Goal: Task Accomplishment & Management: Use online tool/utility

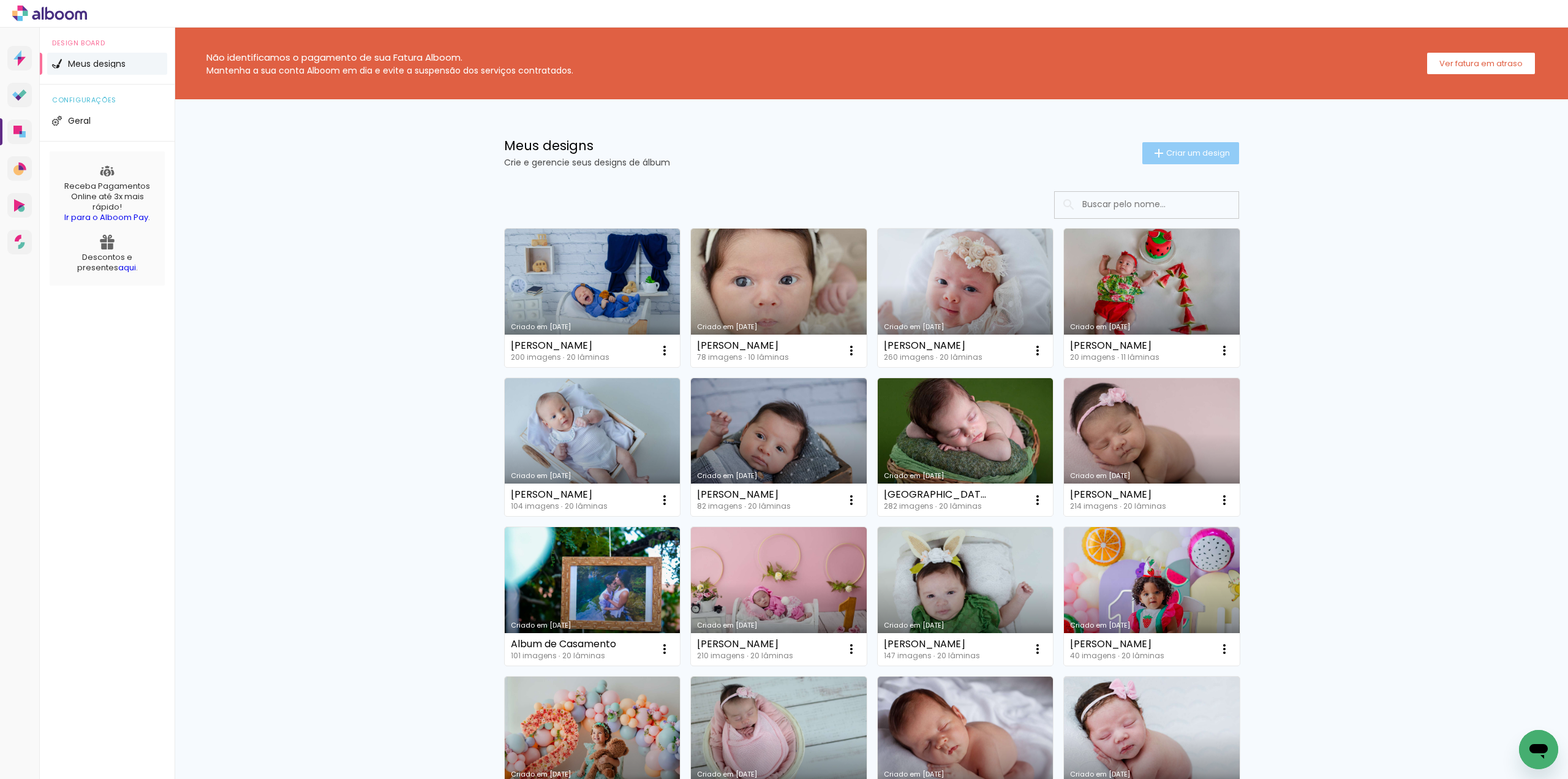
click at [1185, 154] on span "Criar um design" at bounding box center [1198, 153] width 64 height 8
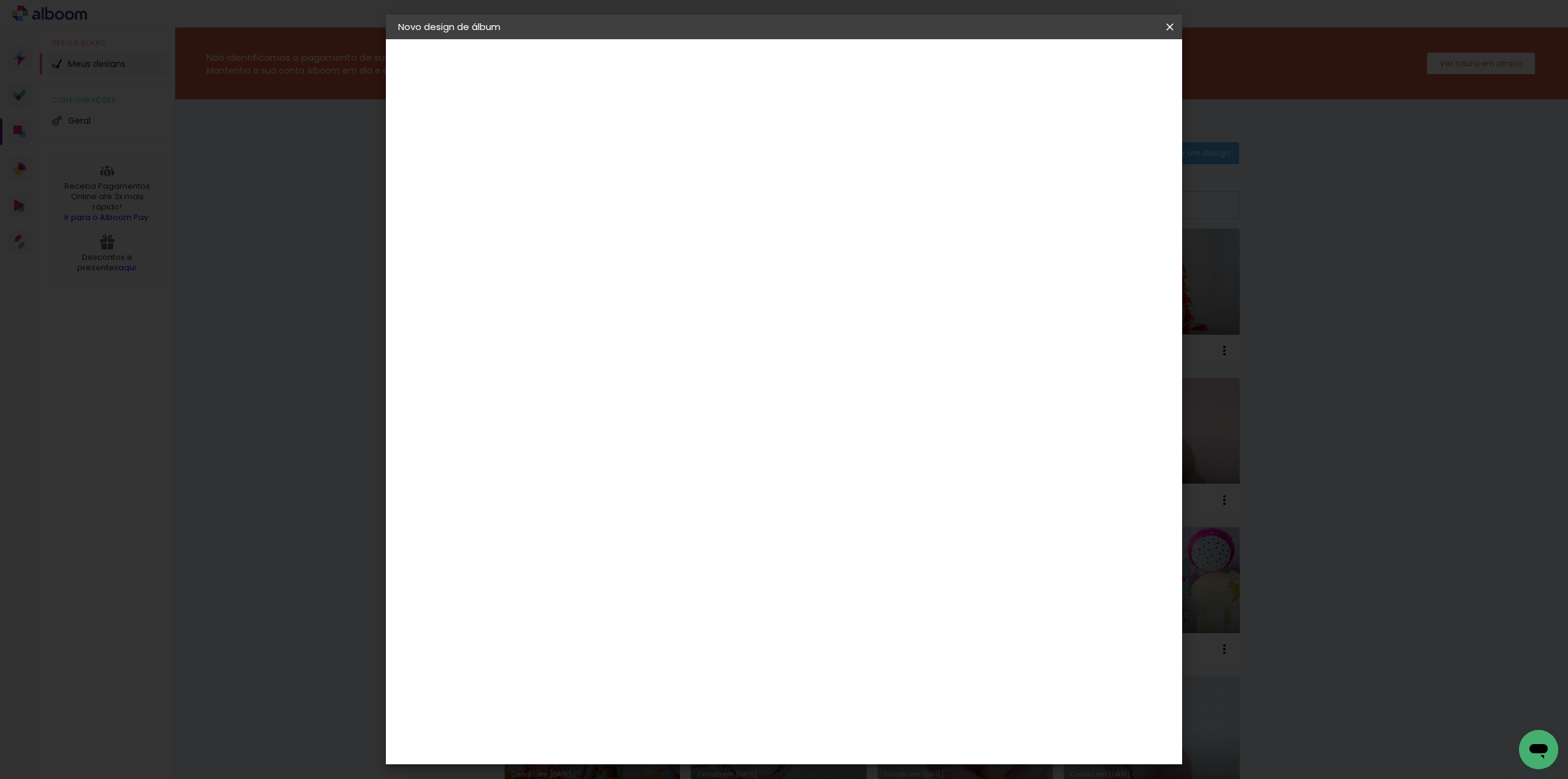
click at [598, 165] on input at bounding box center [598, 164] width 0 height 19
click at [598, 171] on input at bounding box center [598, 164] width 0 height 19
type input "[PERSON_NAME]"
click at [0, 0] on slot "Avançar" at bounding box center [0, 0] width 0 height 0
click at [828, 218] on paper-listbox "Tamanho Livre Sugerir uma encadernadora" at bounding box center [769, 214] width 118 height 115
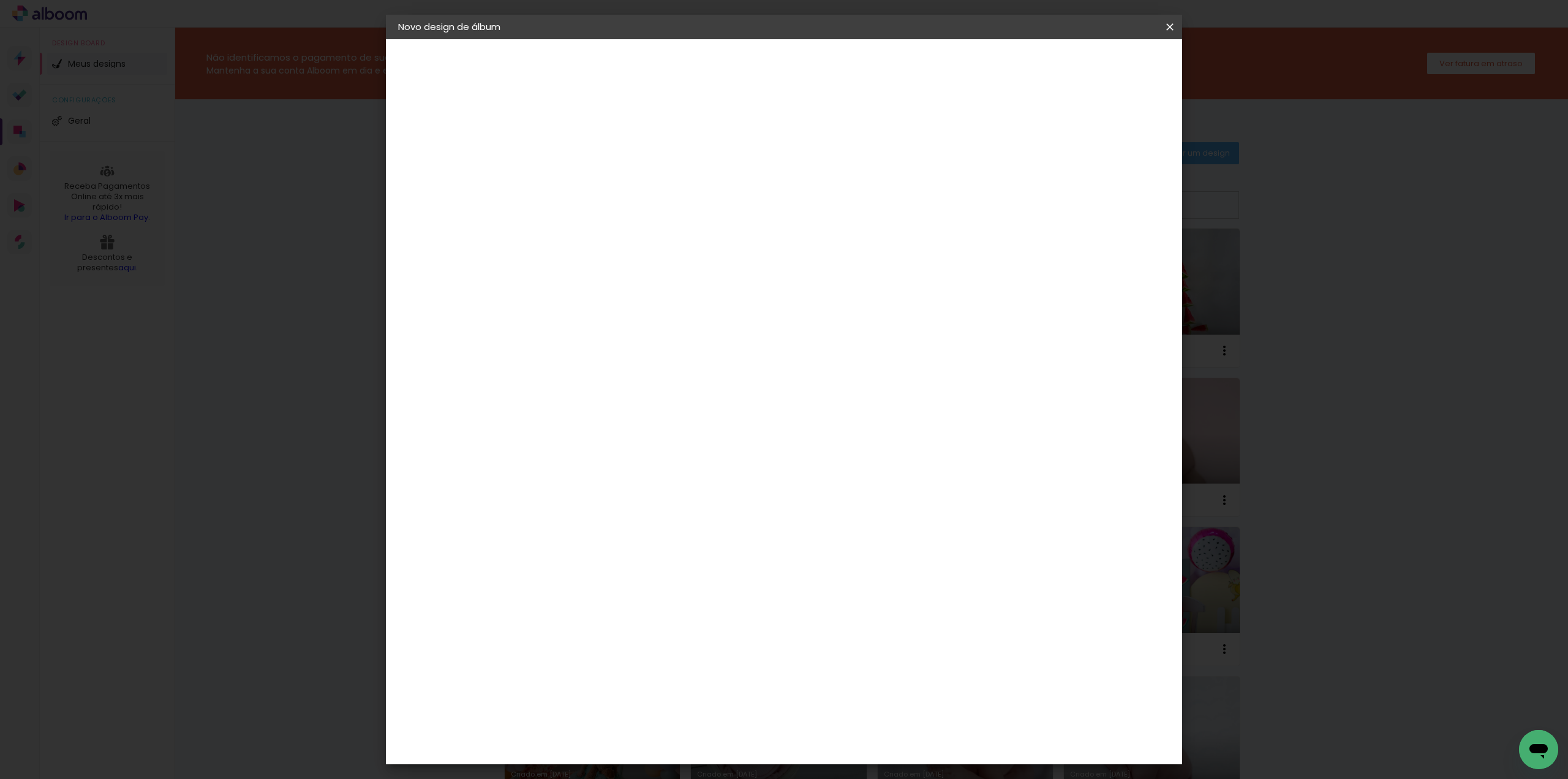
click at [828, 203] on div at bounding box center [769, 210] width 118 height 16
click at [828, 186] on paper-item "Tamanho Livre" at bounding box center [769, 186] width 118 height 27
click at [0, 0] on slot "Avançar" at bounding box center [0, 0] width 0 height 0
drag, startPoint x: 857, startPoint y: 511, endPoint x: 843, endPoint y: 505, distance: 15.2
click at [843, 505] on input "60" at bounding box center [851, 511] width 32 height 19
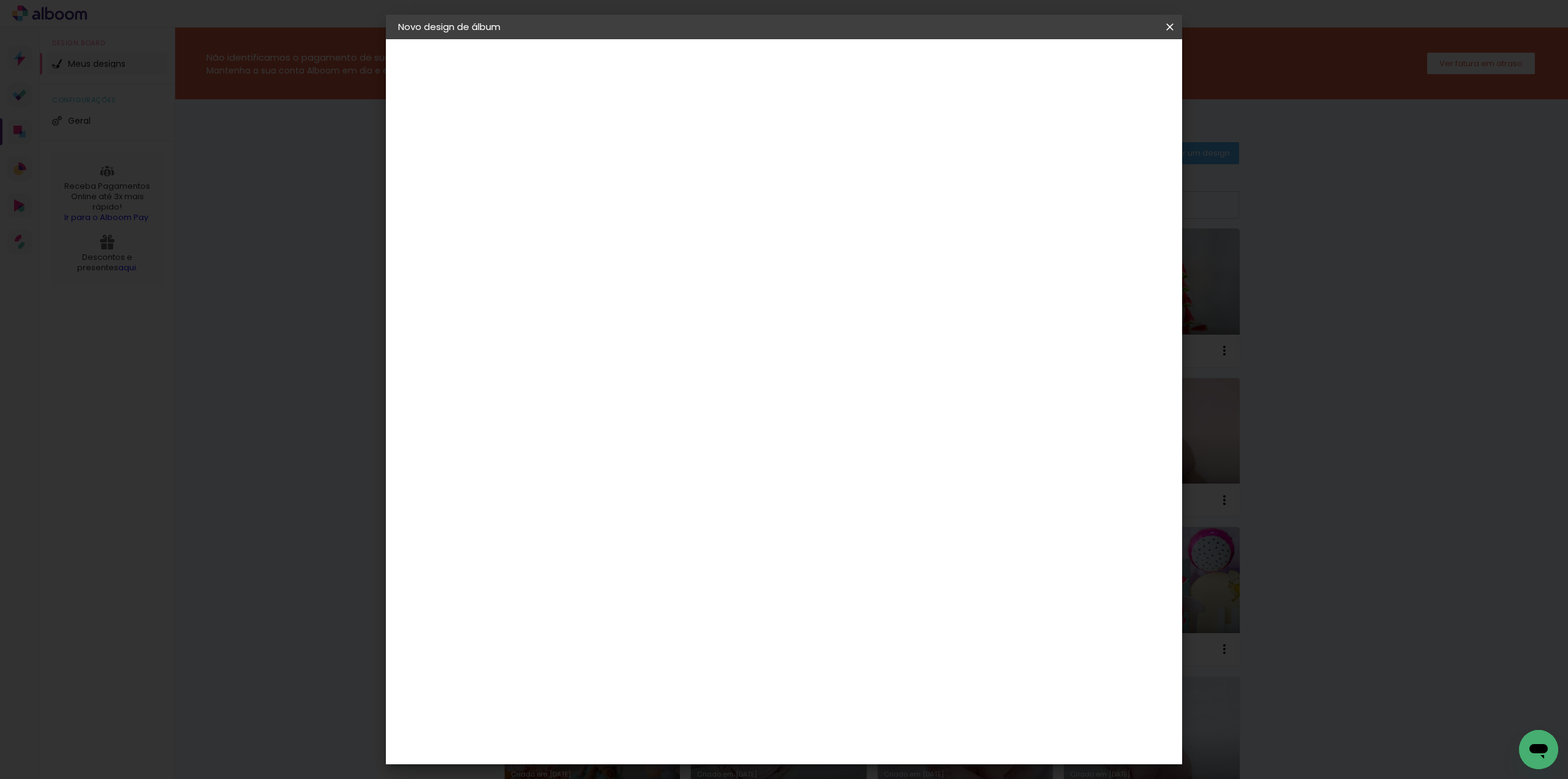
type input "50"
type paper-input "50"
drag, startPoint x: 559, startPoint y: 369, endPoint x: 575, endPoint y: 370, distance: 16.0
click at [575, 370] on input "30" at bounding box center [559, 372] width 32 height 19
type input "20"
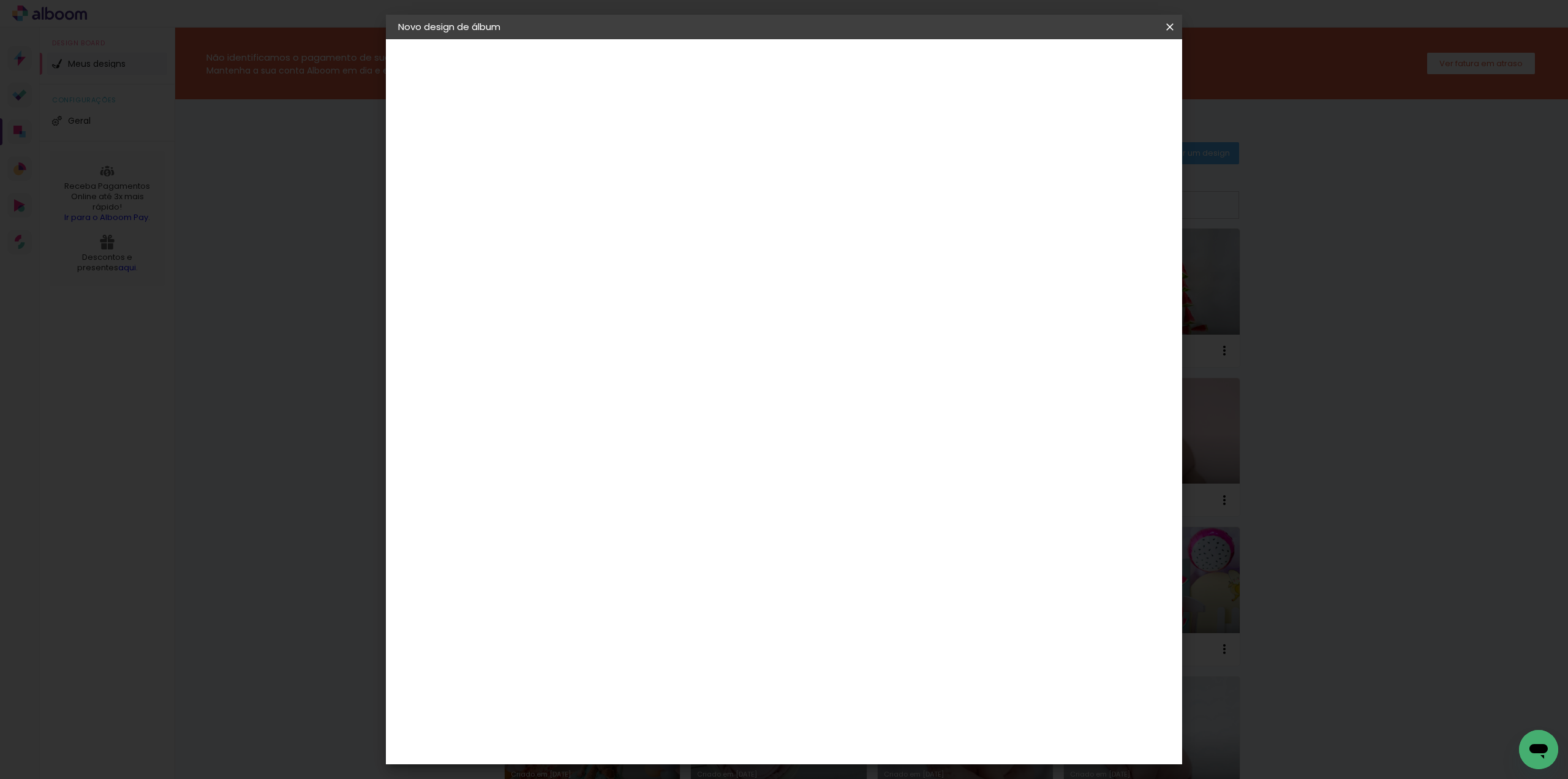
type paper-input "20"
click at [1093, 61] on span "Iniciar design" at bounding box center [1065, 64] width 56 height 8
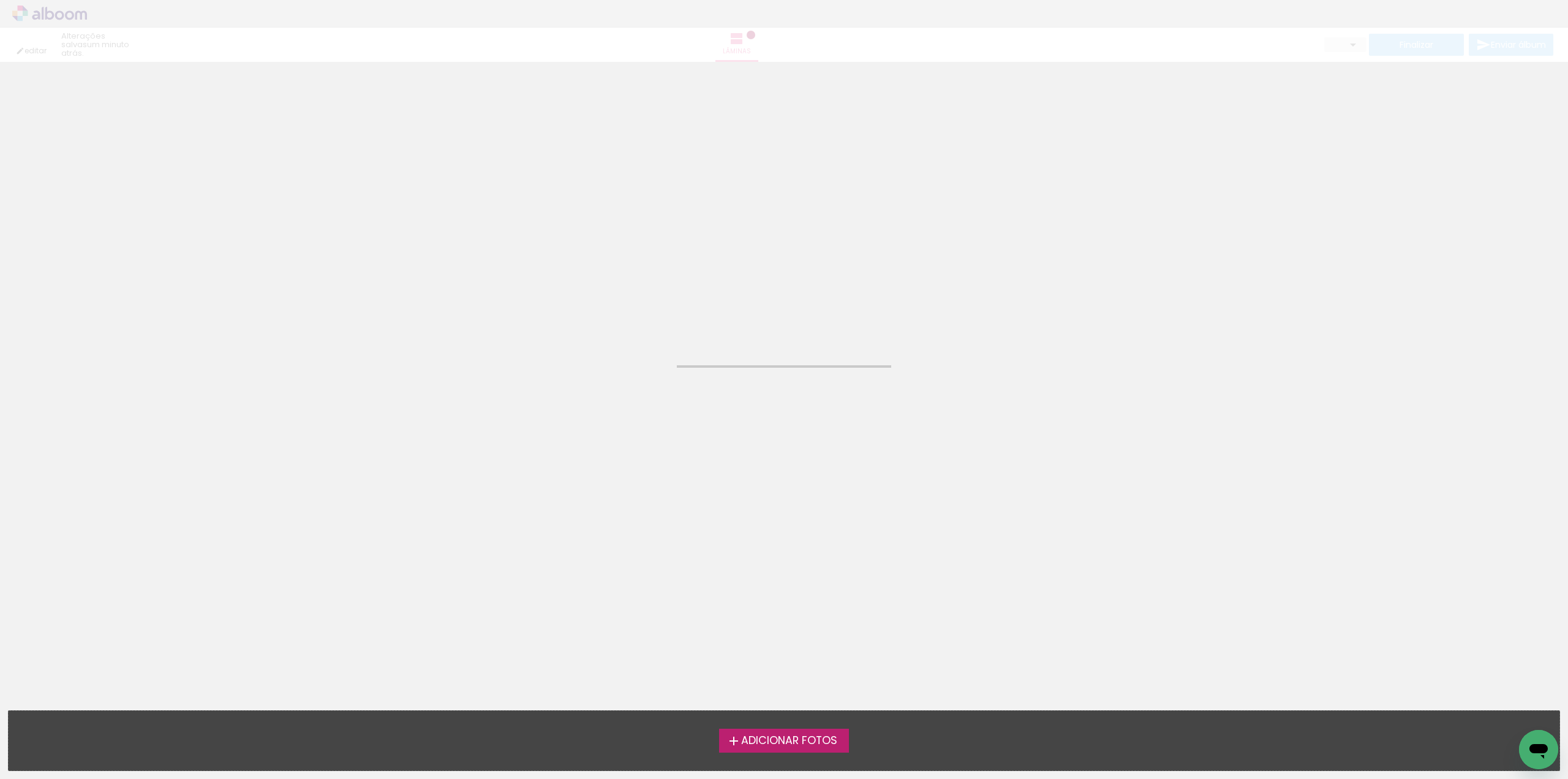
click at [737, 744] on iron-icon at bounding box center [734, 740] width 15 height 15
click at [0, 0] on input "file" at bounding box center [0, 0] width 0 height 0
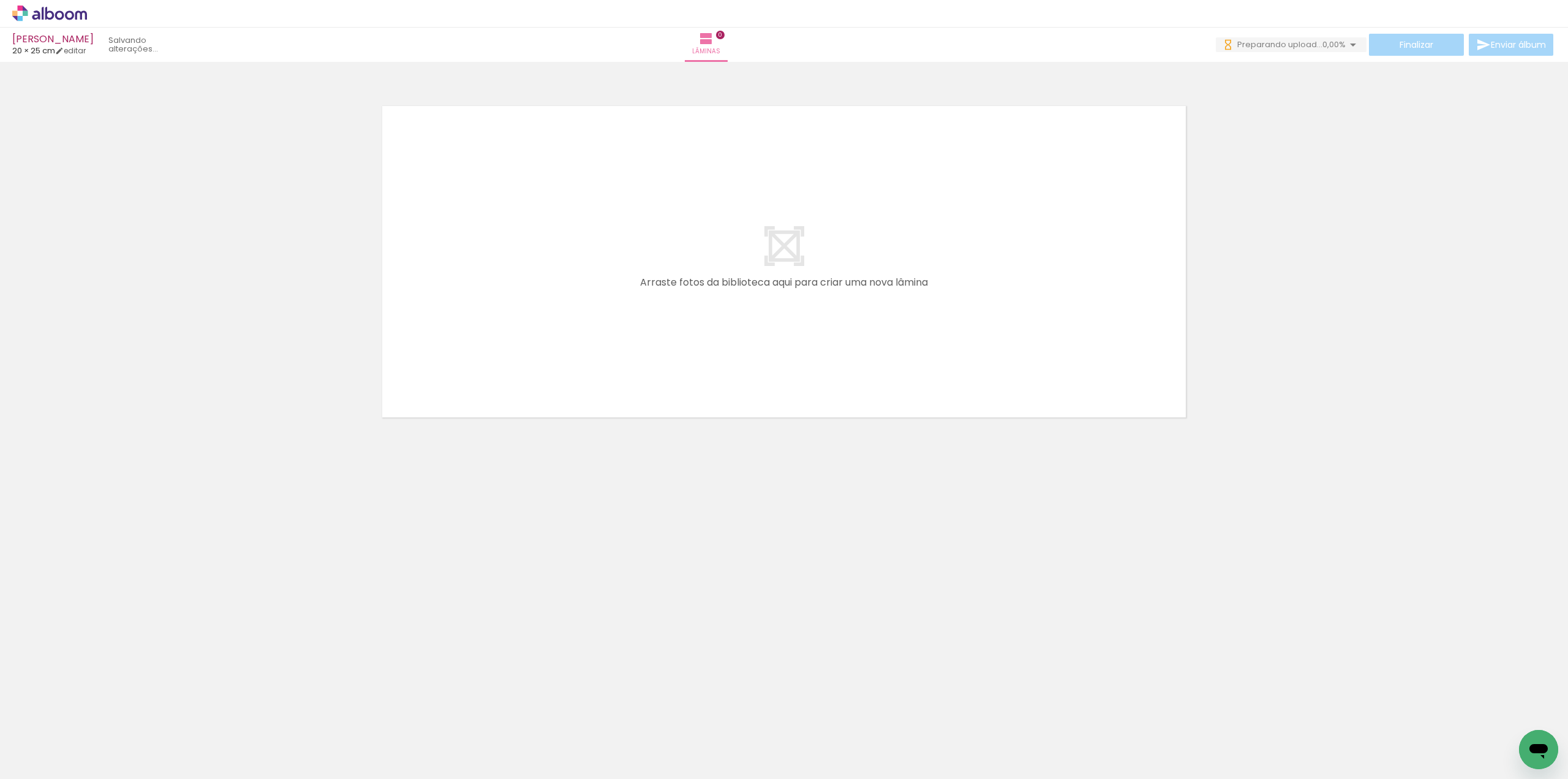
click at [16, 762] on iron-icon at bounding box center [17, 762] width 15 height 15
click at [0, 0] on input "file" at bounding box center [0, 0] width 0 height 0
click at [23, 766] on iron-icon at bounding box center [17, 762] width 15 height 15
click at [0, 0] on input "file" at bounding box center [0, 0] width 0 height 0
click at [19, 767] on iron-icon at bounding box center [17, 762] width 15 height 15
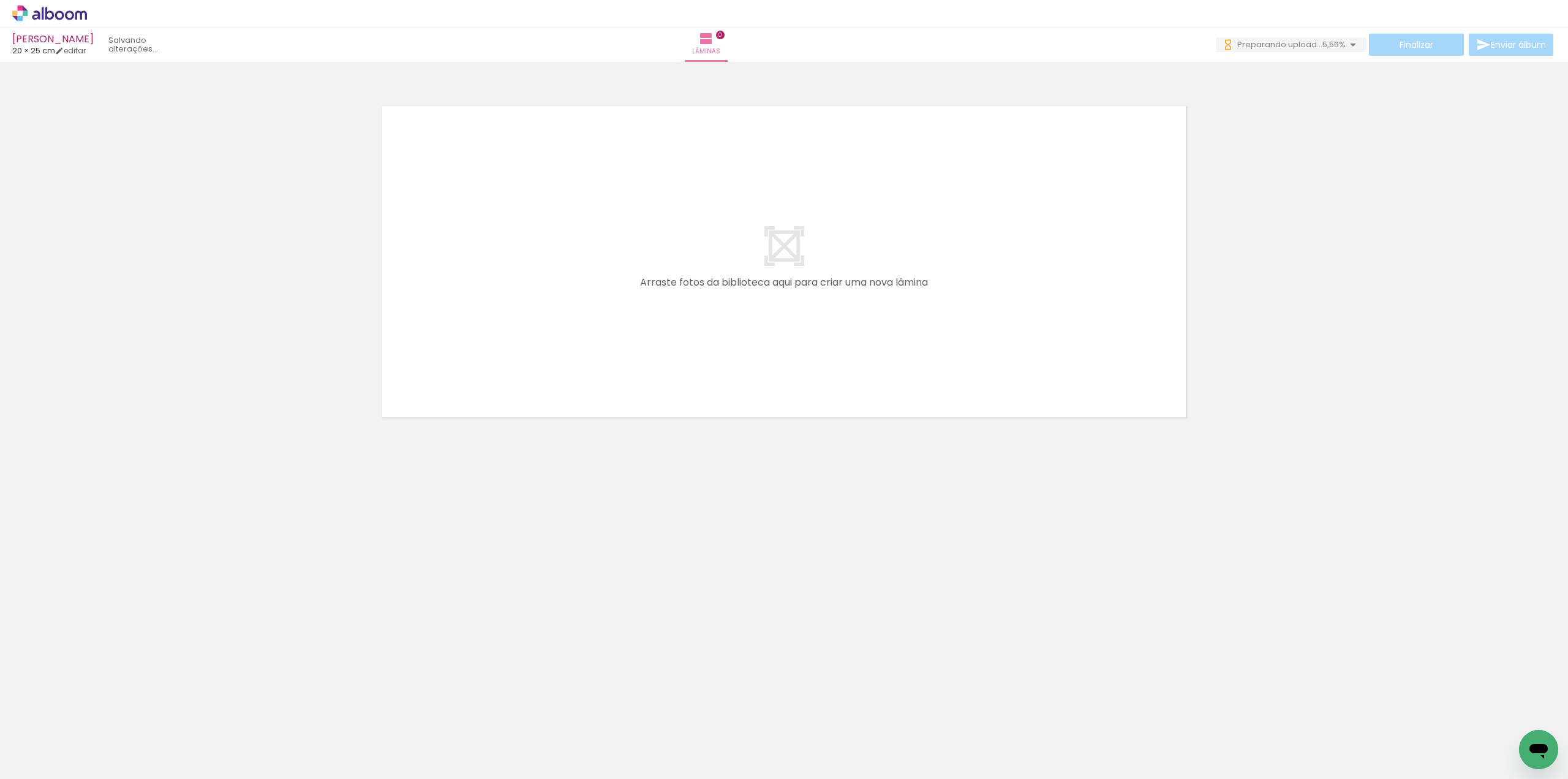
click at [0, 0] on input "file" at bounding box center [0, 0] width 0 height 0
click at [45, 759] on span "Adicionar Fotos" at bounding box center [43, 762] width 37 height 14
click at [0, 0] on input "file" at bounding box center [0, 0] width 0 height 0
click at [35, 758] on span "Adicionar Fotos" at bounding box center [43, 762] width 37 height 14
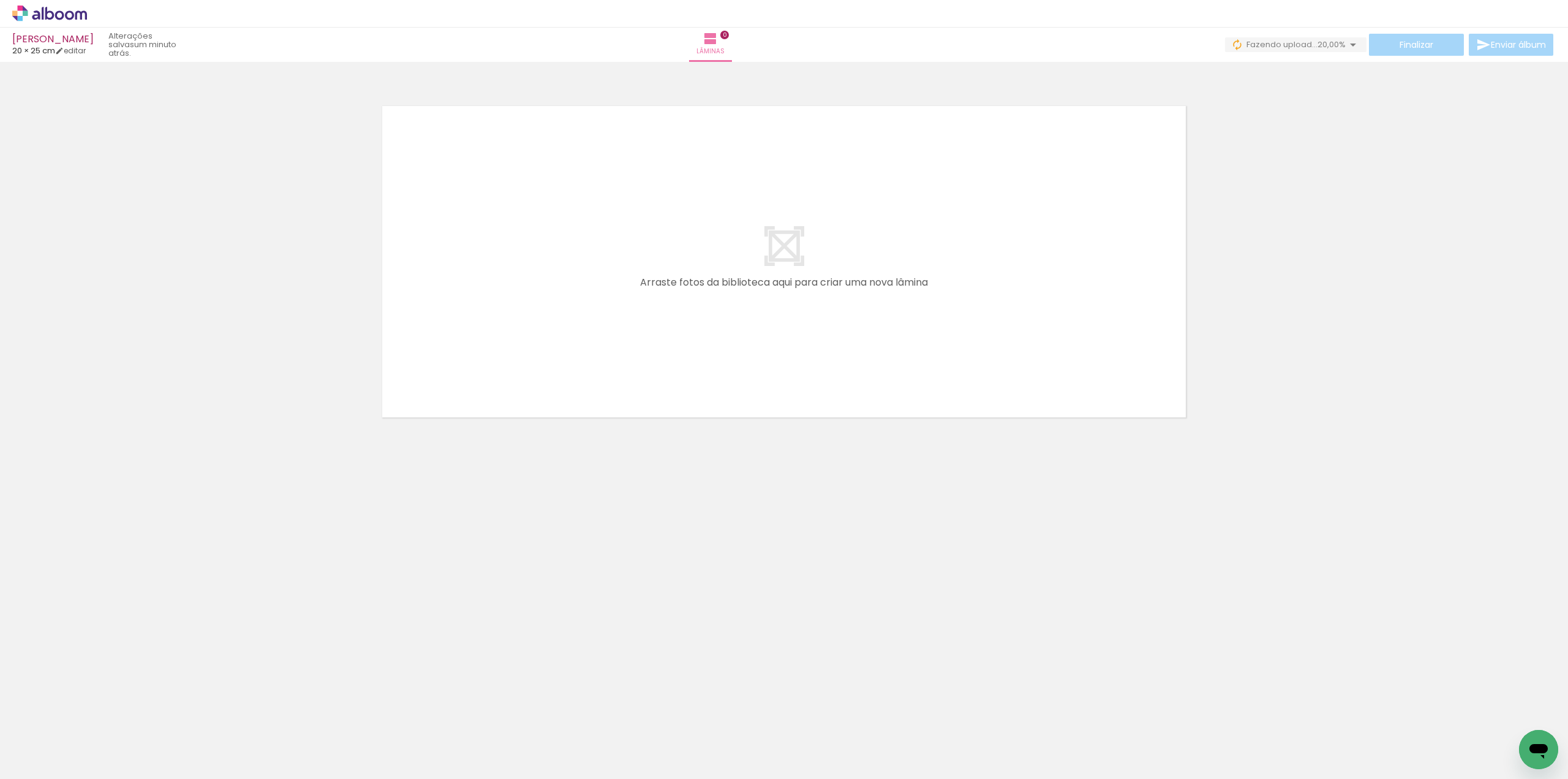
click at [0, 0] on input "file" at bounding box center [0, 0] width 0 height 0
click at [46, 764] on span "Adicionar Fotos" at bounding box center [43, 762] width 37 height 14
click at [0, 0] on input "file" at bounding box center [0, 0] width 0 height 0
click at [30, 757] on span "Adicionar Fotos" at bounding box center [43, 762] width 37 height 14
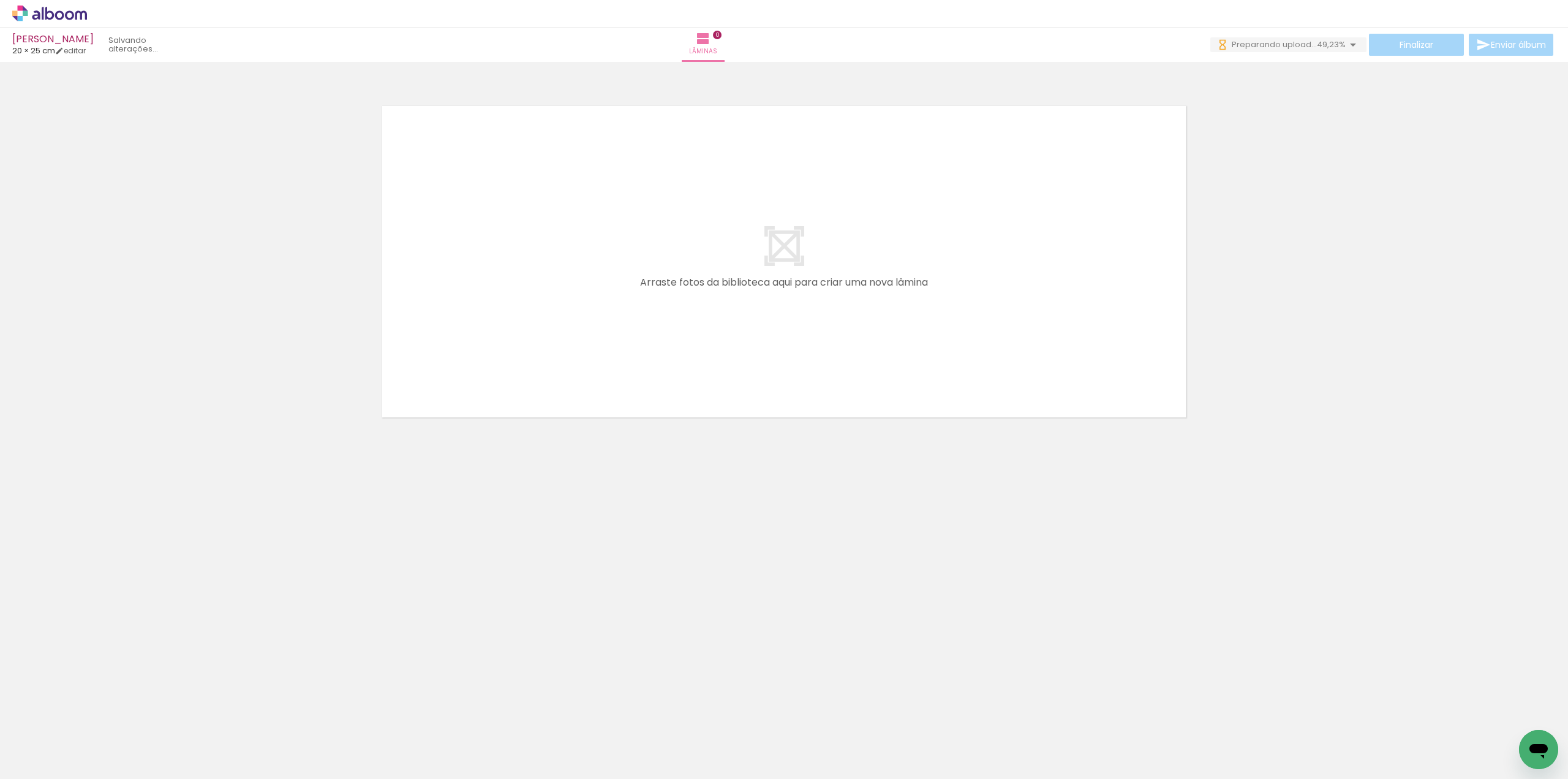
click at [0, 0] on input "file" at bounding box center [0, 0] width 0 height 0
click at [55, 764] on span "Adicionar Fotos" at bounding box center [43, 762] width 37 height 14
click at [0, 0] on input "file" at bounding box center [0, 0] width 0 height 0
click at [0, 777] on div "Biblioteca 94 fotos Todas as fotos Não utilizadas Adicionar Fotos" at bounding box center [0, 740] width 0 height 77
click at [37, 770] on paper-button "Adicionar Fotos" at bounding box center [37, 762] width 59 height 19
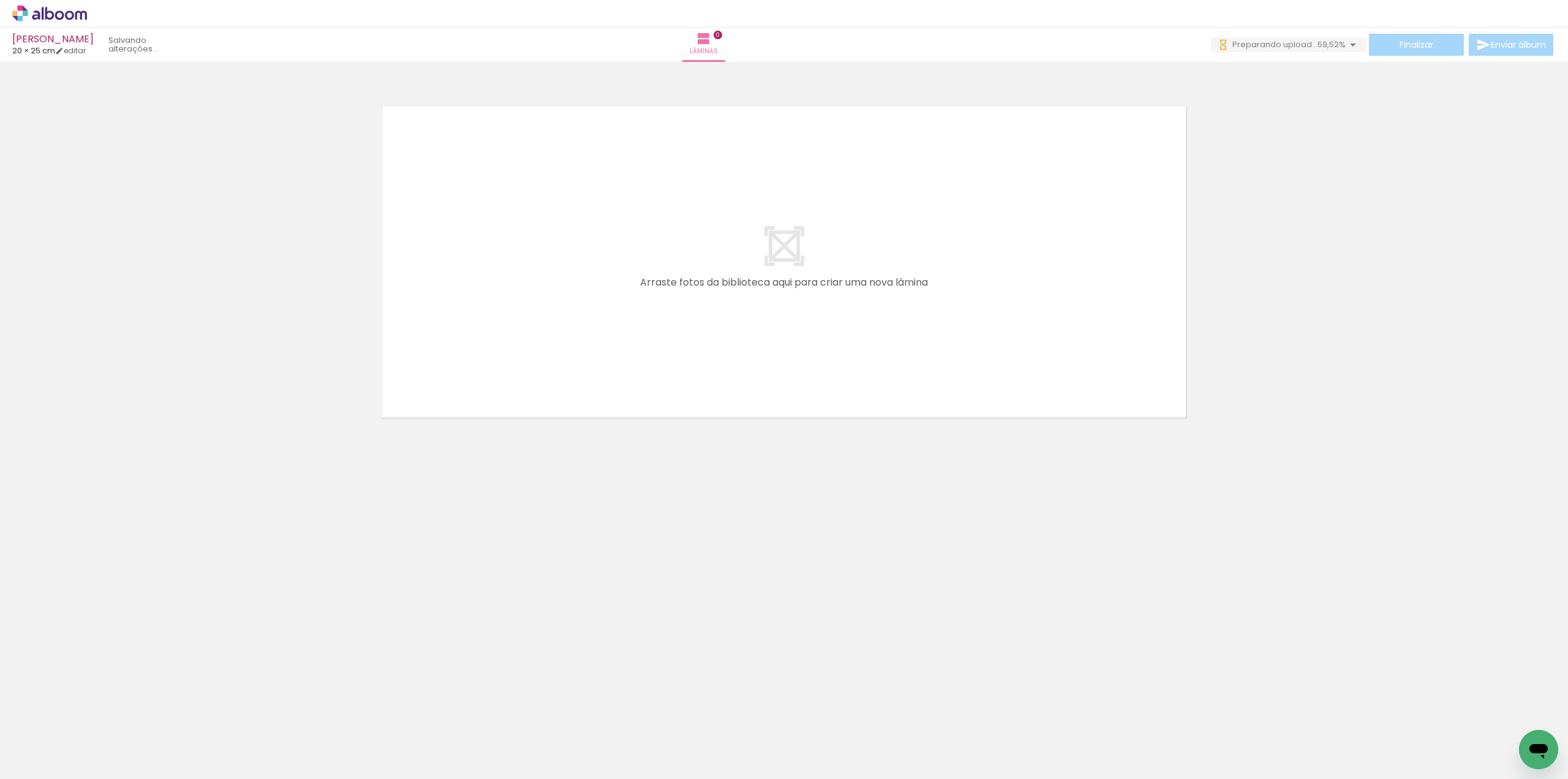
click at [0, 0] on input "file" at bounding box center [0, 0] width 0 height 0
click at [37, 765] on span "Adicionar Fotos" at bounding box center [43, 762] width 37 height 14
click at [0, 0] on input "file" at bounding box center [0, 0] width 0 height 0
click at [23, 764] on iron-icon at bounding box center [17, 762] width 15 height 15
click at [0, 0] on input "file" at bounding box center [0, 0] width 0 height 0
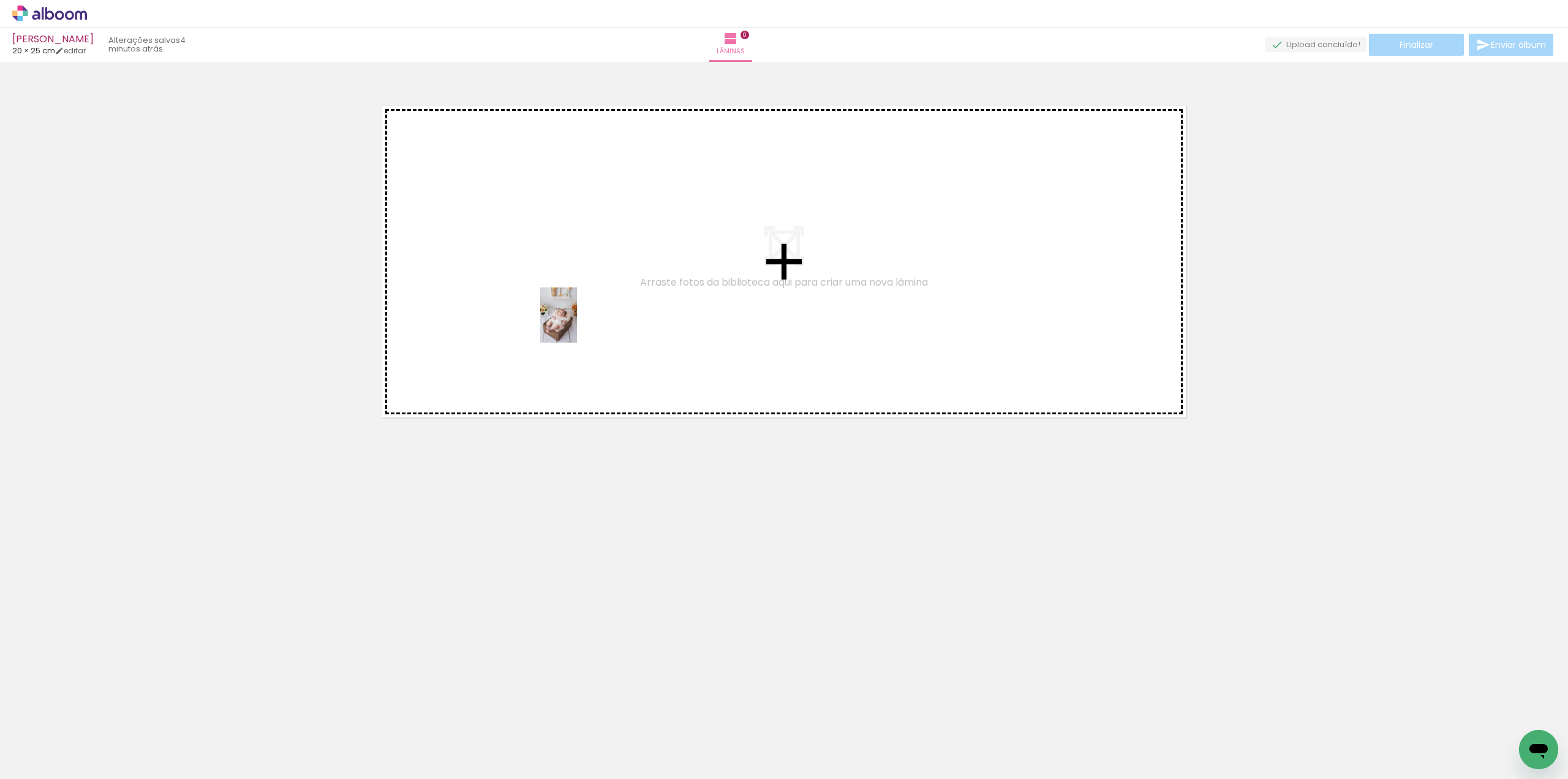
drag, startPoint x: 124, startPoint y: 752, endPoint x: 578, endPoint y: 320, distance: 626.7
click at [578, 320] on quentale-workspace at bounding box center [784, 389] width 1568 height 779
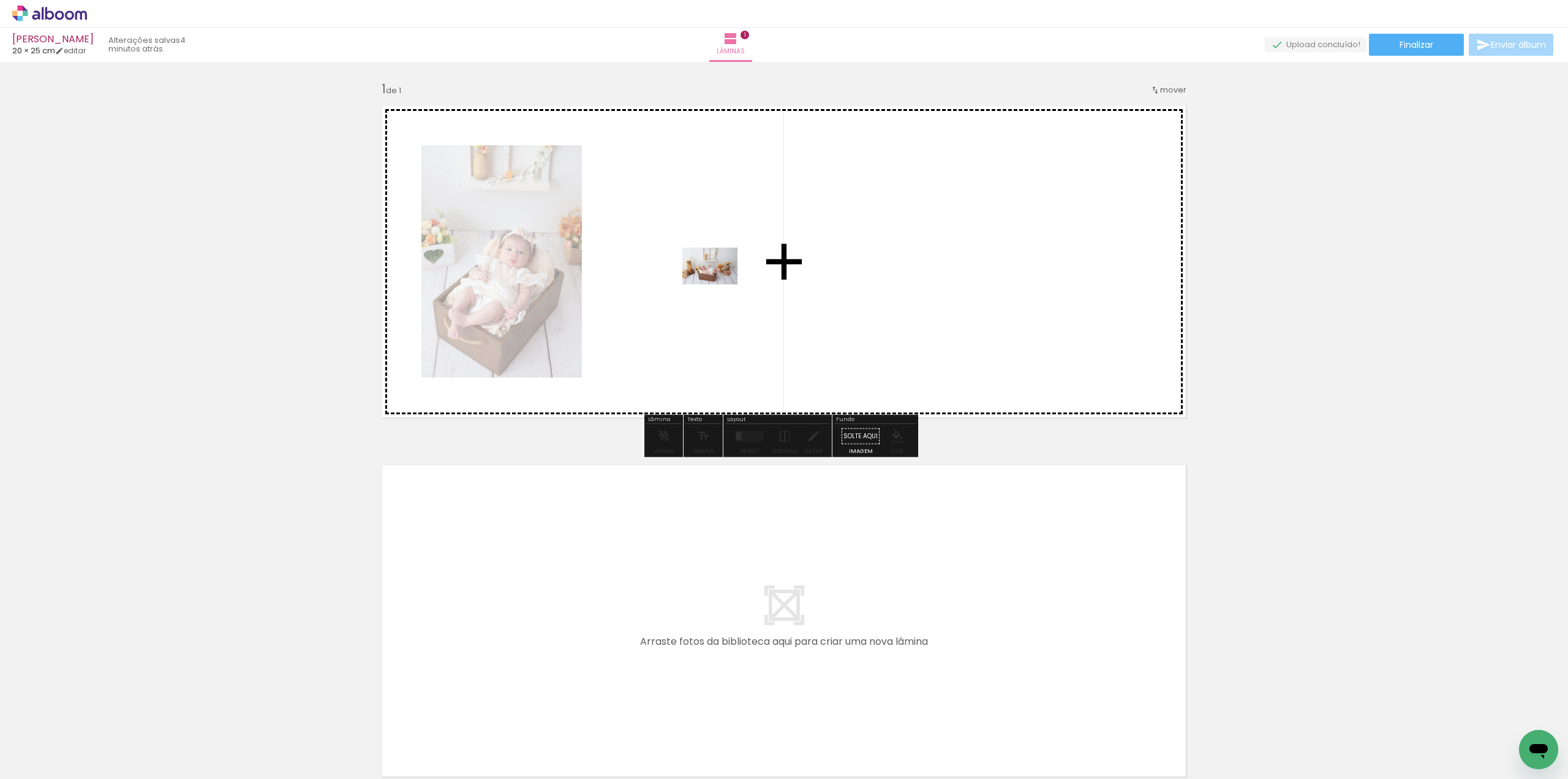
drag, startPoint x: 350, startPoint y: 749, endPoint x: 785, endPoint y: 240, distance: 669.6
click at [785, 240] on quentale-workspace at bounding box center [784, 389] width 1568 height 779
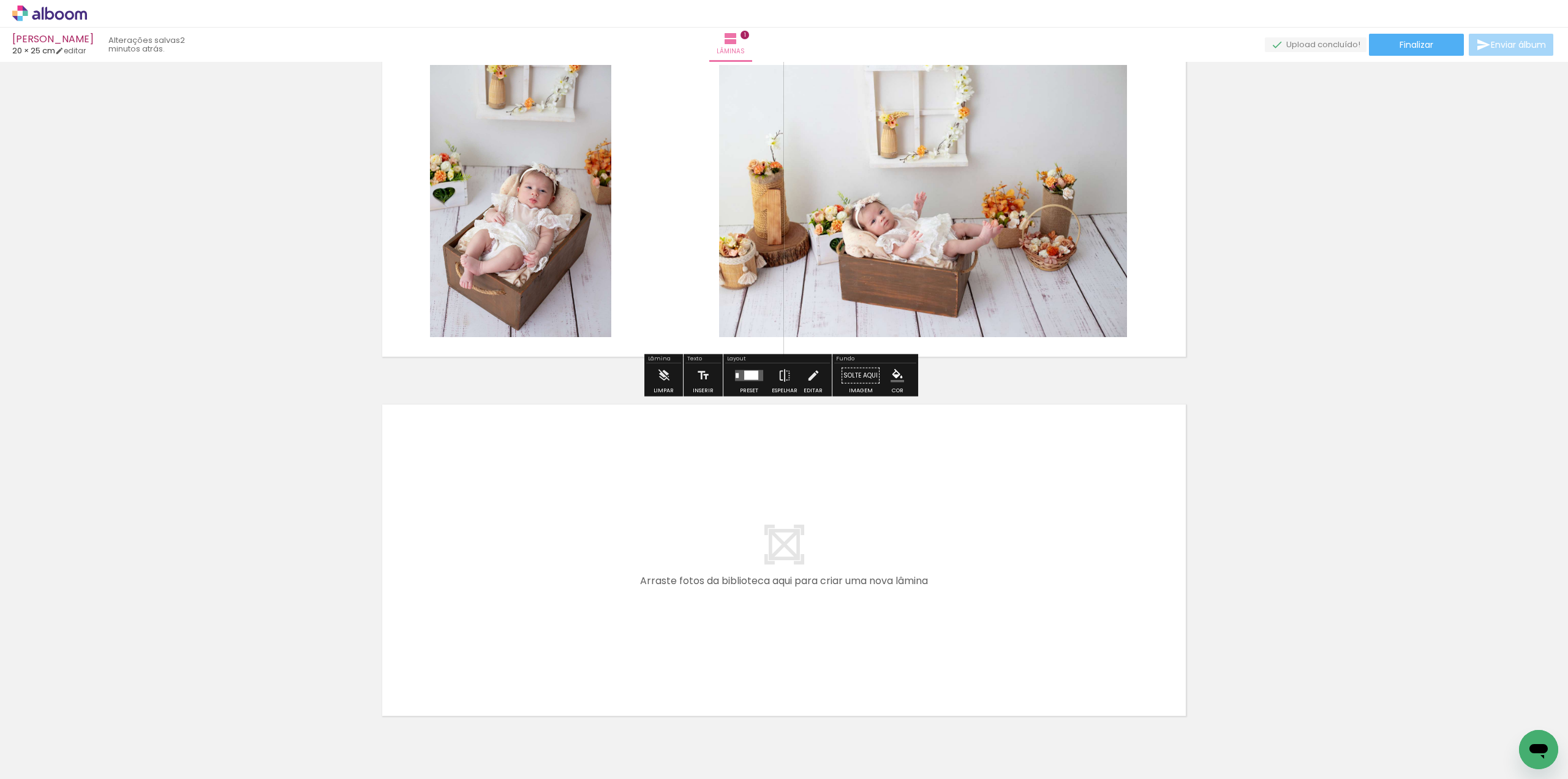
scroll to position [61, 0]
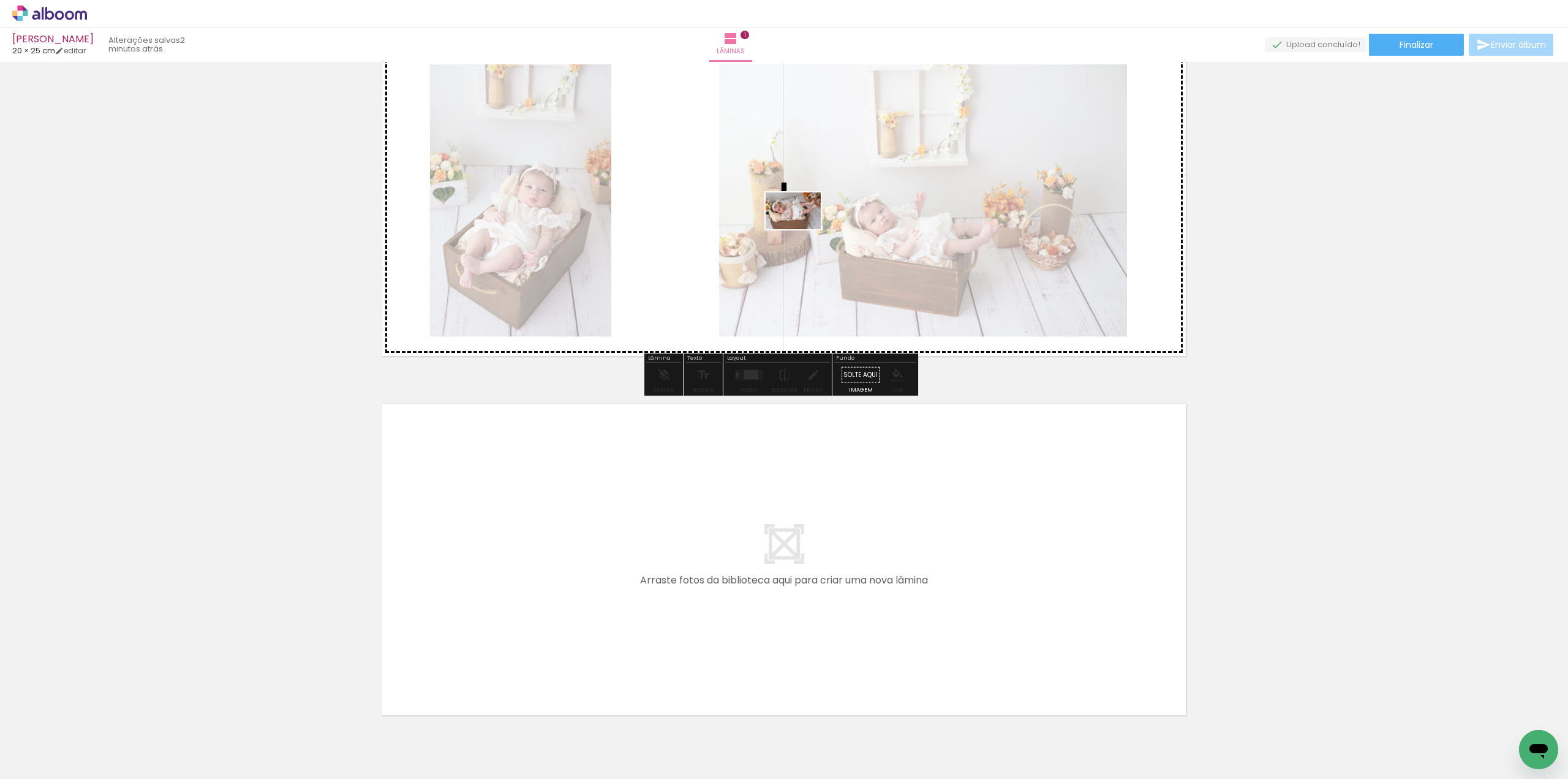
drag, startPoint x: 540, startPoint y: 744, endPoint x: 803, endPoint y: 223, distance: 583.6
click at [803, 223] on quentale-workspace at bounding box center [784, 389] width 1568 height 779
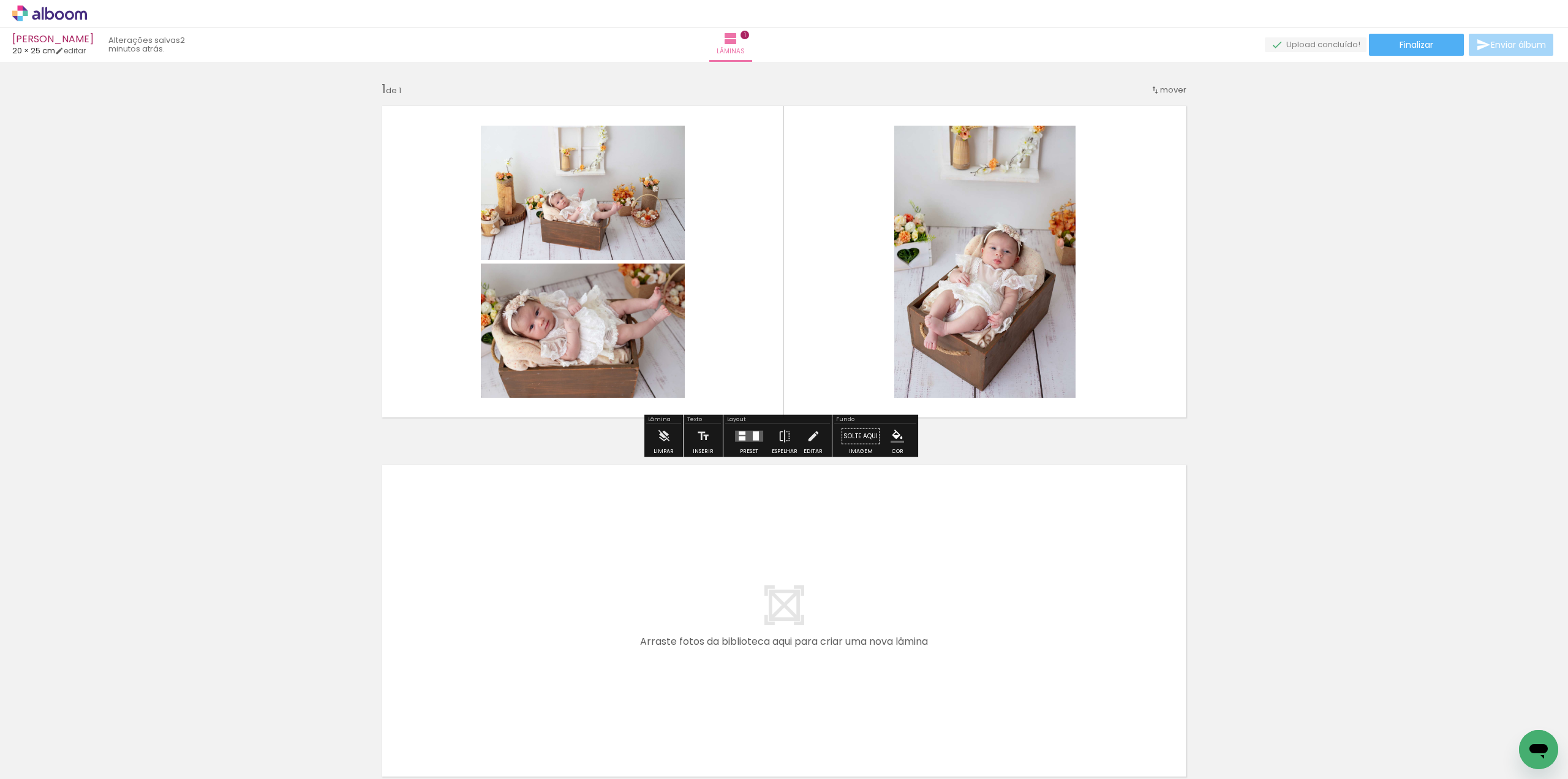
scroll to position [0, 0]
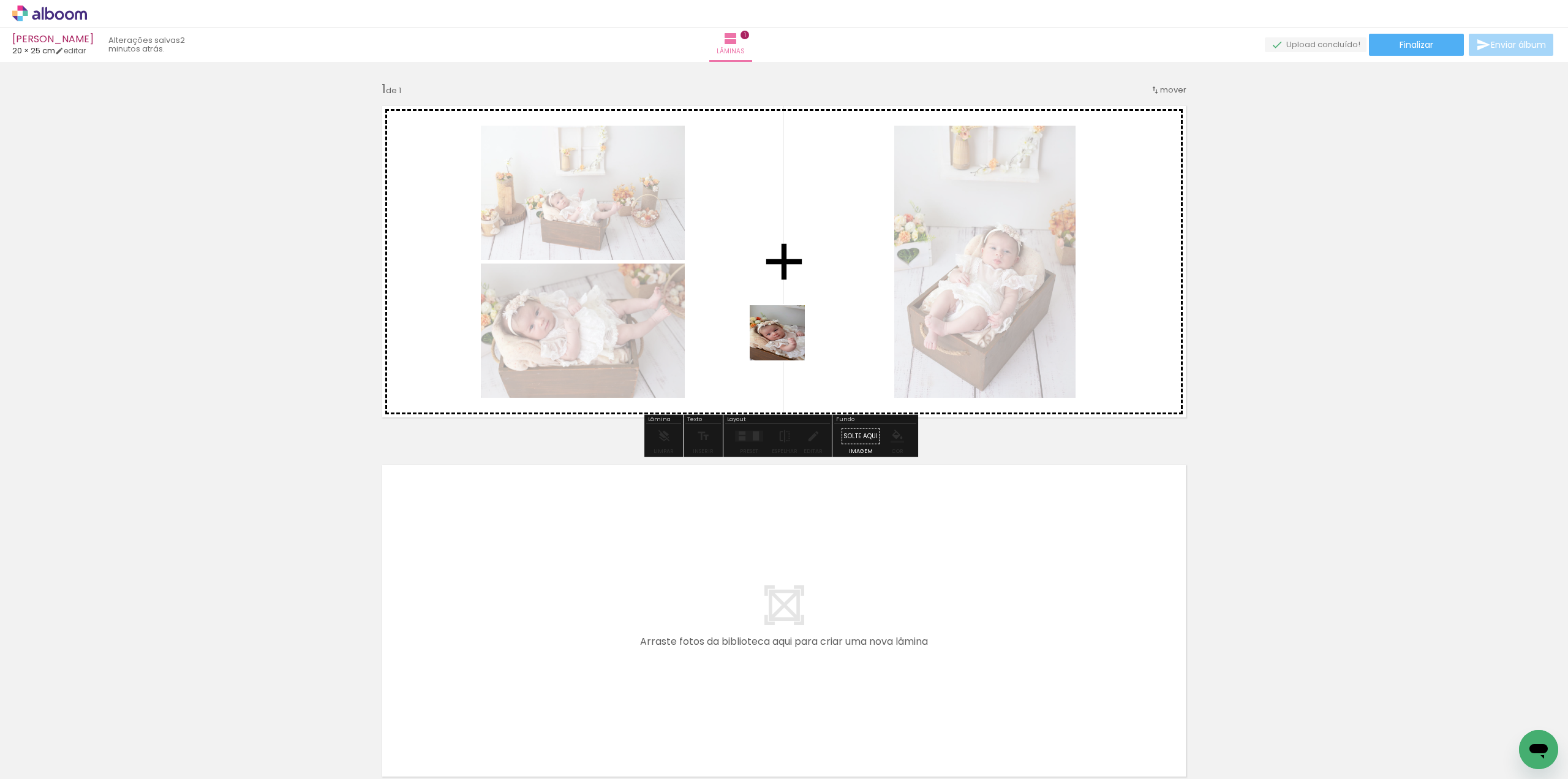
drag, startPoint x: 476, startPoint y: 760, endPoint x: 798, endPoint y: 324, distance: 542.0
click at [798, 324] on quentale-workspace at bounding box center [784, 389] width 1568 height 779
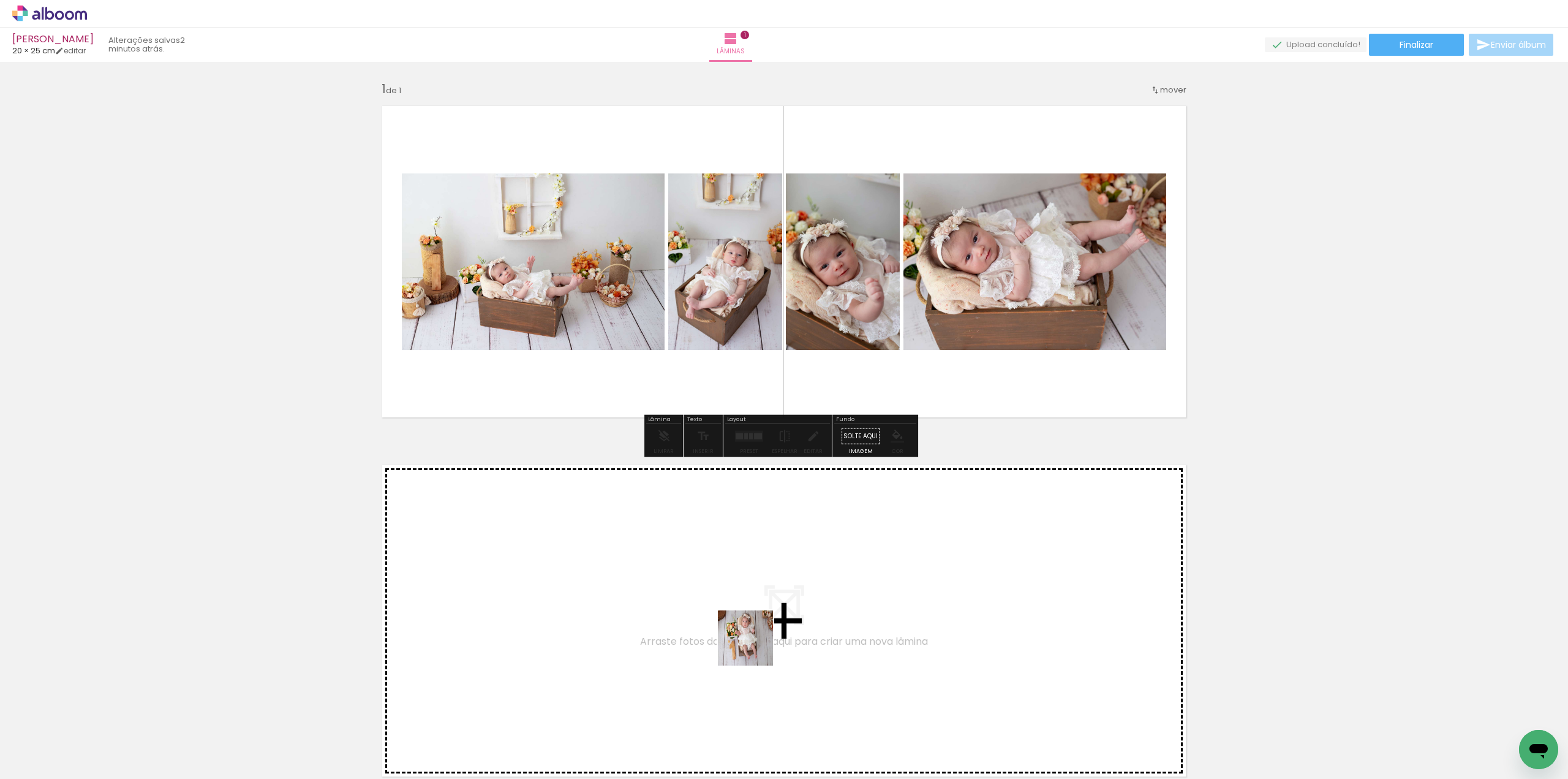
drag, startPoint x: 754, startPoint y: 647, endPoint x: 747, endPoint y: 280, distance: 367.1
click at [747, 280] on quentale-workspace at bounding box center [784, 389] width 1568 height 779
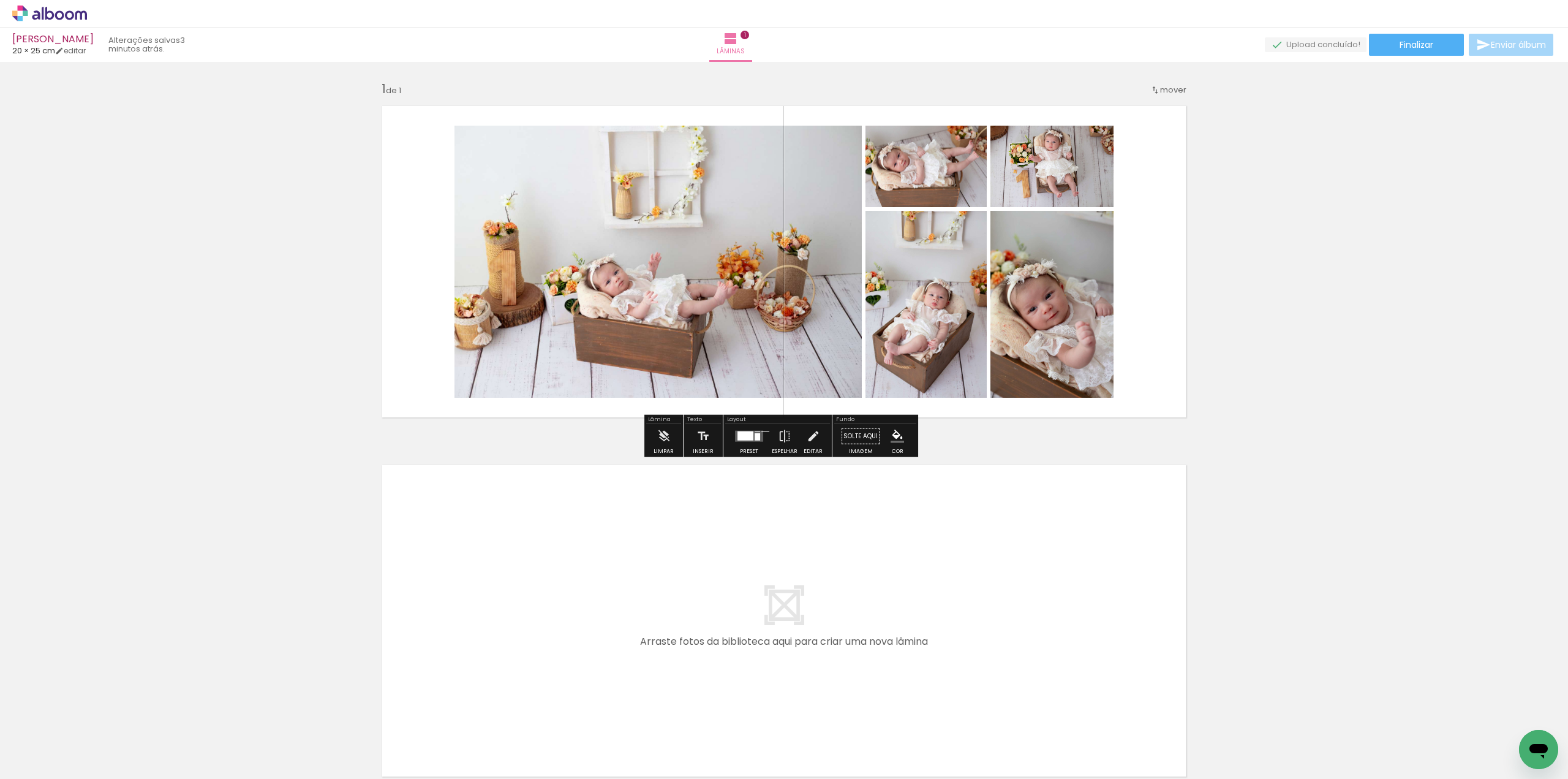
click at [743, 439] on div at bounding box center [745, 436] width 16 height 9
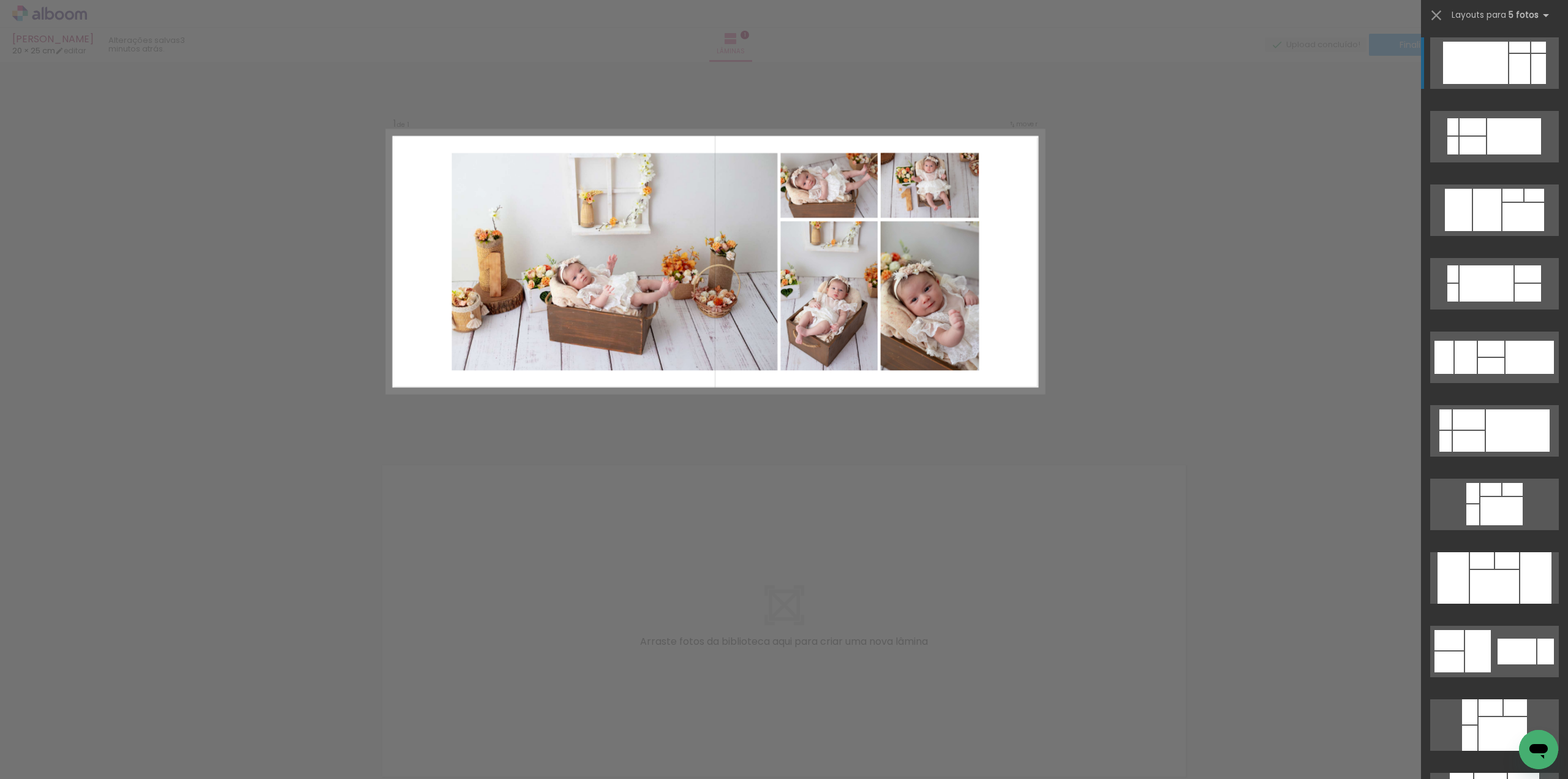
click at [1478, 82] on div at bounding box center [1475, 63] width 65 height 43
click at [1478, 75] on div at bounding box center [1475, 63] width 65 height 43
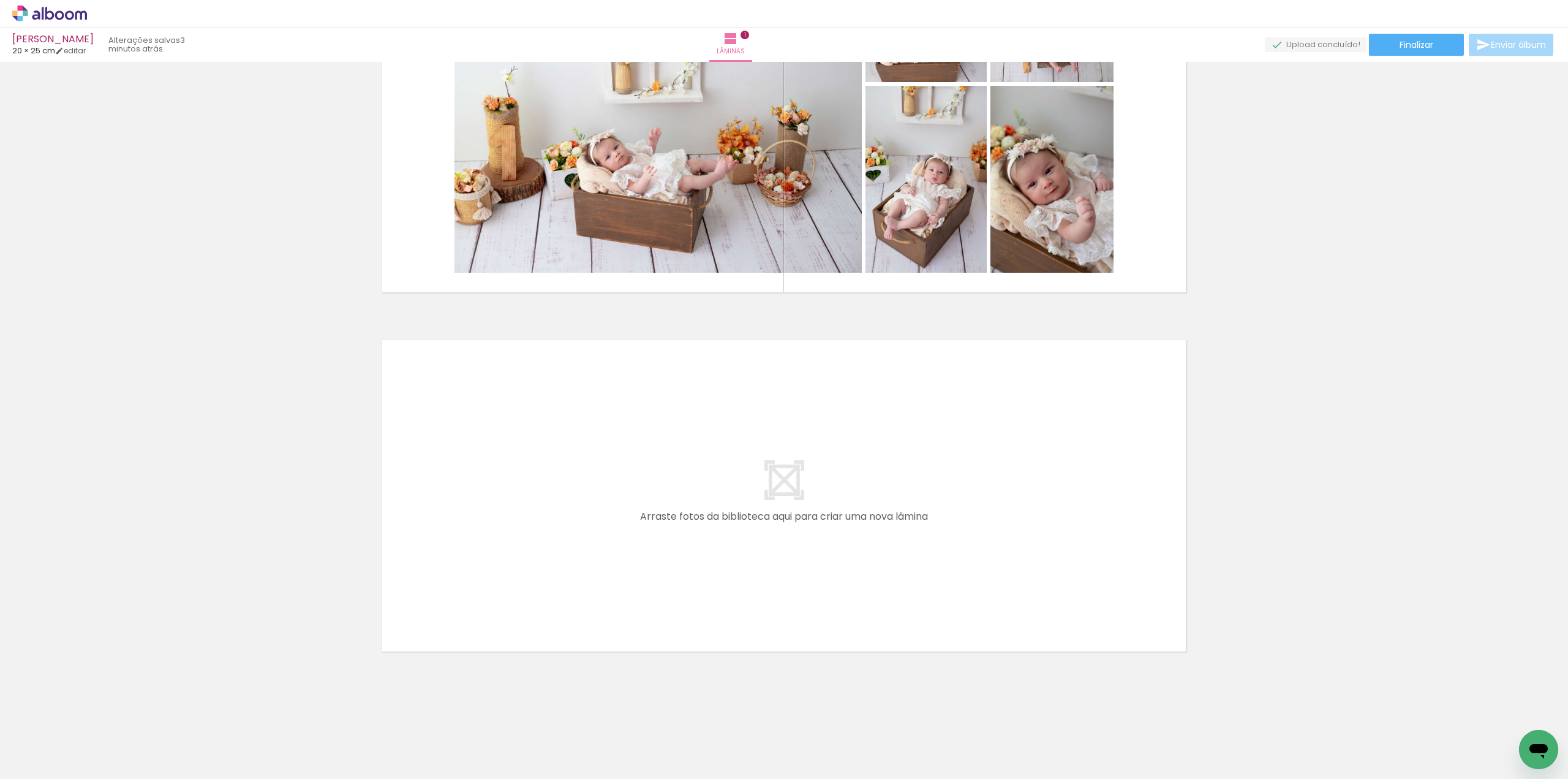
scroll to position [0, 425]
drag, startPoint x: 406, startPoint y: 739, endPoint x: 586, endPoint y: 448, distance: 342.2
click at [586, 448] on quentale-workspace at bounding box center [784, 389] width 1568 height 779
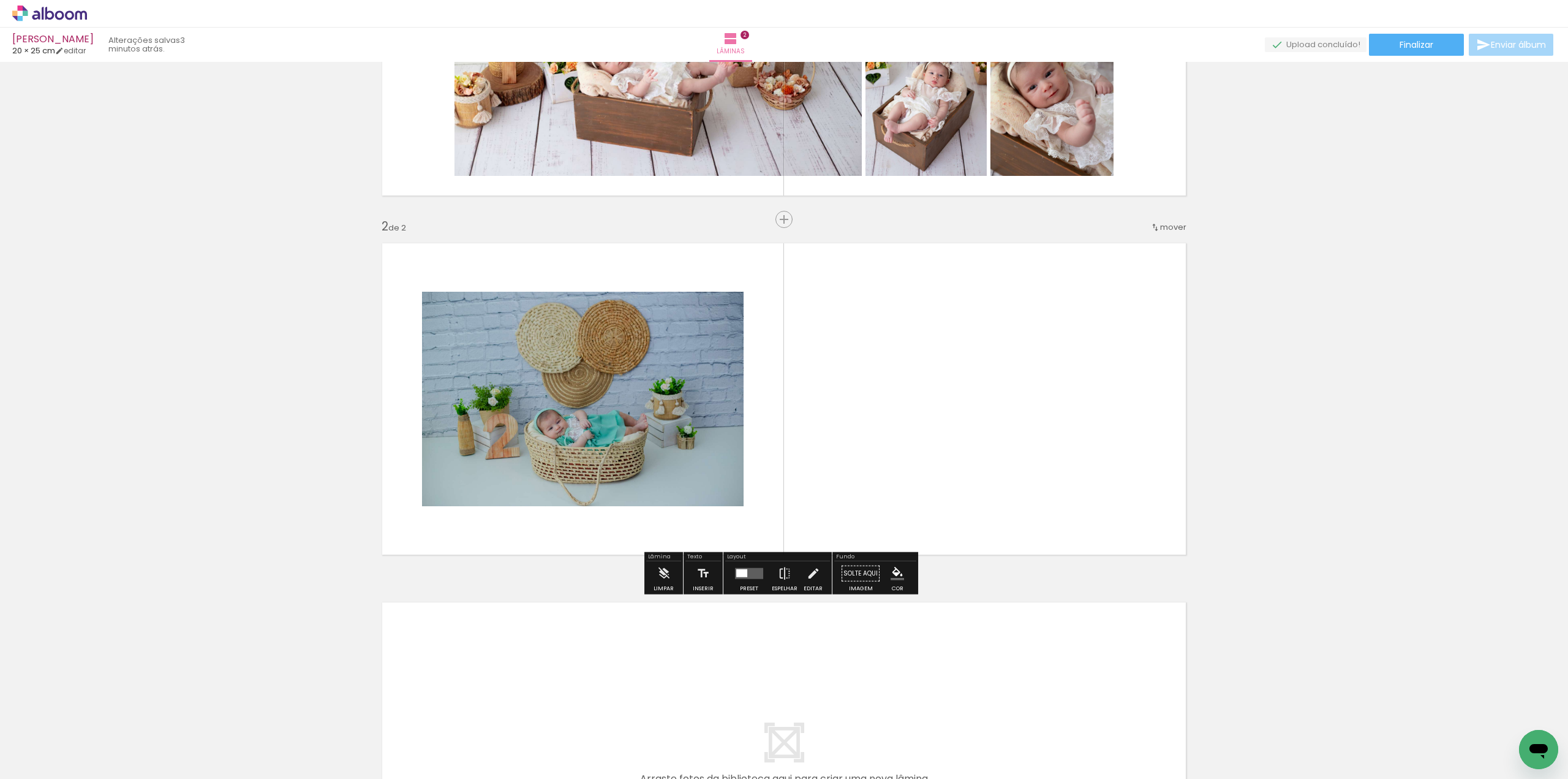
scroll to position [238, 0]
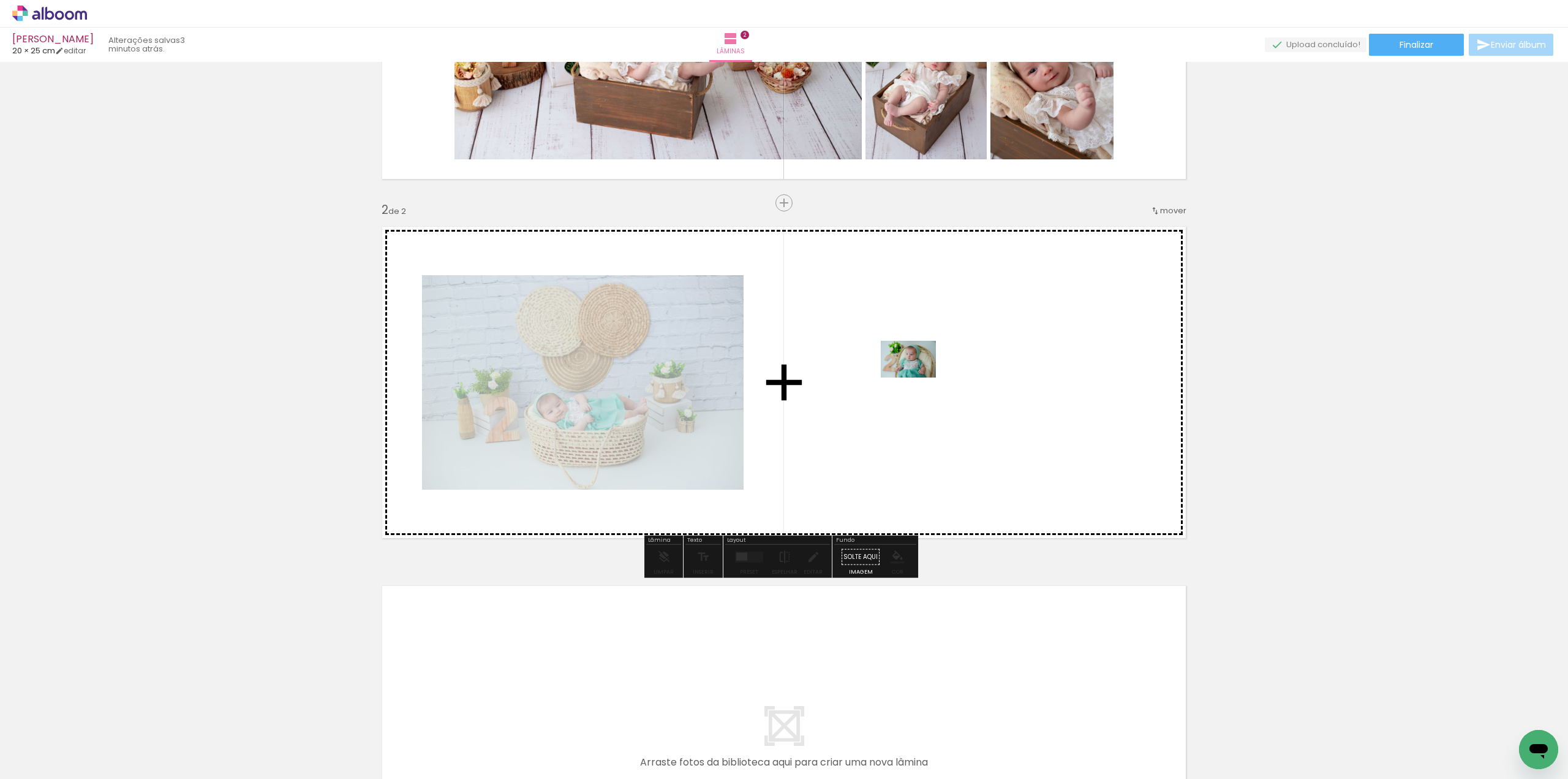
drag, startPoint x: 662, startPoint y: 751, endPoint x: 917, endPoint y: 378, distance: 451.8
click at [917, 378] on quentale-workspace at bounding box center [784, 389] width 1568 height 779
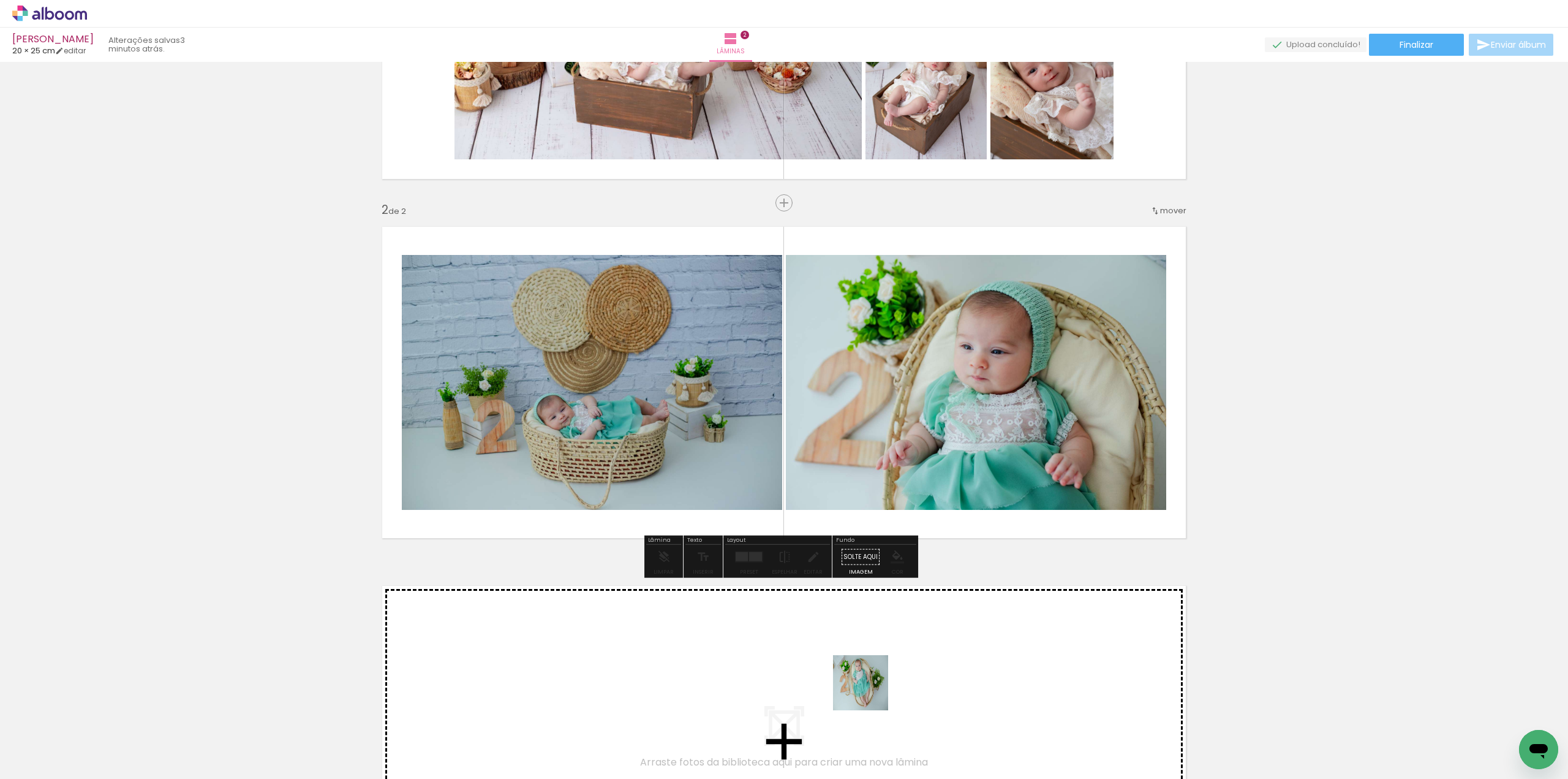
drag, startPoint x: 872, startPoint y: 736, endPoint x: 878, endPoint y: 464, distance: 272.1
click at [861, 383] on quentale-workspace at bounding box center [784, 389] width 1568 height 779
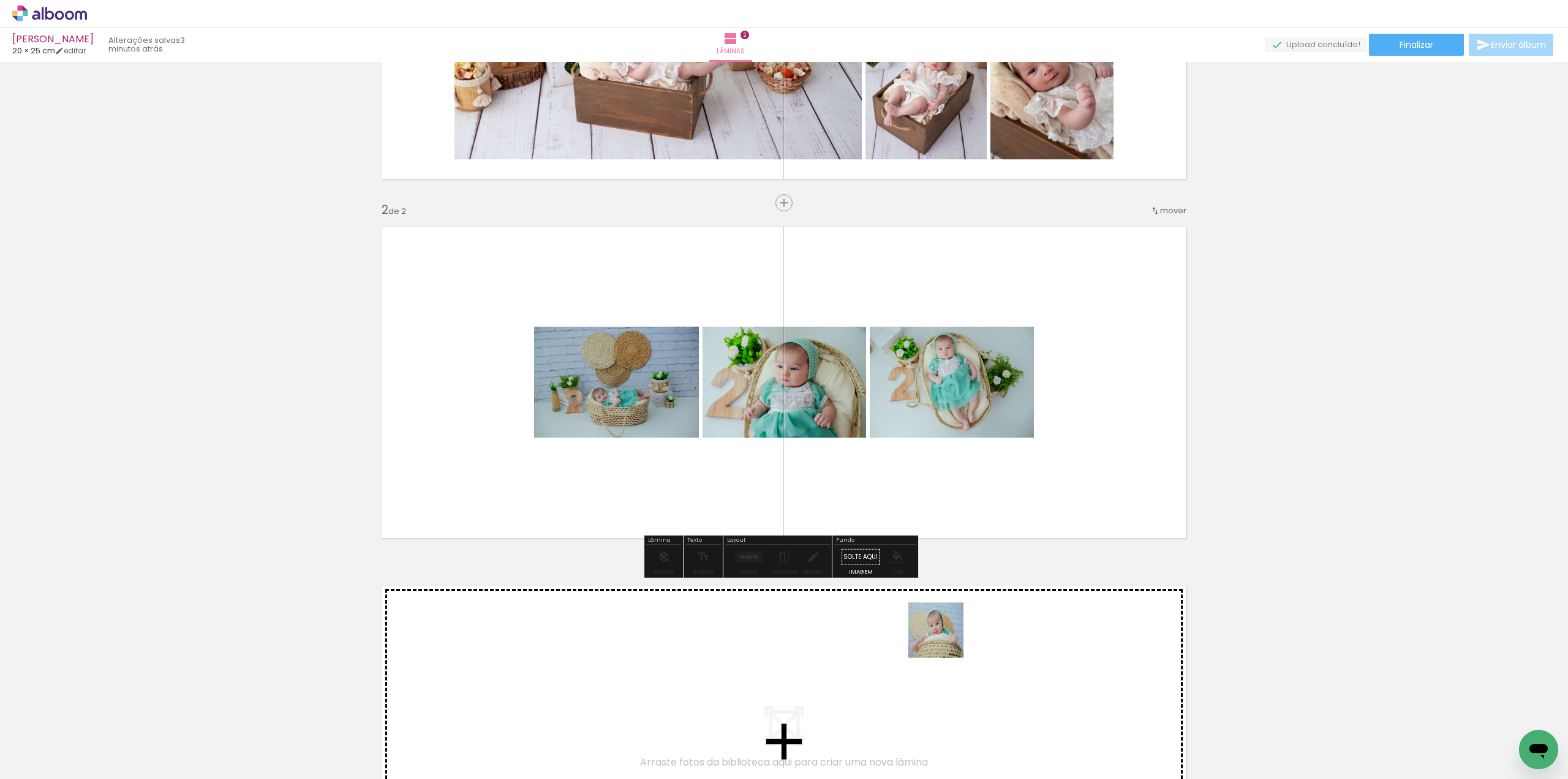
drag, startPoint x: 942, startPoint y: 704, endPoint x: 941, endPoint y: 450, distance: 254.0
click at [940, 423] on quentale-workspace at bounding box center [784, 389] width 1568 height 779
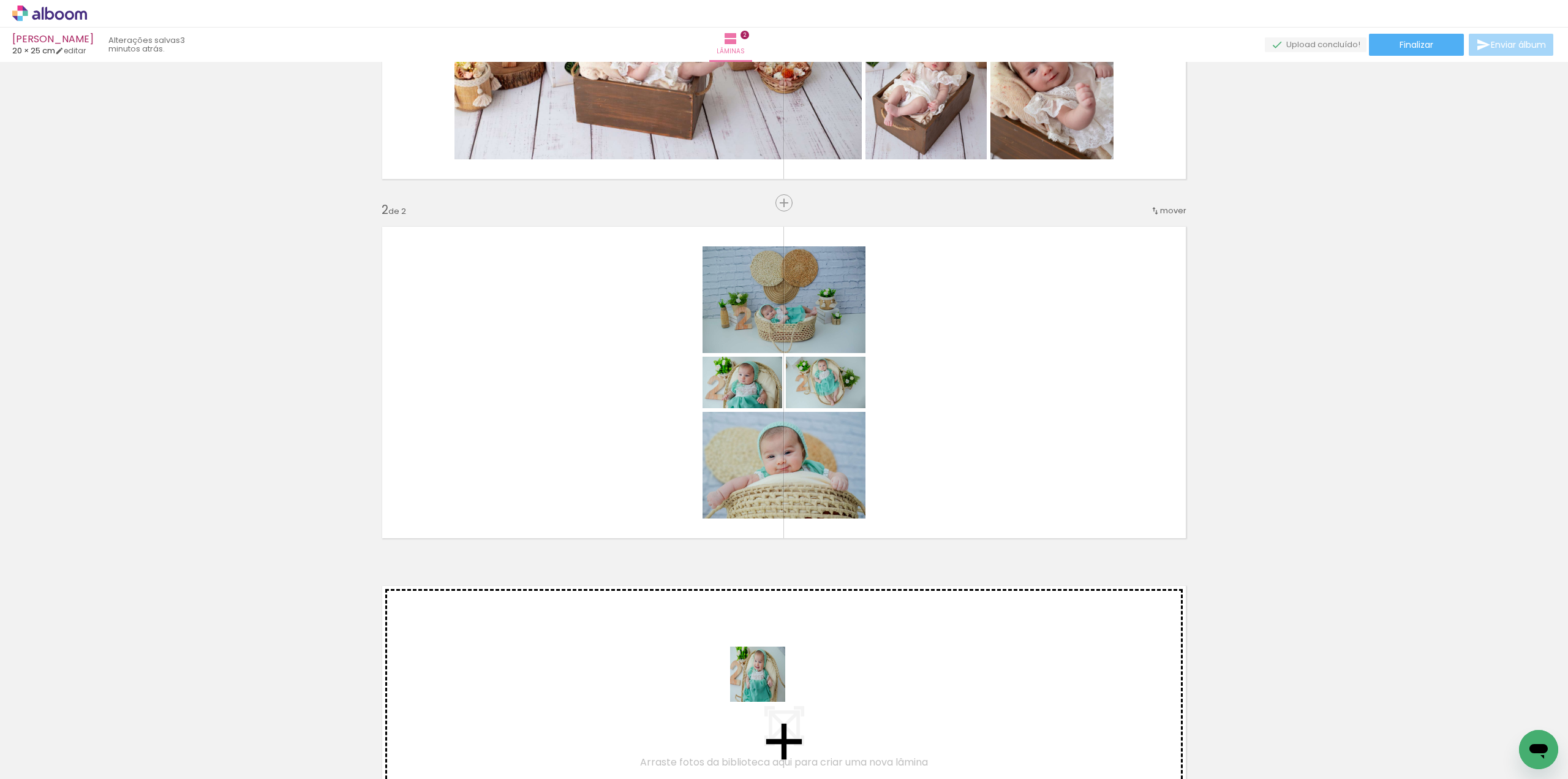
drag, startPoint x: 756, startPoint y: 751, endPoint x: 924, endPoint y: 405, distance: 384.6
click at [924, 408] on quentale-workspace at bounding box center [784, 389] width 1568 height 779
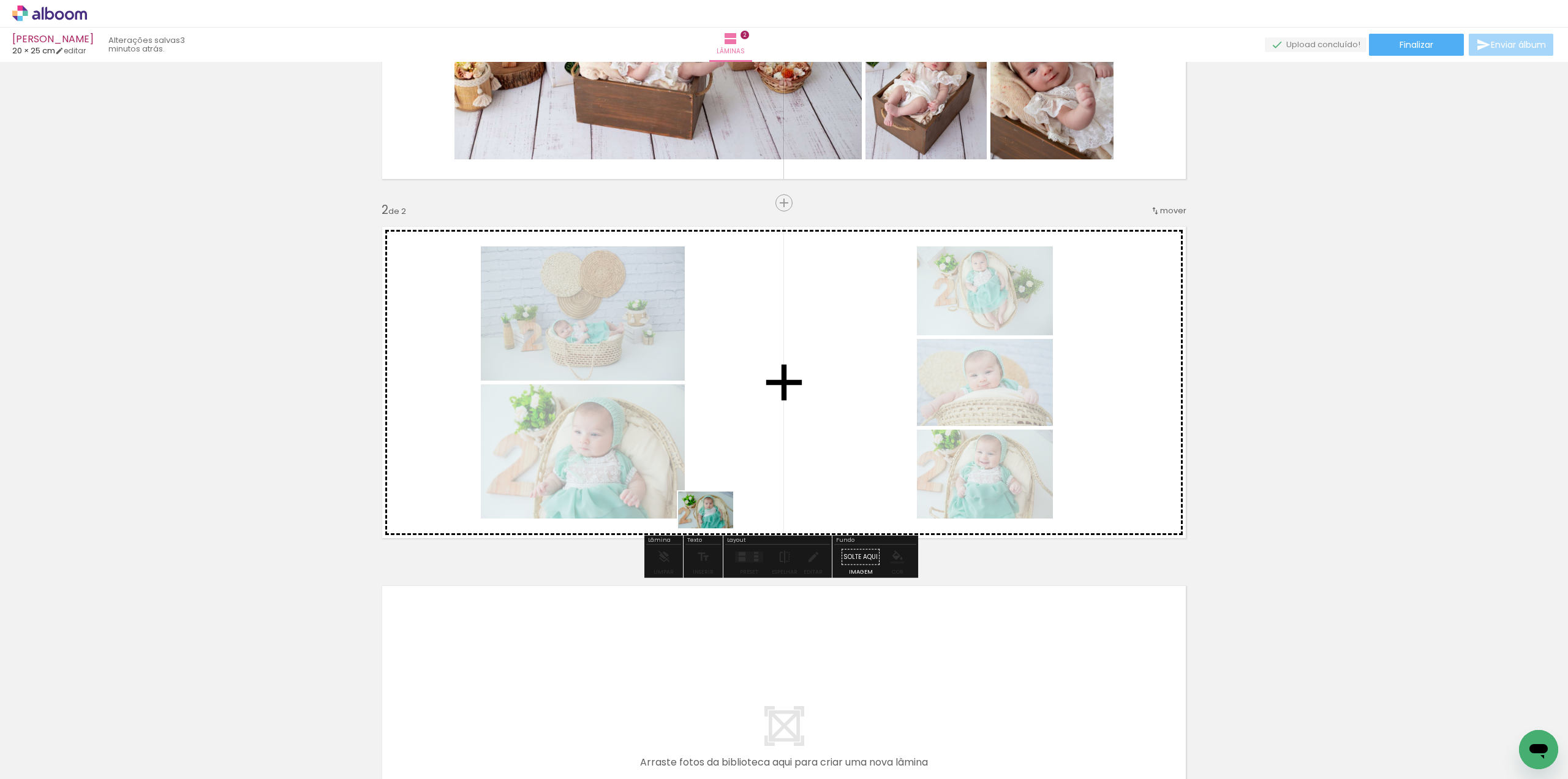
drag, startPoint x: 519, startPoint y: 729, endPoint x: 878, endPoint y: 322, distance: 542.7
click at [882, 329] on quentale-workspace at bounding box center [784, 389] width 1568 height 779
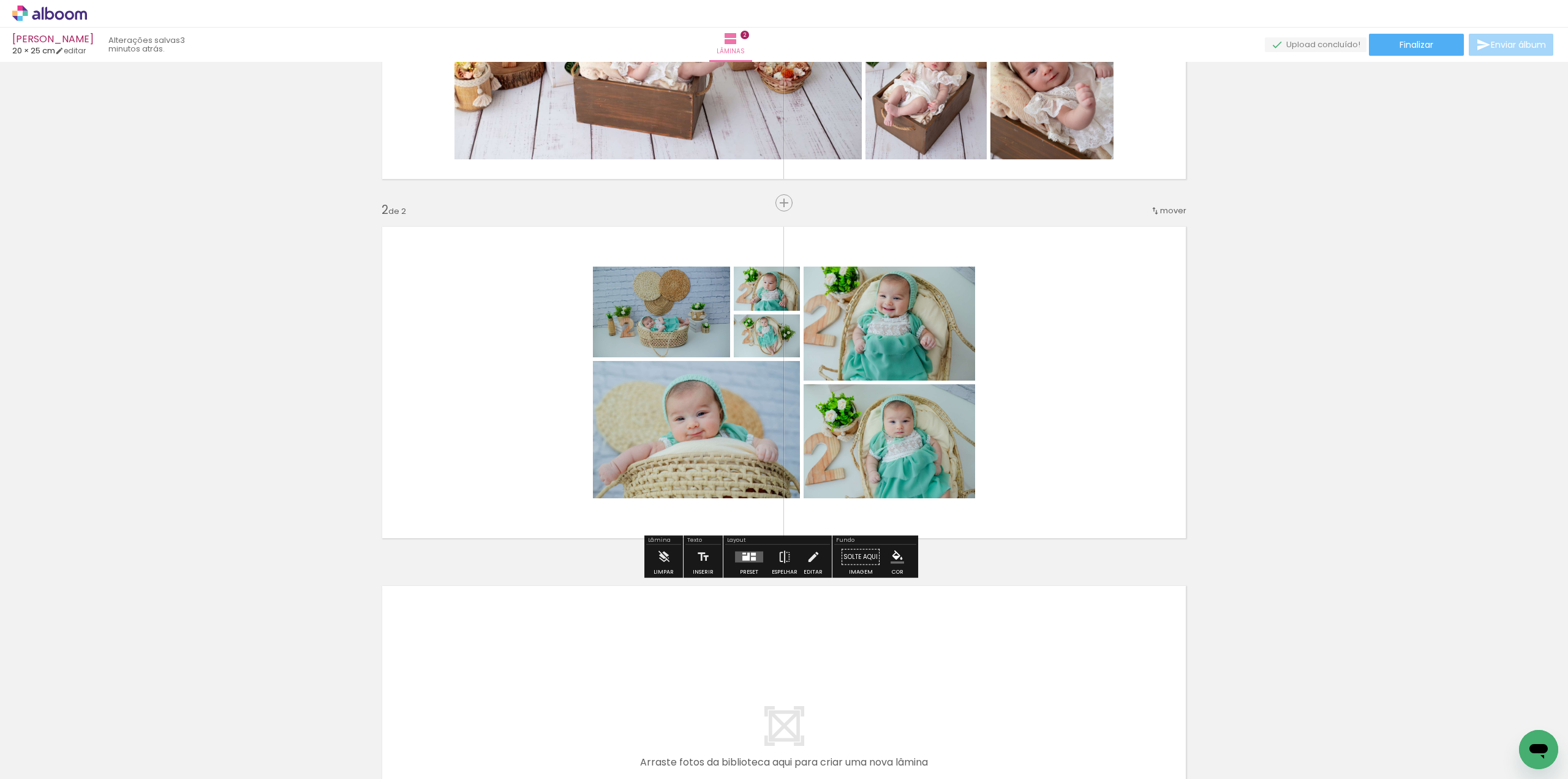
click at [738, 568] on div at bounding box center [749, 557] width 33 height 24
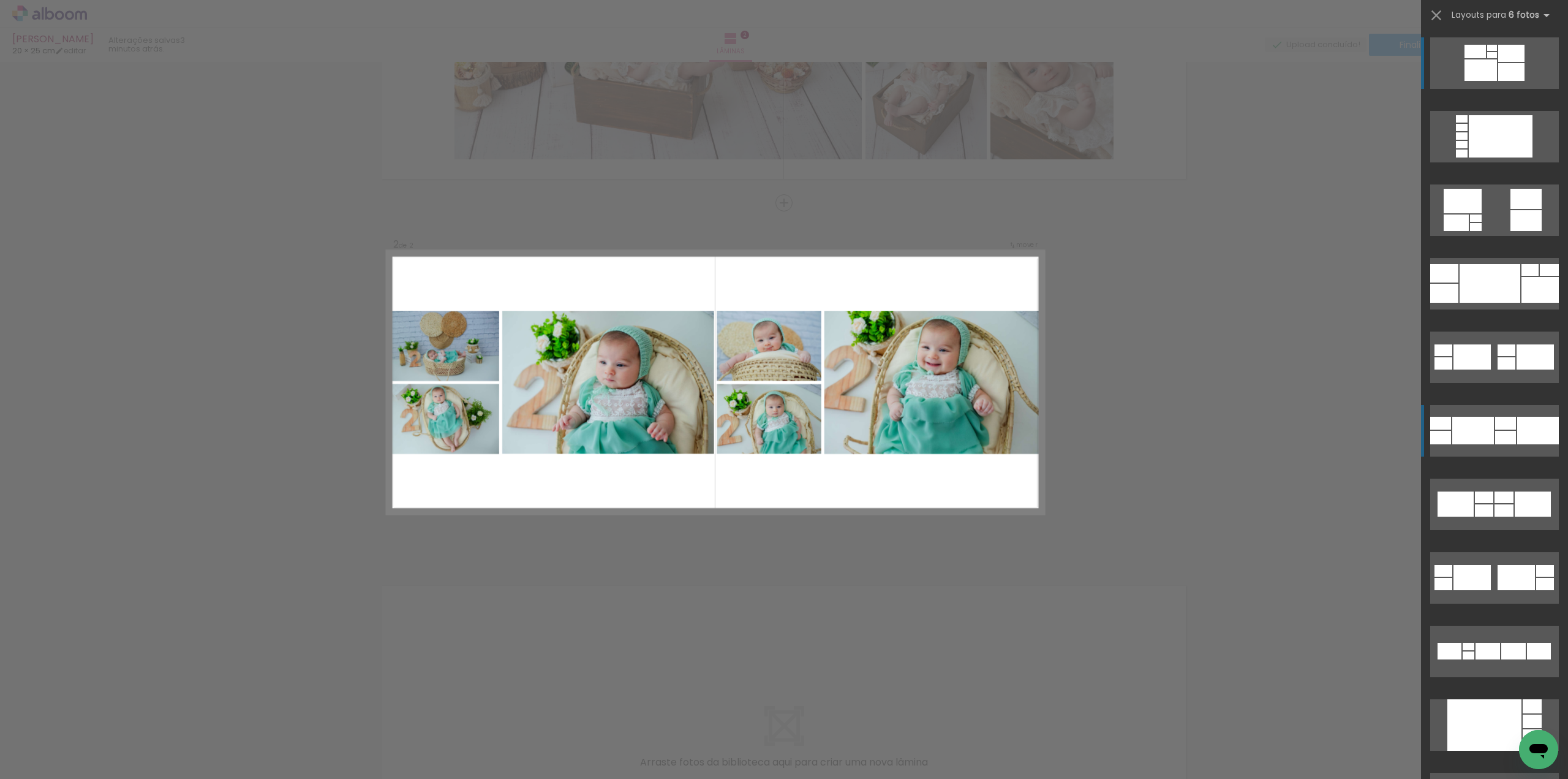
click at [1487, 51] on div at bounding box center [1492, 48] width 10 height 6
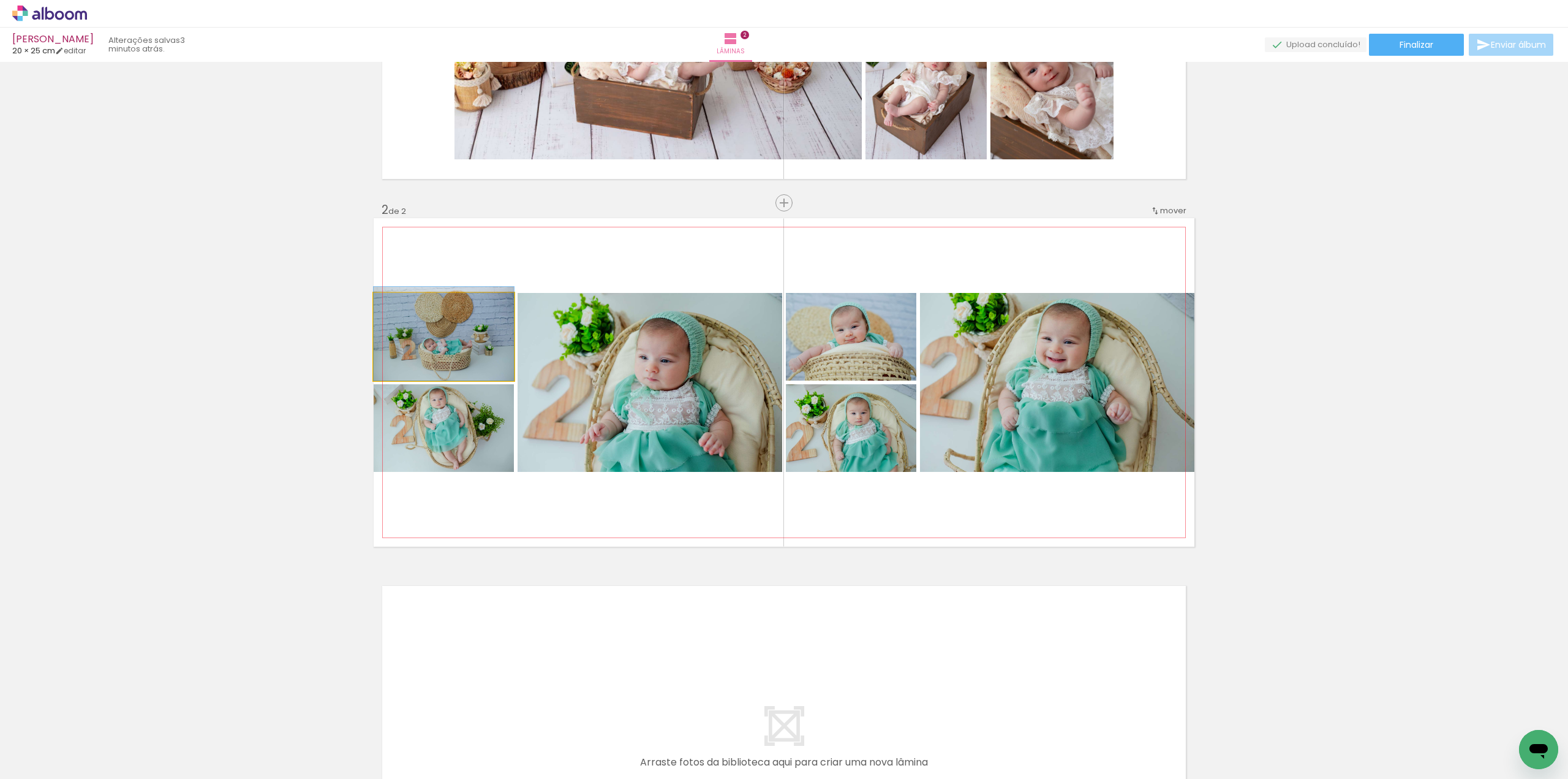
drag, startPoint x: 446, startPoint y: 370, endPoint x: 451, endPoint y: 362, distance: 9.4
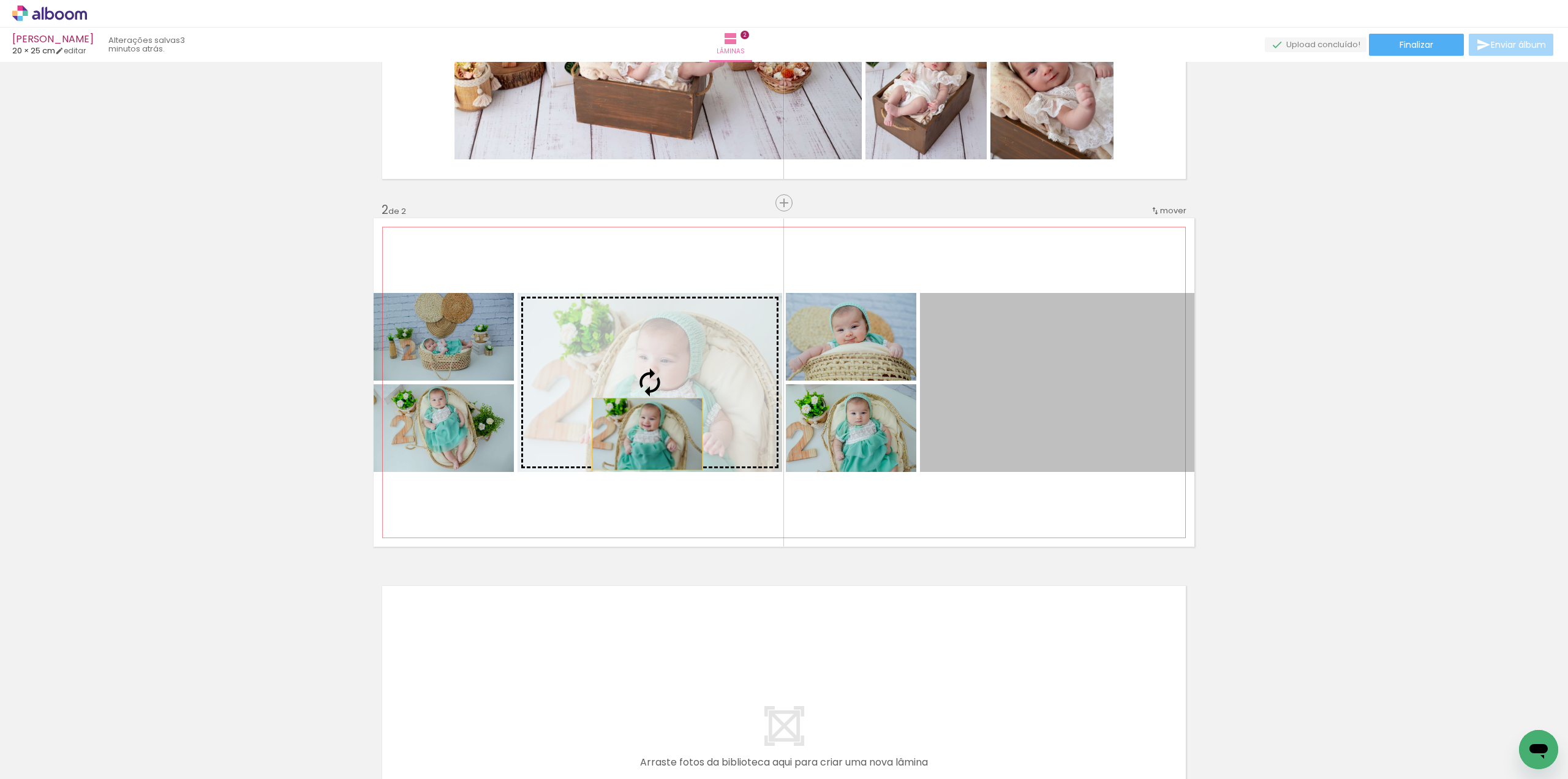
drag, startPoint x: 1037, startPoint y: 421, endPoint x: 635, endPoint y: 421, distance: 402.0
click at [0, 0] on slot at bounding box center [0, 0] width 0 height 0
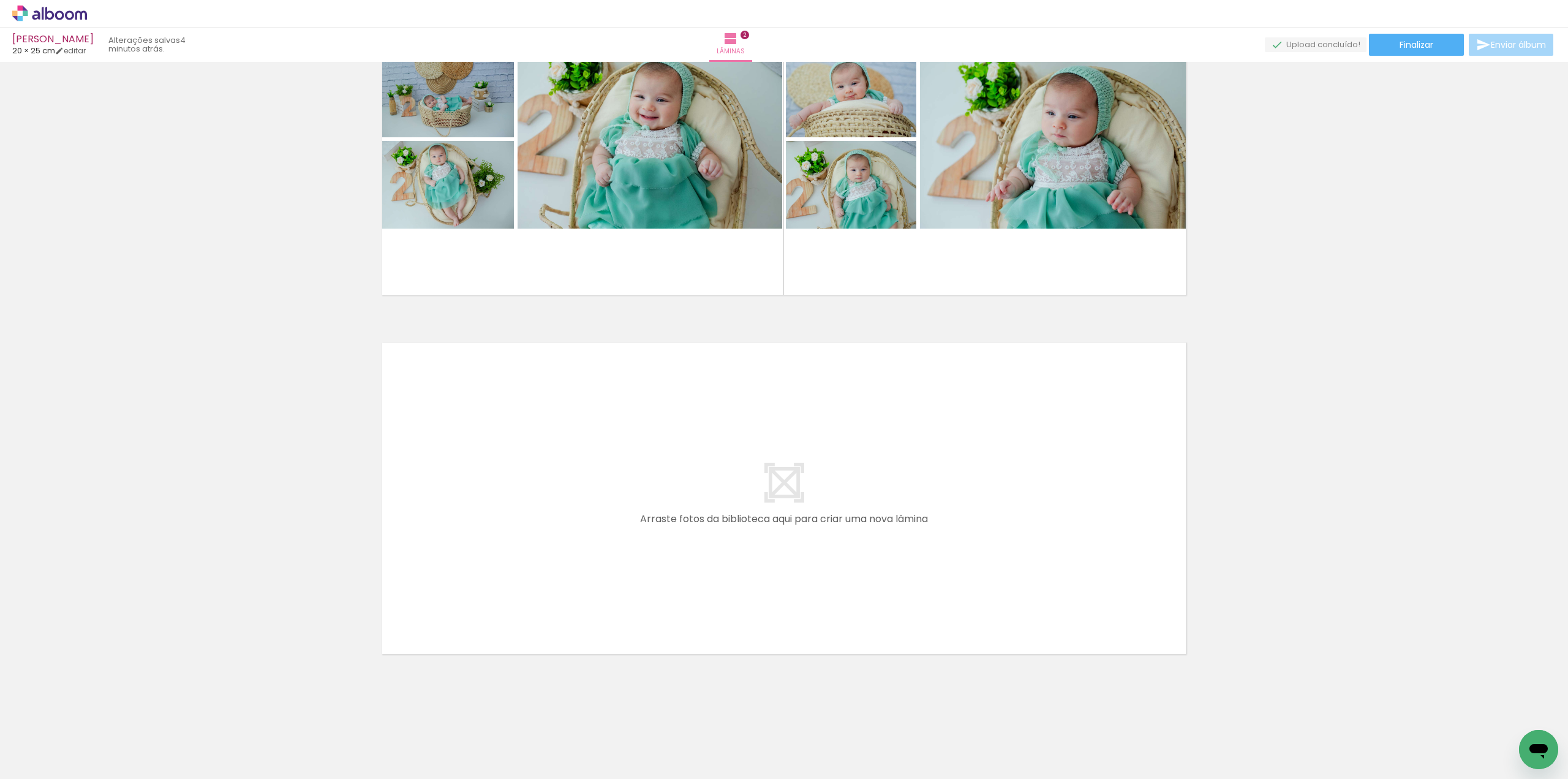
scroll to position [484, 0]
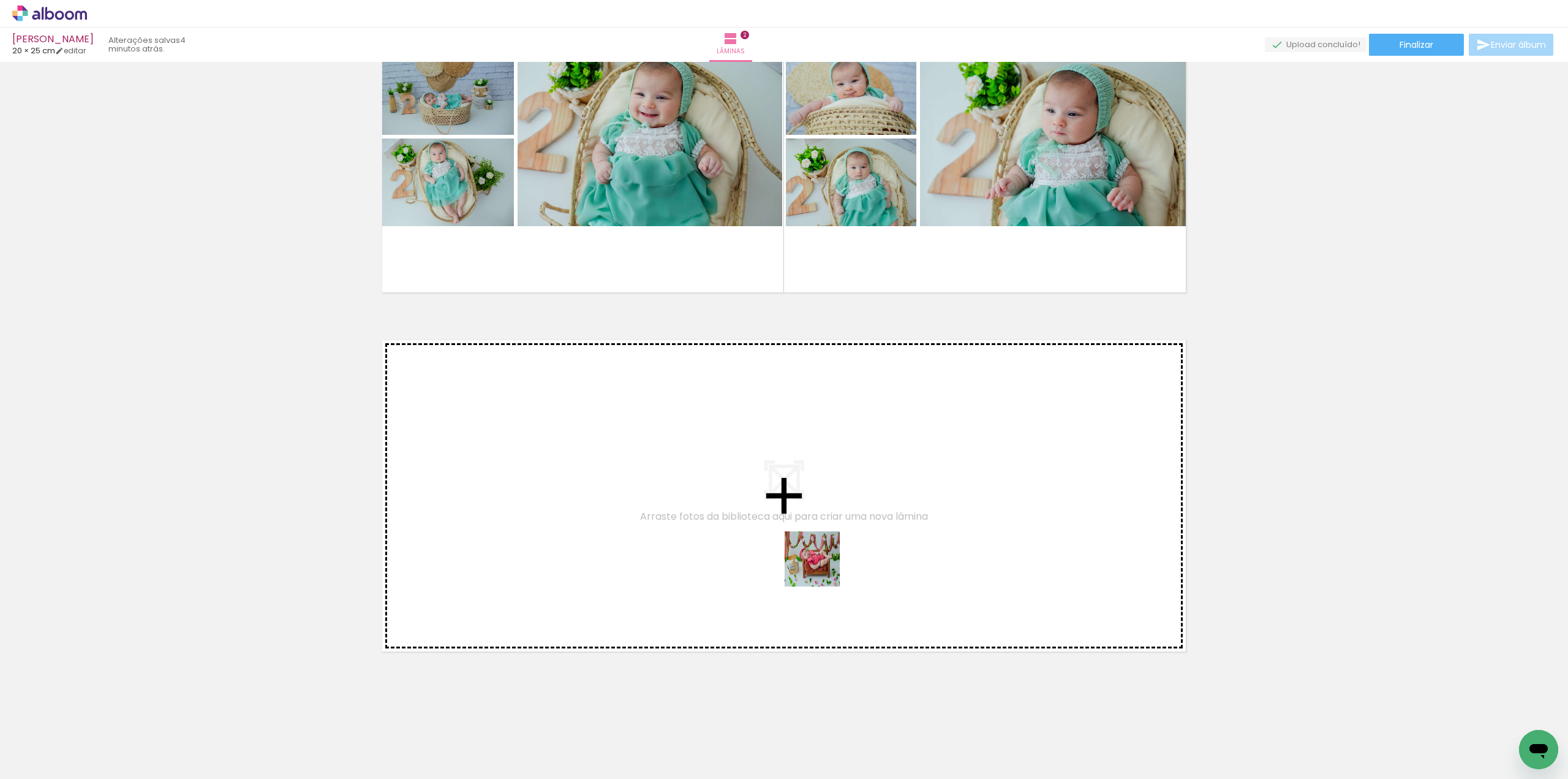
drag, startPoint x: 1071, startPoint y: 746, endPoint x: 825, endPoint y: 660, distance: 260.6
click at [816, 564] on quentale-workspace at bounding box center [784, 389] width 1568 height 779
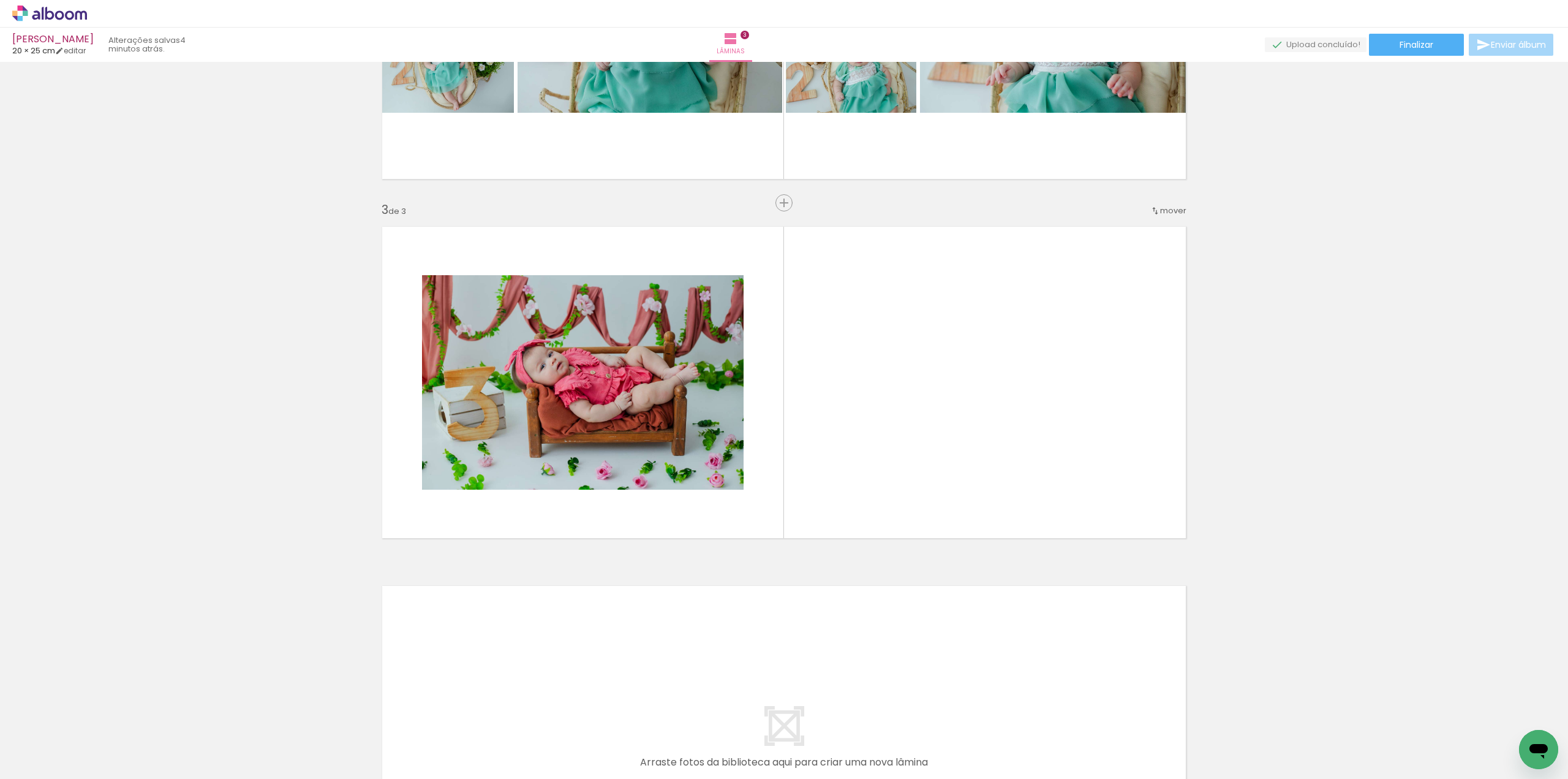
scroll to position [0, 1193]
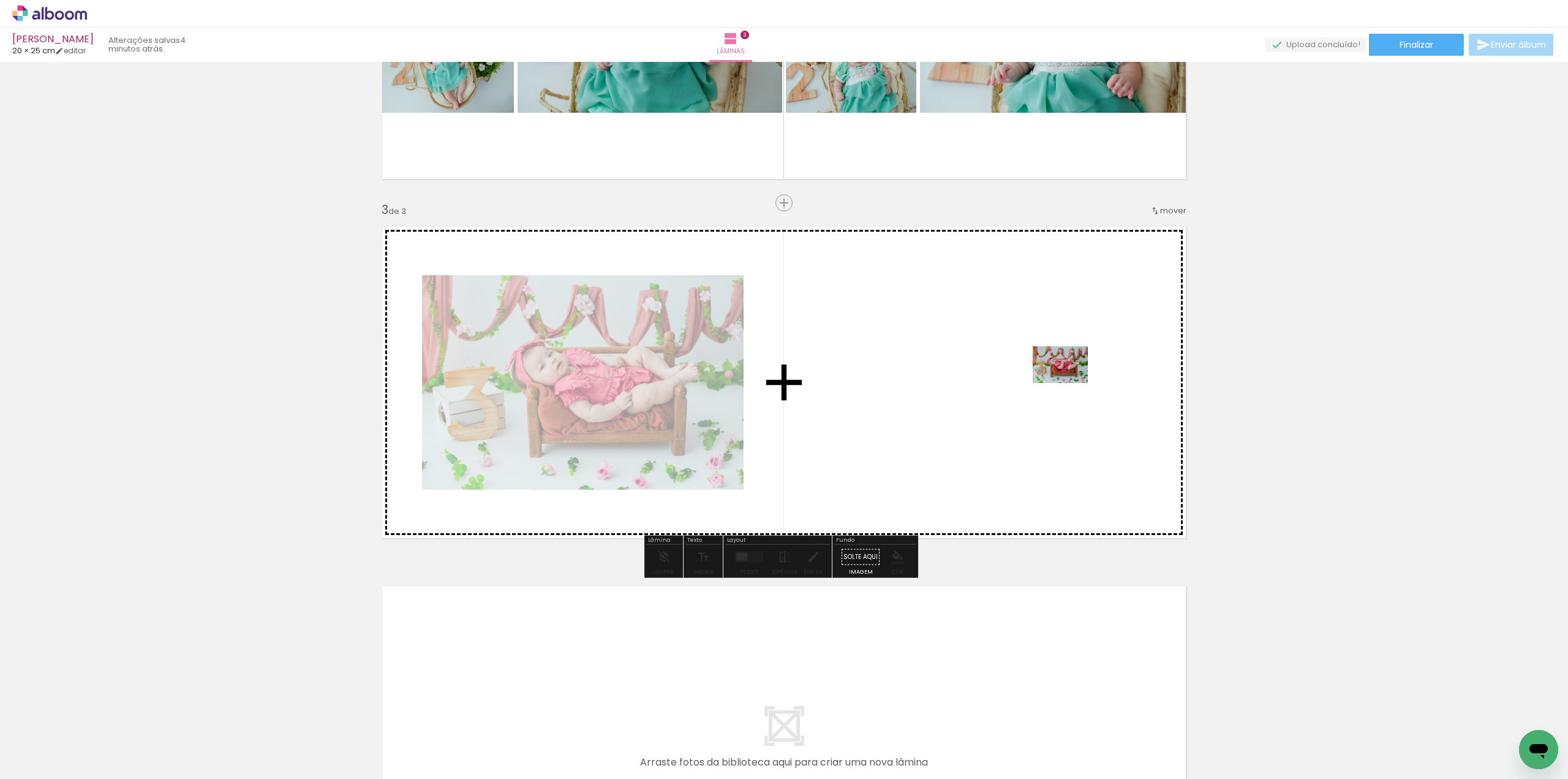
drag, startPoint x: 391, startPoint y: 743, endPoint x: 1069, endPoint y: 380, distance: 769.1
click at [1069, 380] on quentale-workspace at bounding box center [784, 389] width 1568 height 779
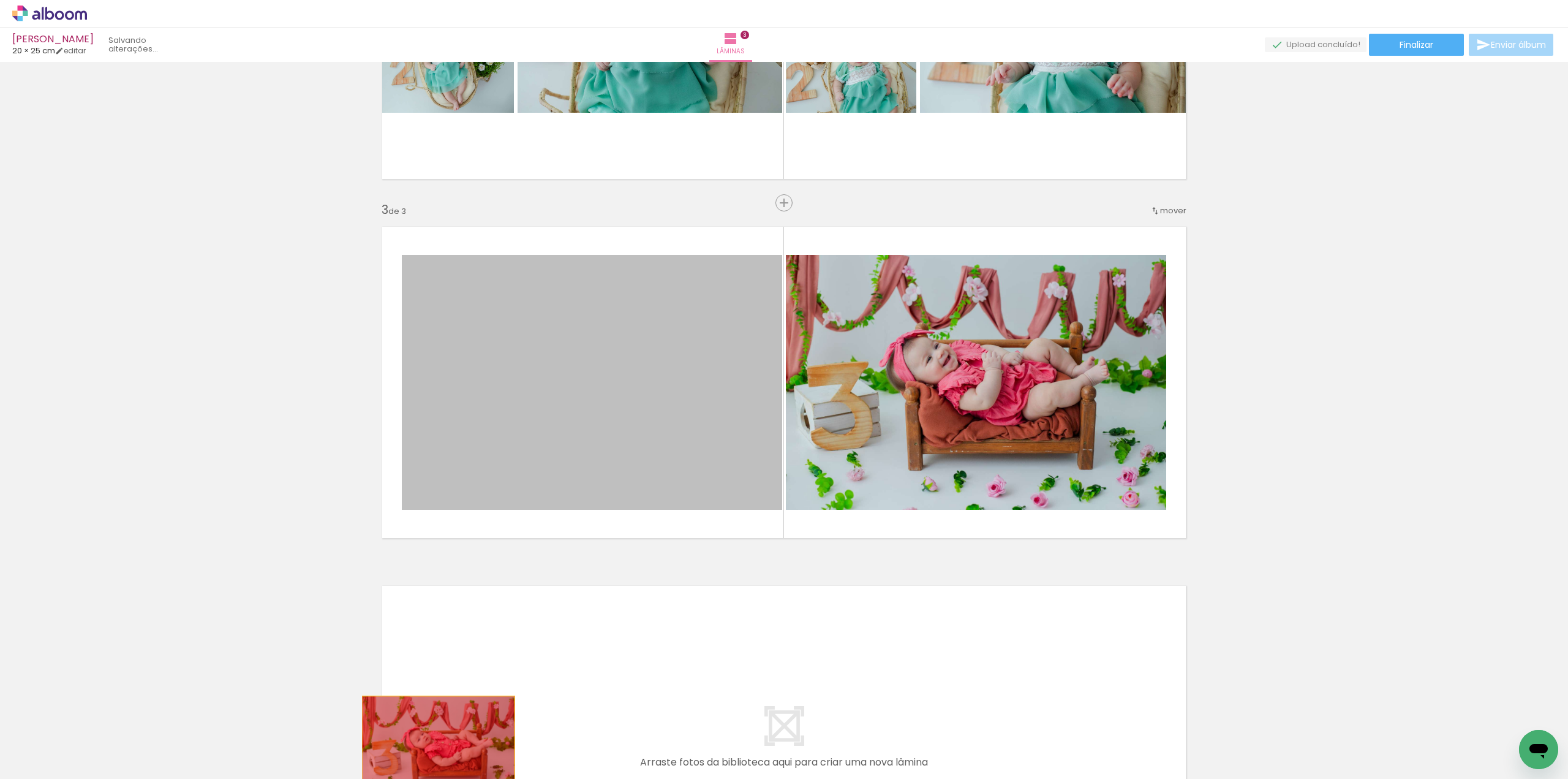
drag, startPoint x: 700, startPoint y: 392, endPoint x: 434, endPoint y: 747, distance: 443.6
click at [434, 747] on quentale-workspace at bounding box center [784, 389] width 1568 height 779
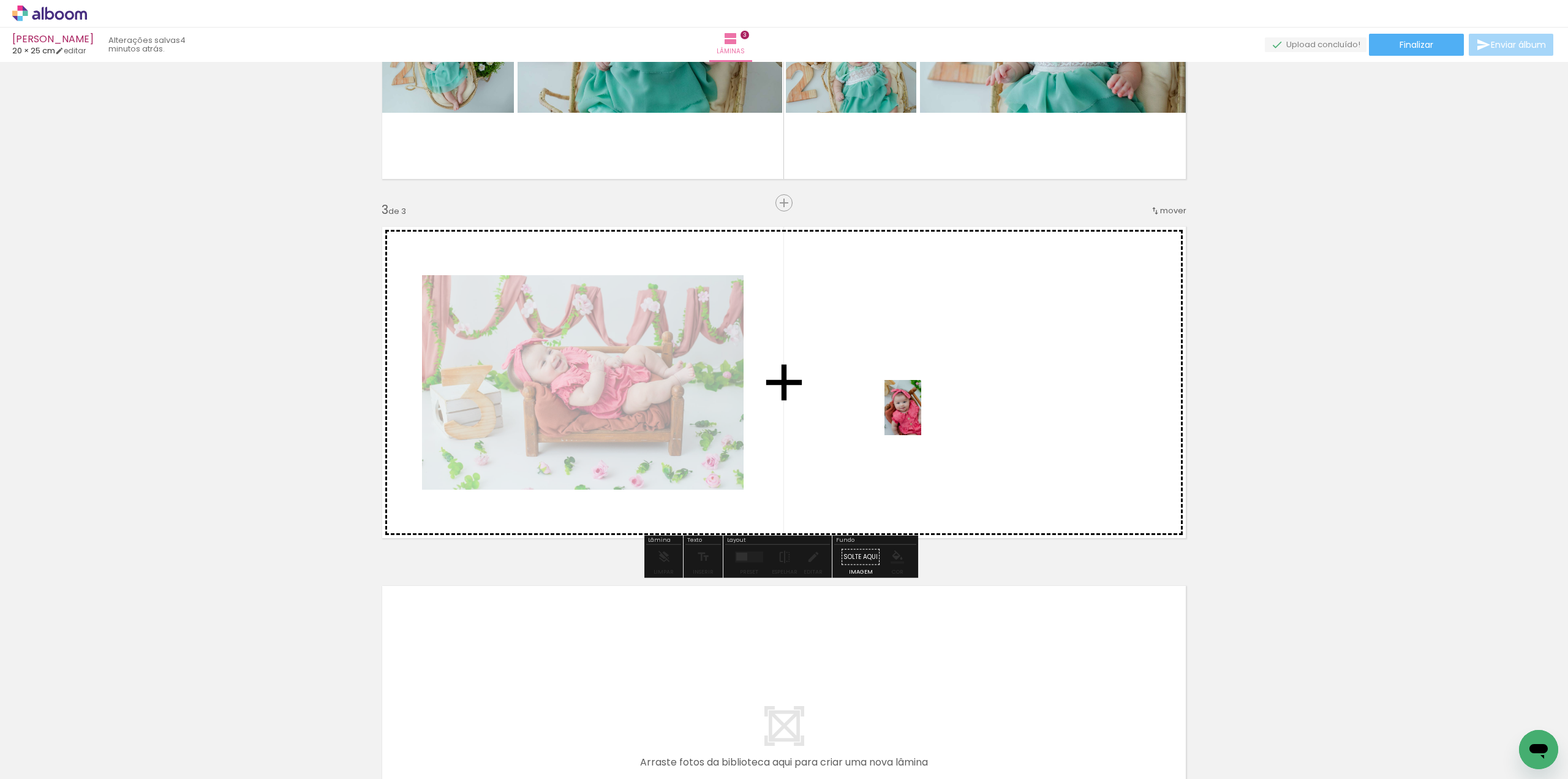
drag, startPoint x: 447, startPoint y: 749, endPoint x: 893, endPoint y: 510, distance: 506.0
click at [989, 366] on quentale-workspace at bounding box center [784, 389] width 1568 height 779
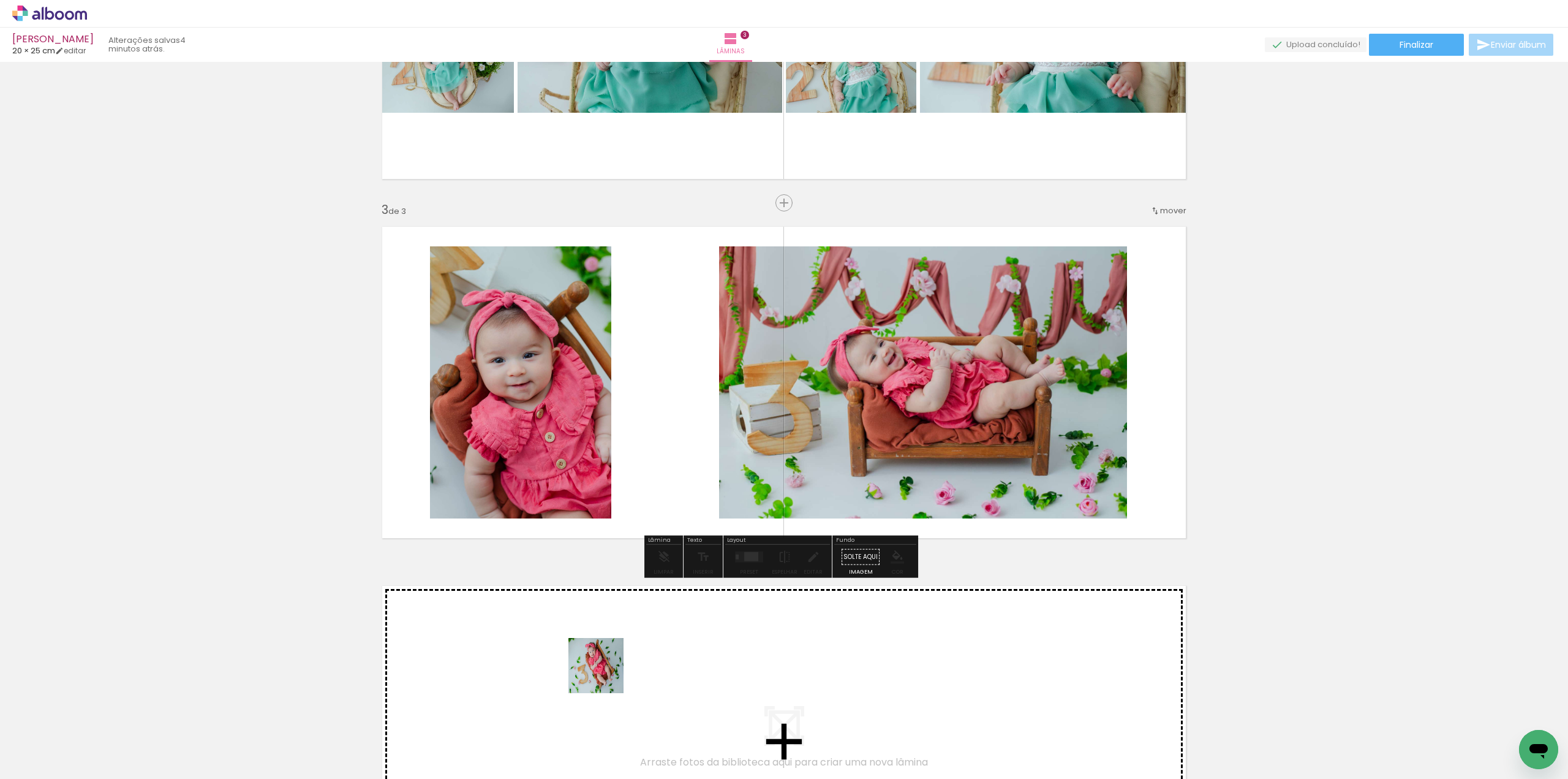
drag, startPoint x: 577, startPoint y: 745, endPoint x: 688, endPoint y: 485, distance: 282.7
click at [682, 514] on quentale-workspace at bounding box center [784, 389] width 1568 height 779
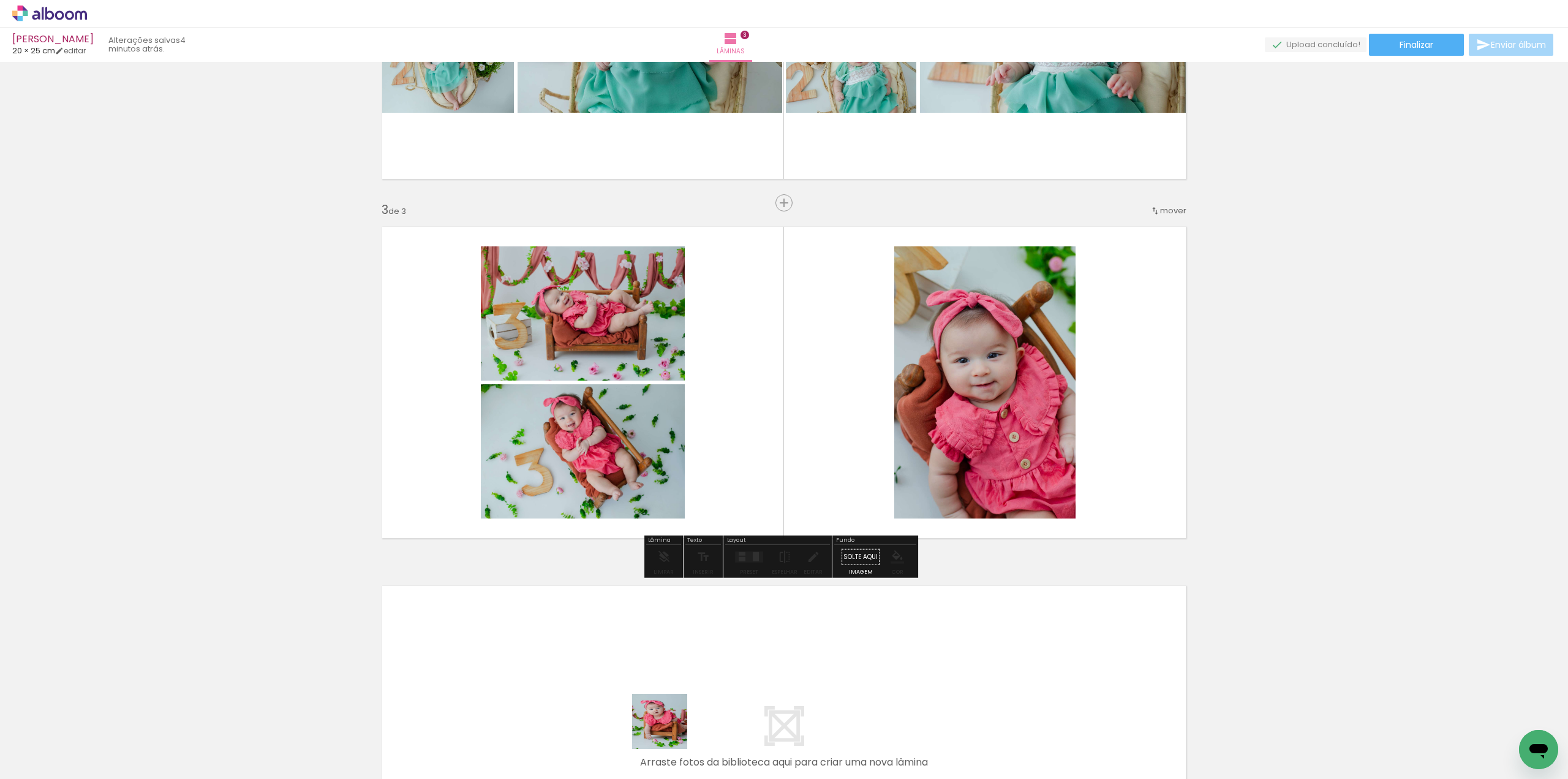
drag, startPoint x: 664, startPoint y: 742, endPoint x: 855, endPoint y: 422, distance: 372.7
click at [855, 422] on quentale-workspace at bounding box center [784, 389] width 1568 height 779
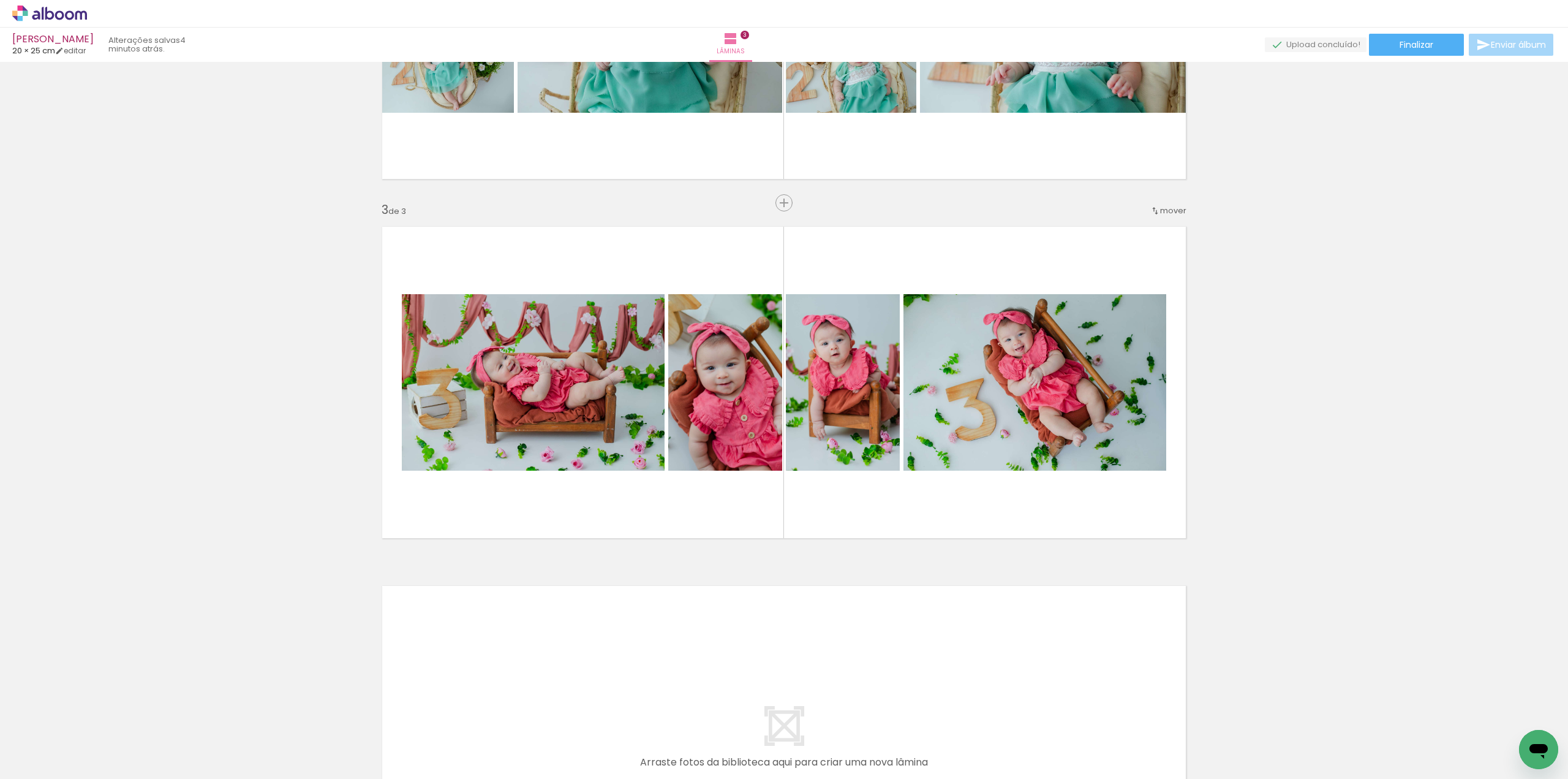
drag, startPoint x: 849, startPoint y: 740, endPoint x: 866, endPoint y: 407, distance: 333.4
click at [854, 286] on quentale-workspace at bounding box center [784, 389] width 1568 height 779
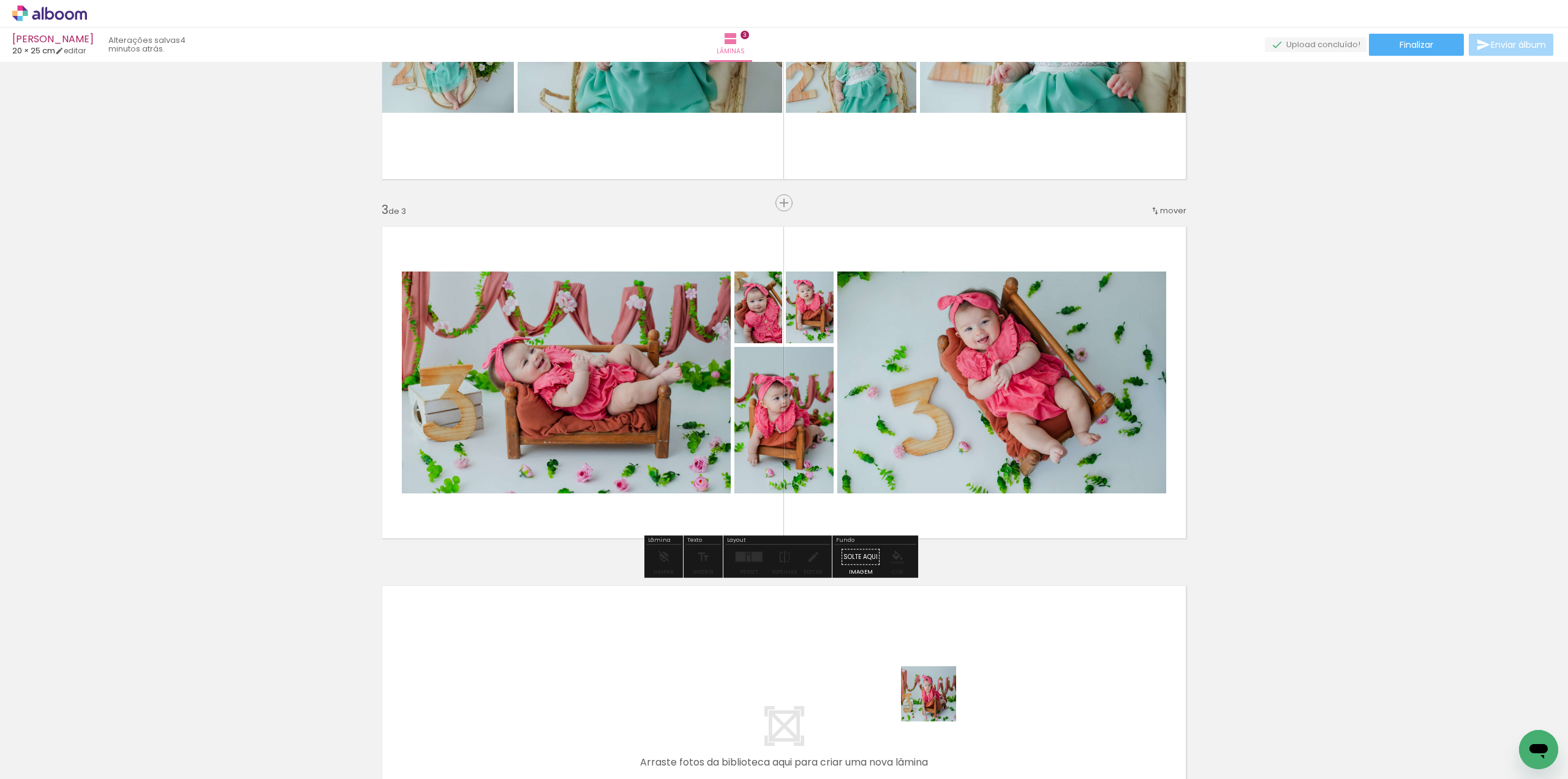
drag, startPoint x: 928, startPoint y: 747, endPoint x: 978, endPoint y: 337, distance: 413.0
click at [989, 316] on quentale-workspace at bounding box center [784, 389] width 1568 height 779
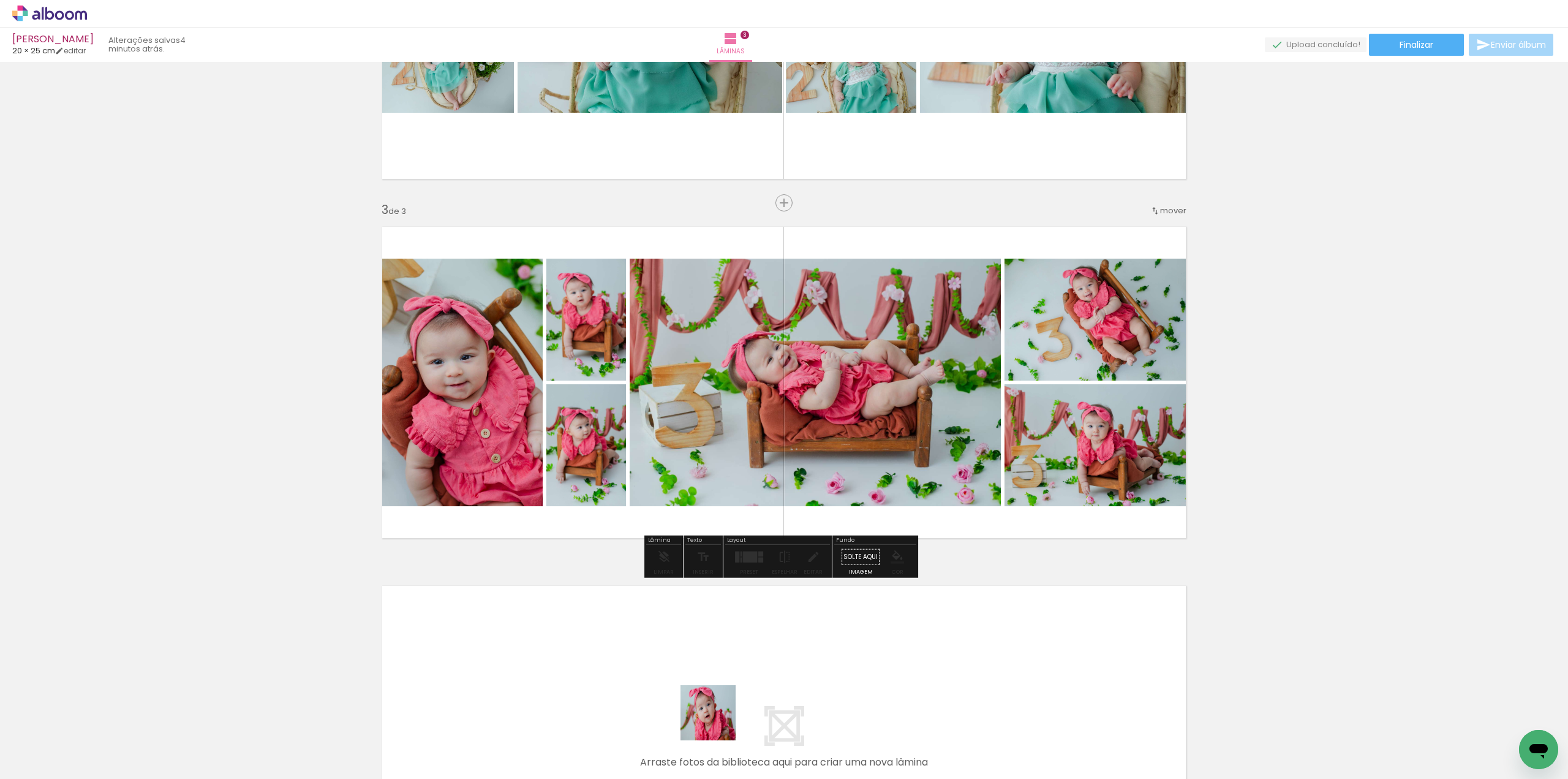
drag, startPoint x: 713, startPoint y: 733, endPoint x: 807, endPoint y: 441, distance: 306.8
click at [808, 459] on quentale-workspace at bounding box center [784, 389] width 1568 height 779
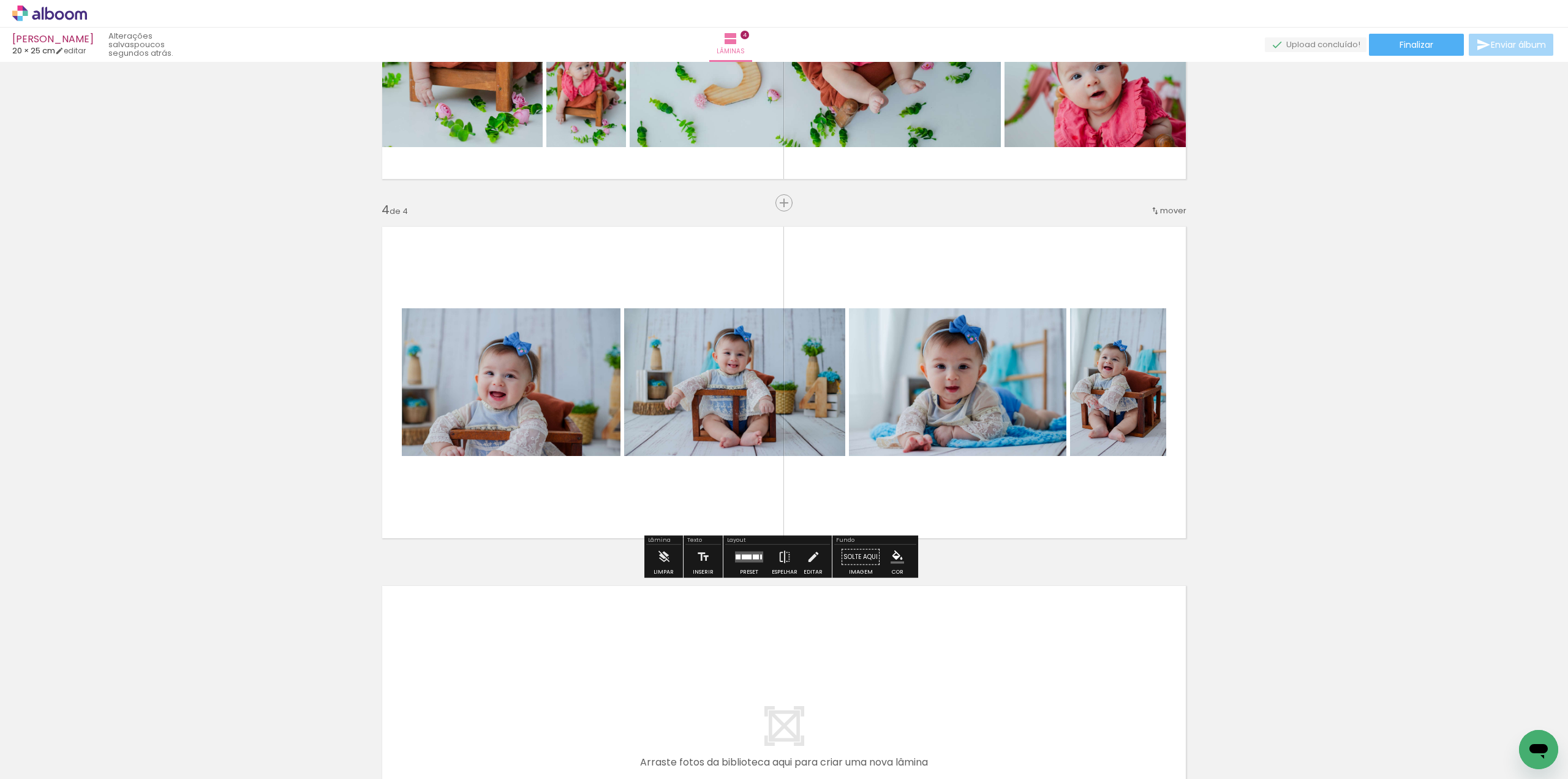
scroll to position [0, 1777]
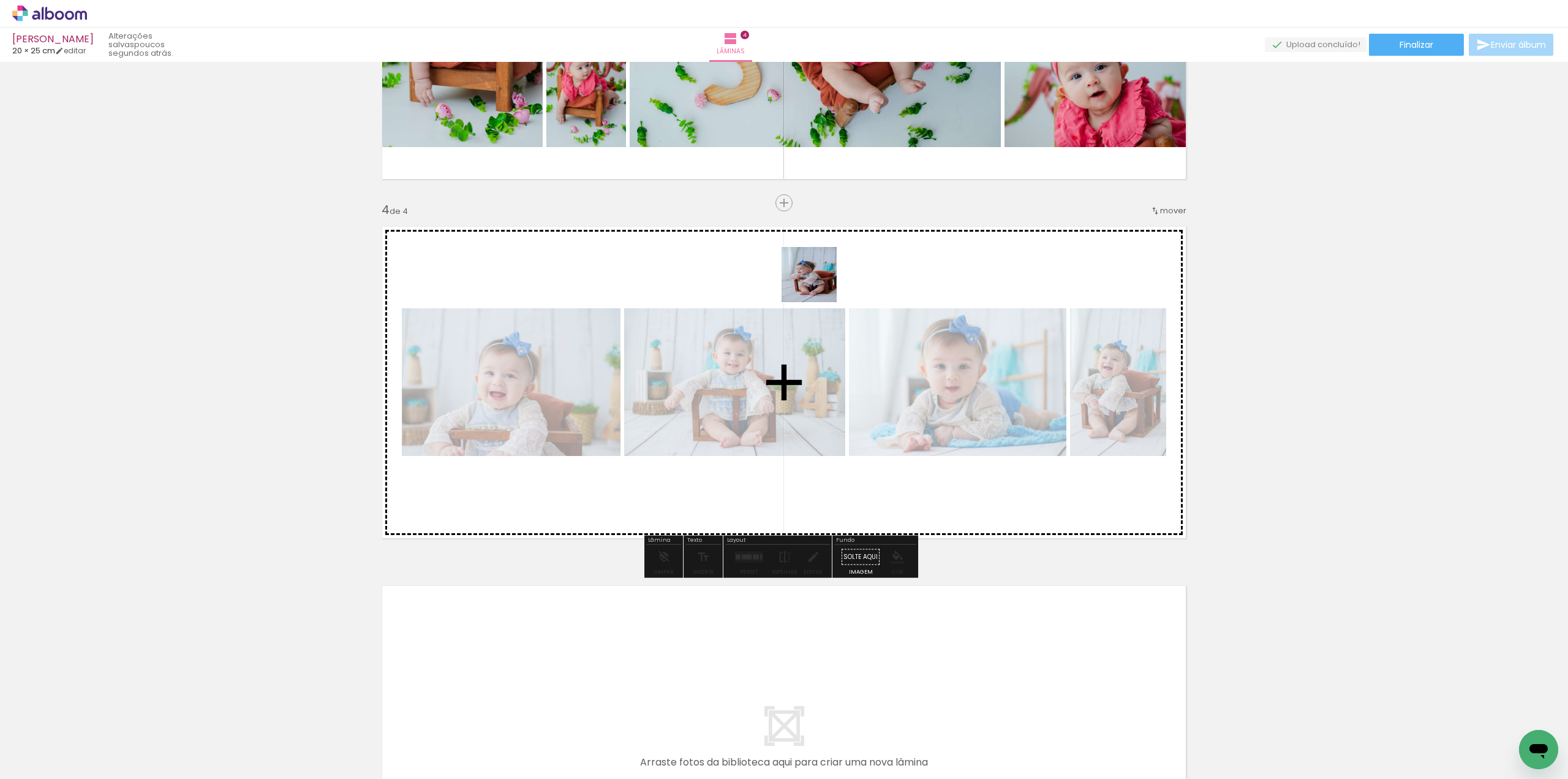
drag, startPoint x: 678, startPoint y: 752, endPoint x: 805, endPoint y: 316, distance: 454.1
click at [785, 222] on quentale-workspace at bounding box center [784, 389] width 1568 height 779
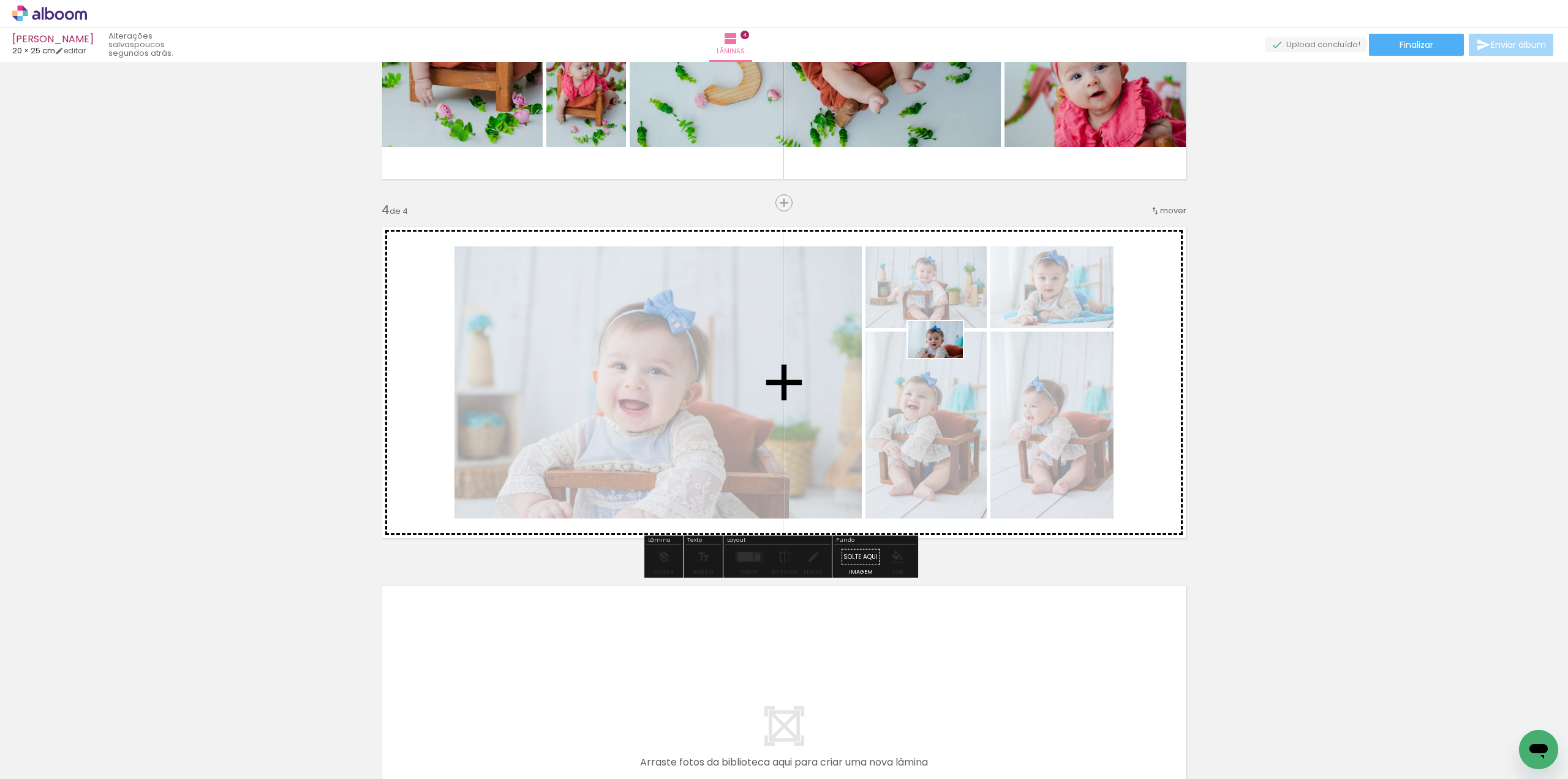
drag, startPoint x: 822, startPoint y: 754, endPoint x: 944, endPoint y: 358, distance: 414.4
click at [944, 358] on quentale-workspace at bounding box center [784, 389] width 1568 height 779
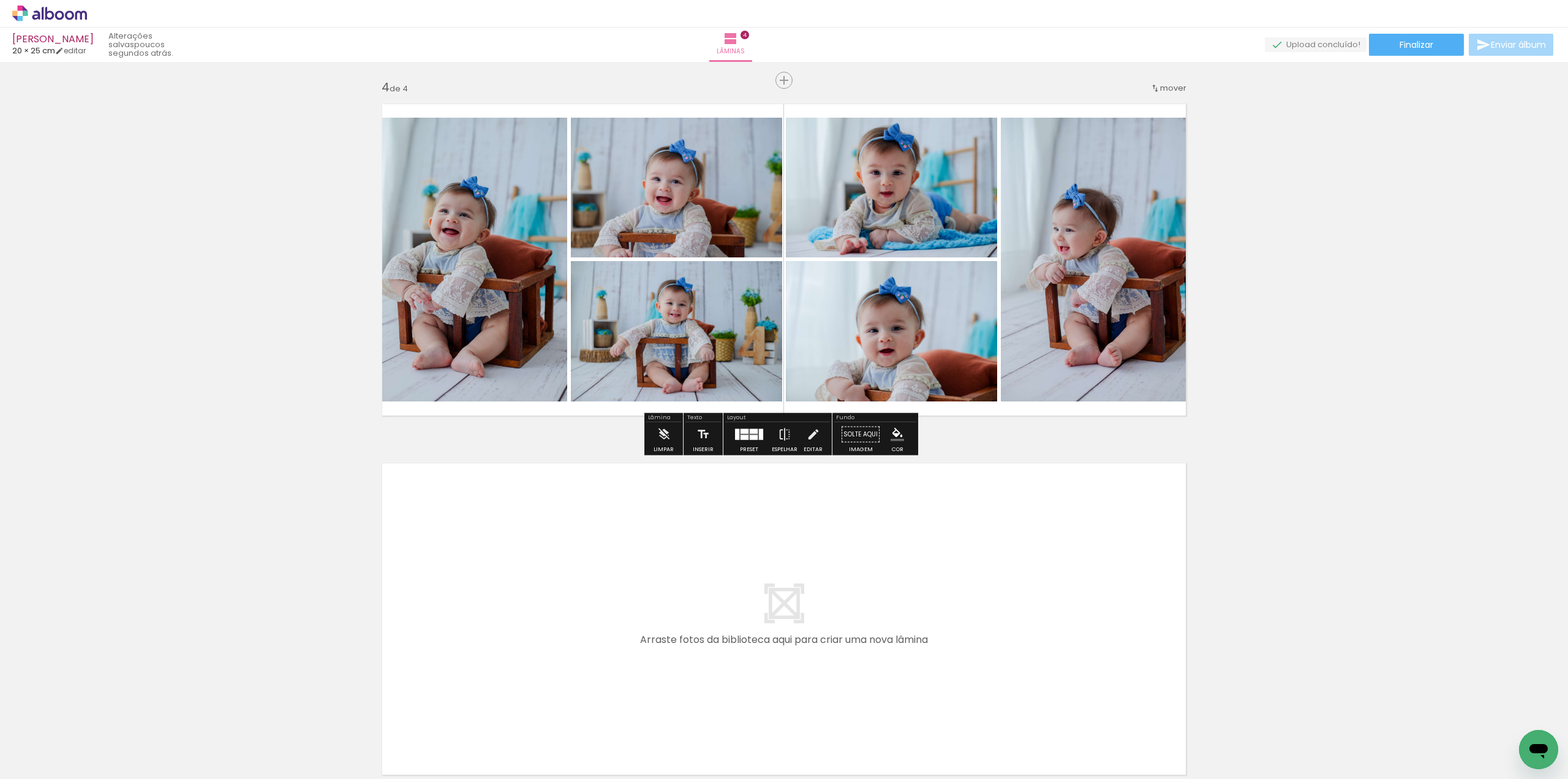
scroll to position [1140, 0]
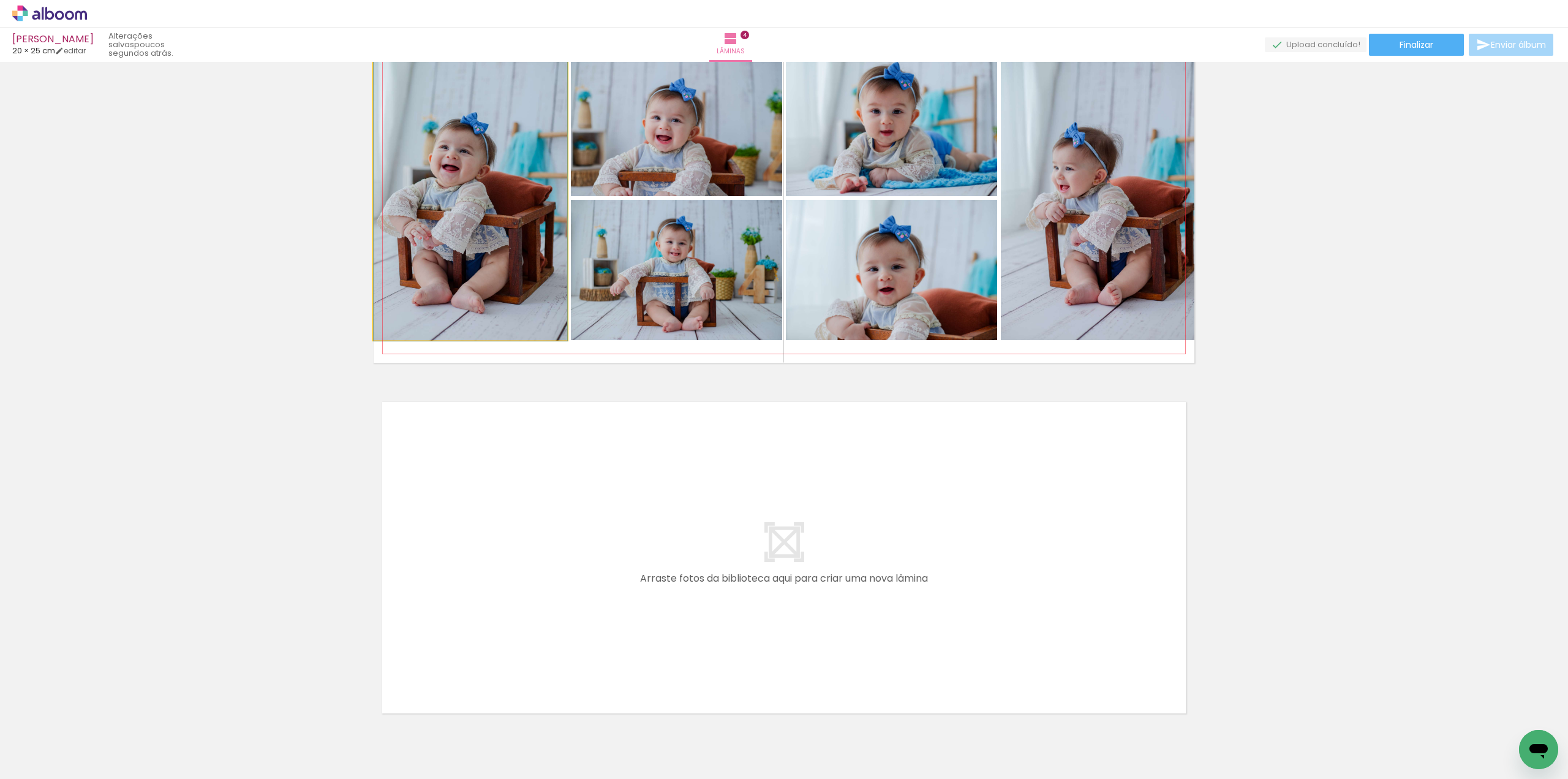
drag, startPoint x: 434, startPoint y: 269, endPoint x: 477, endPoint y: 267, distance: 43.0
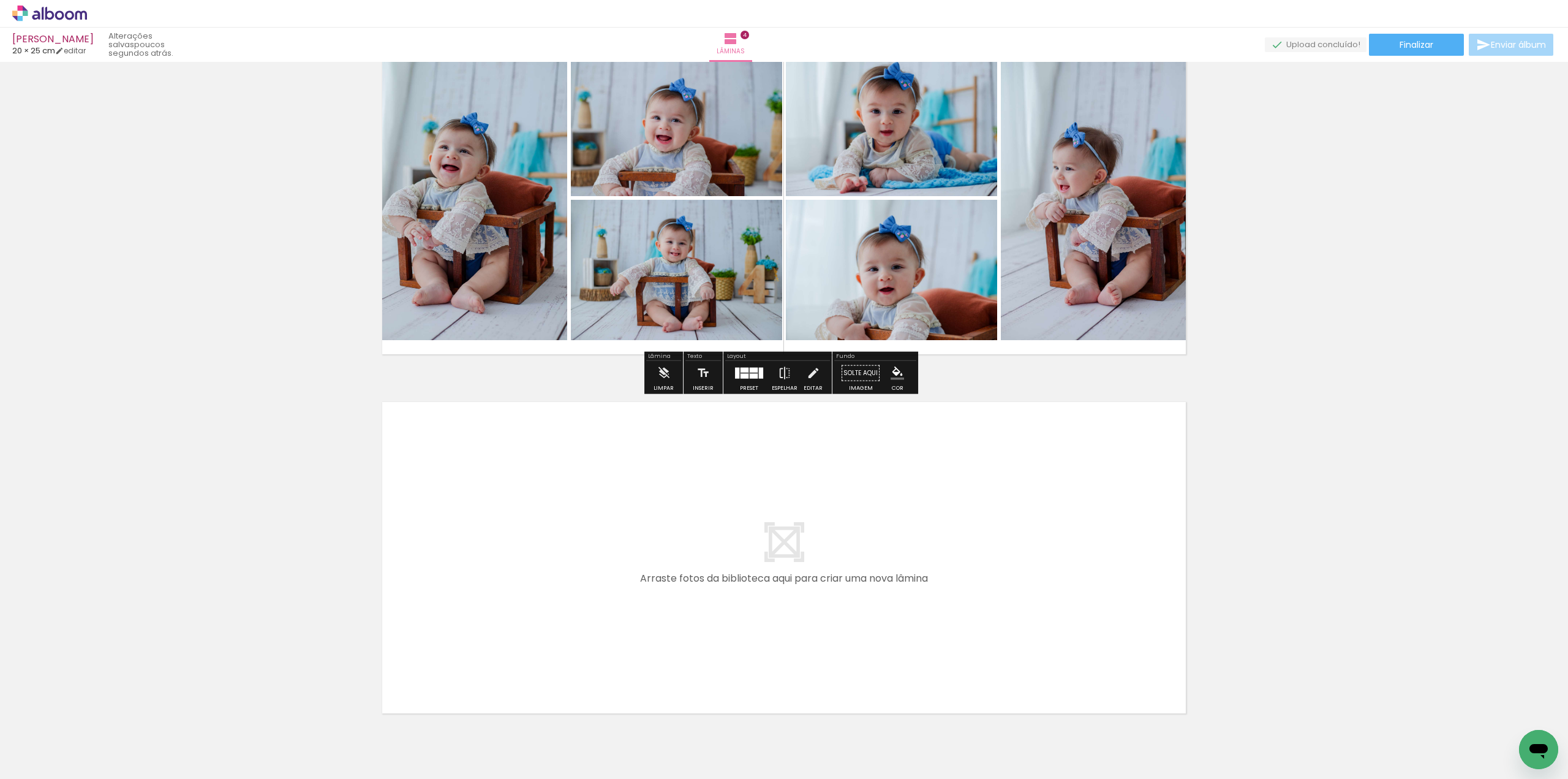
click at [474, 267] on quentale-photo at bounding box center [470, 198] width 193 height 284
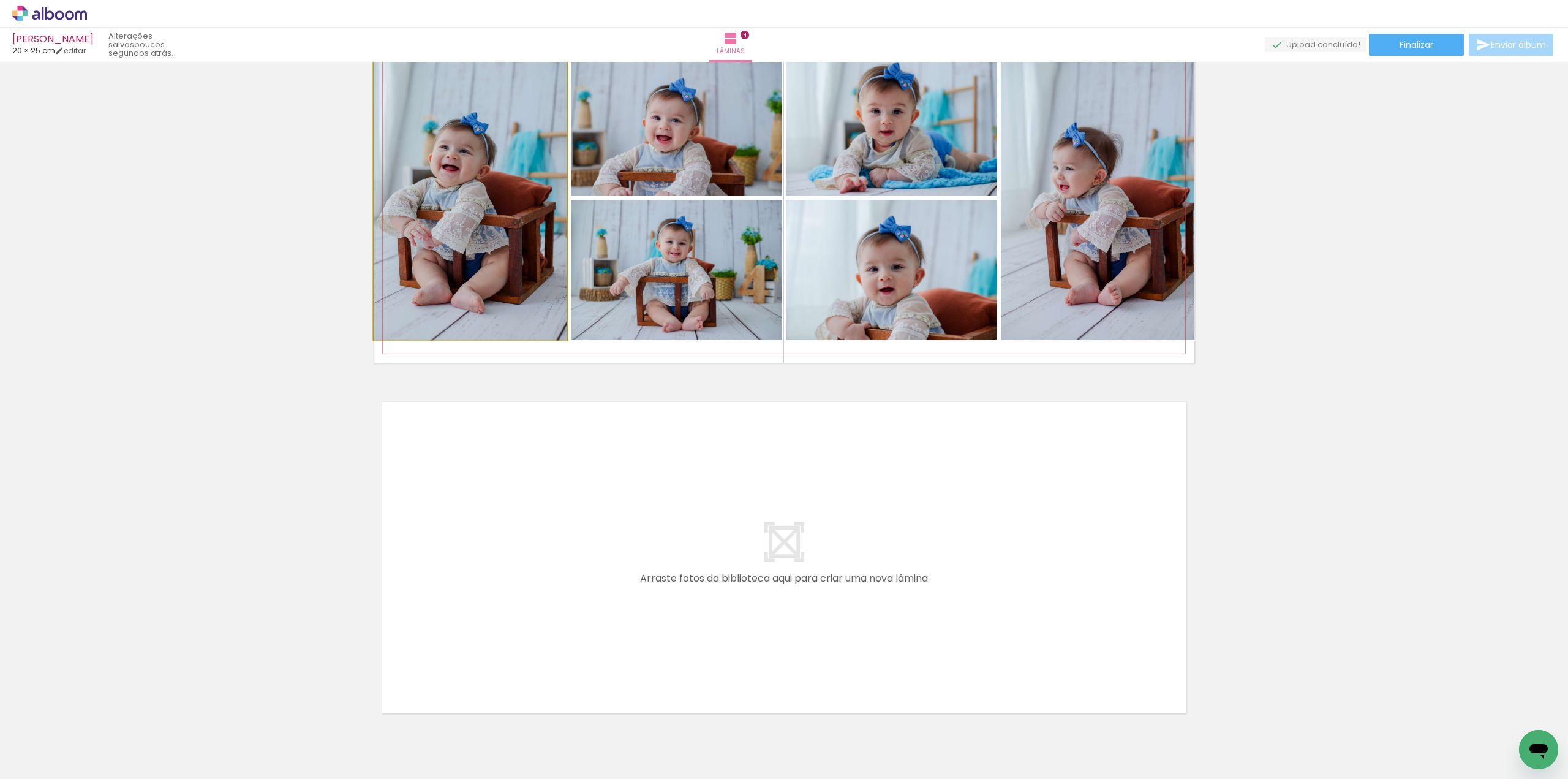
click at [474, 267] on quentale-photo at bounding box center [470, 198] width 193 height 284
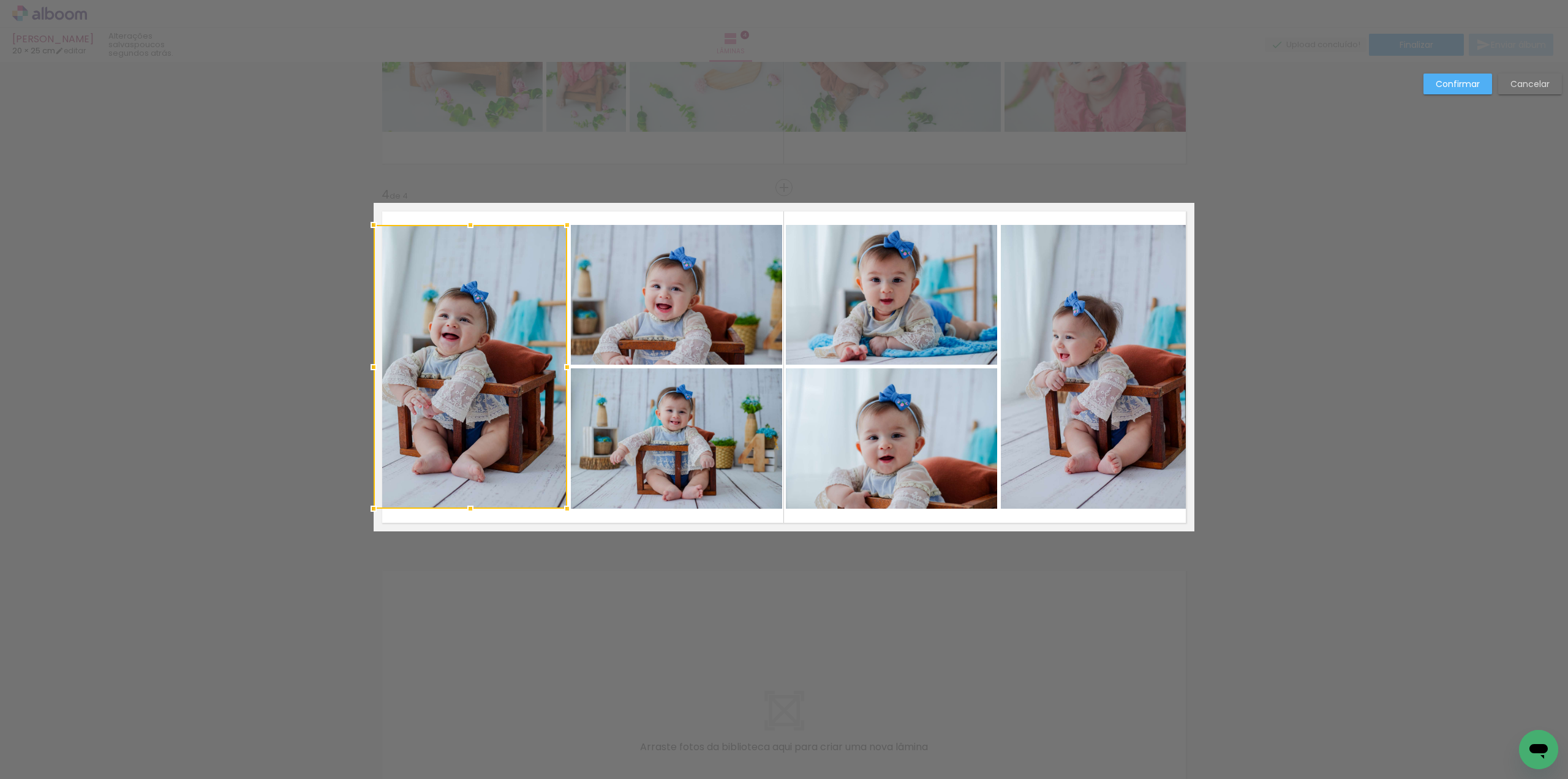
scroll to position [956, 0]
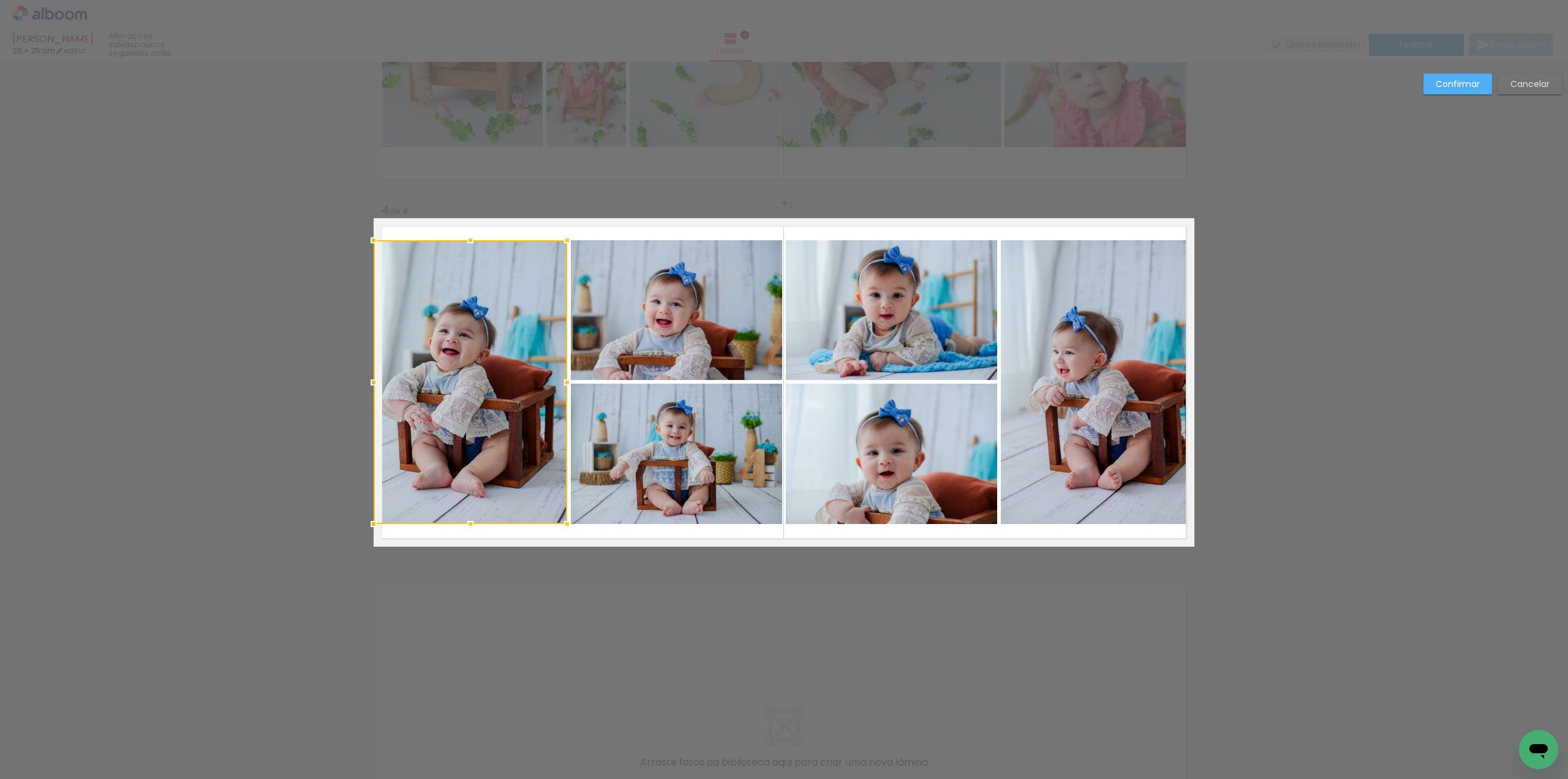
click at [474, 267] on div at bounding box center [470, 382] width 193 height 284
drag, startPoint x: 367, startPoint y: 380, endPoint x: 376, endPoint y: 383, distance: 9.5
click at [376, 383] on div at bounding box center [376, 382] width 24 height 24
click at [0, 0] on slot "Confirmar" at bounding box center [0, 0] width 0 height 0
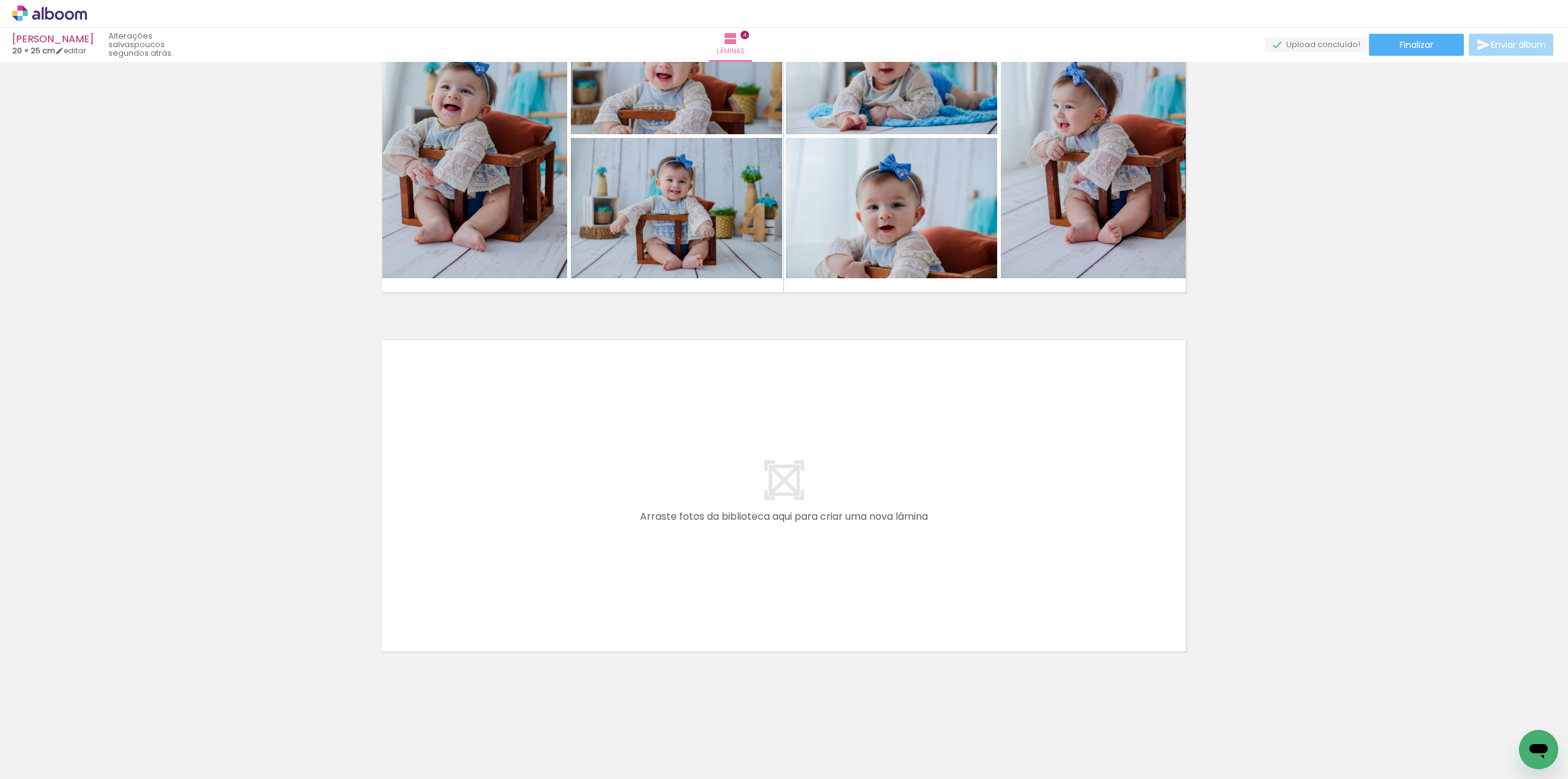
scroll to position [0, 2633]
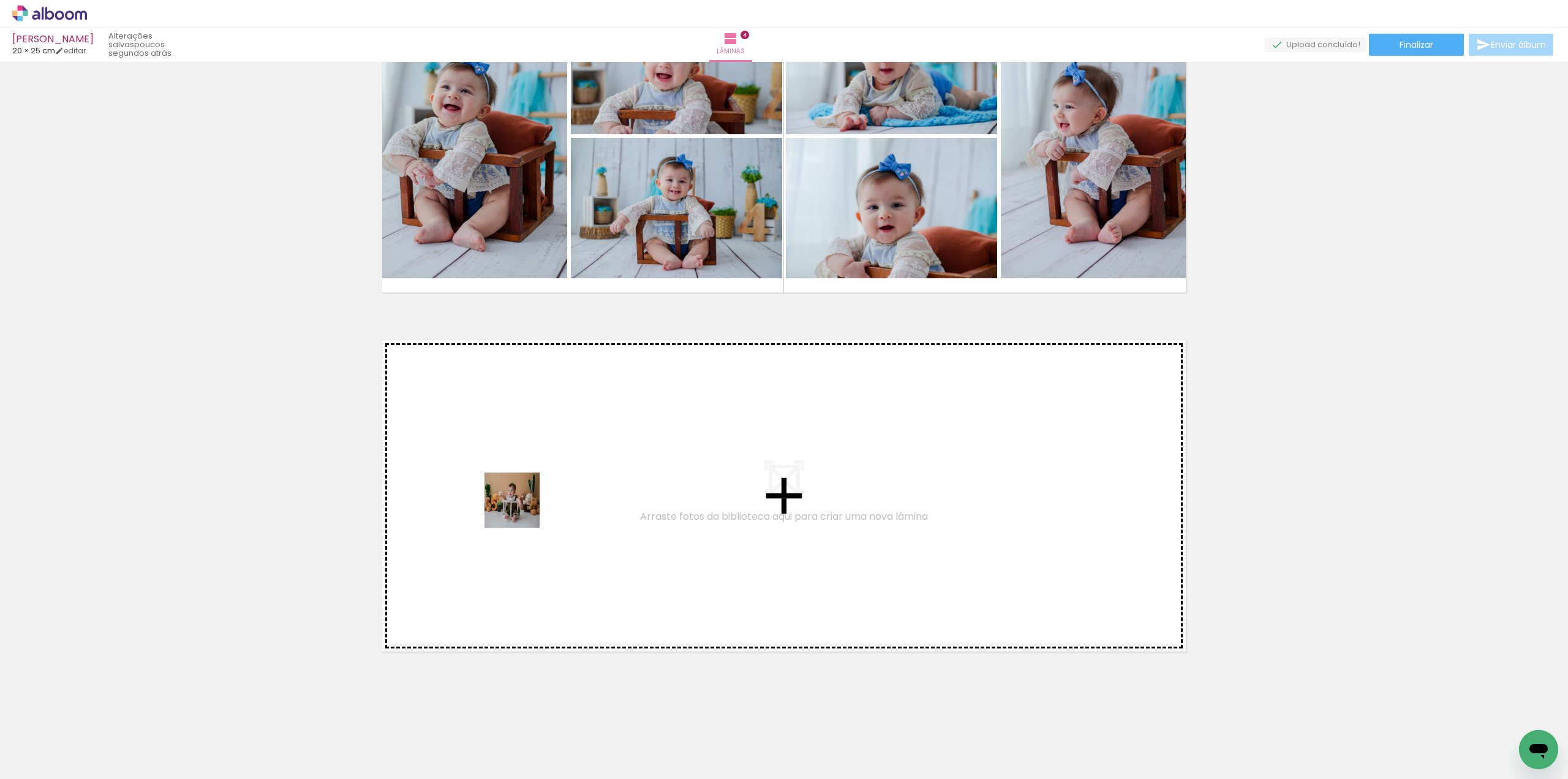
drag, startPoint x: 306, startPoint y: 742, endPoint x: 535, endPoint y: 488, distance: 342.0
click at [535, 488] on quentale-workspace at bounding box center [784, 389] width 1568 height 779
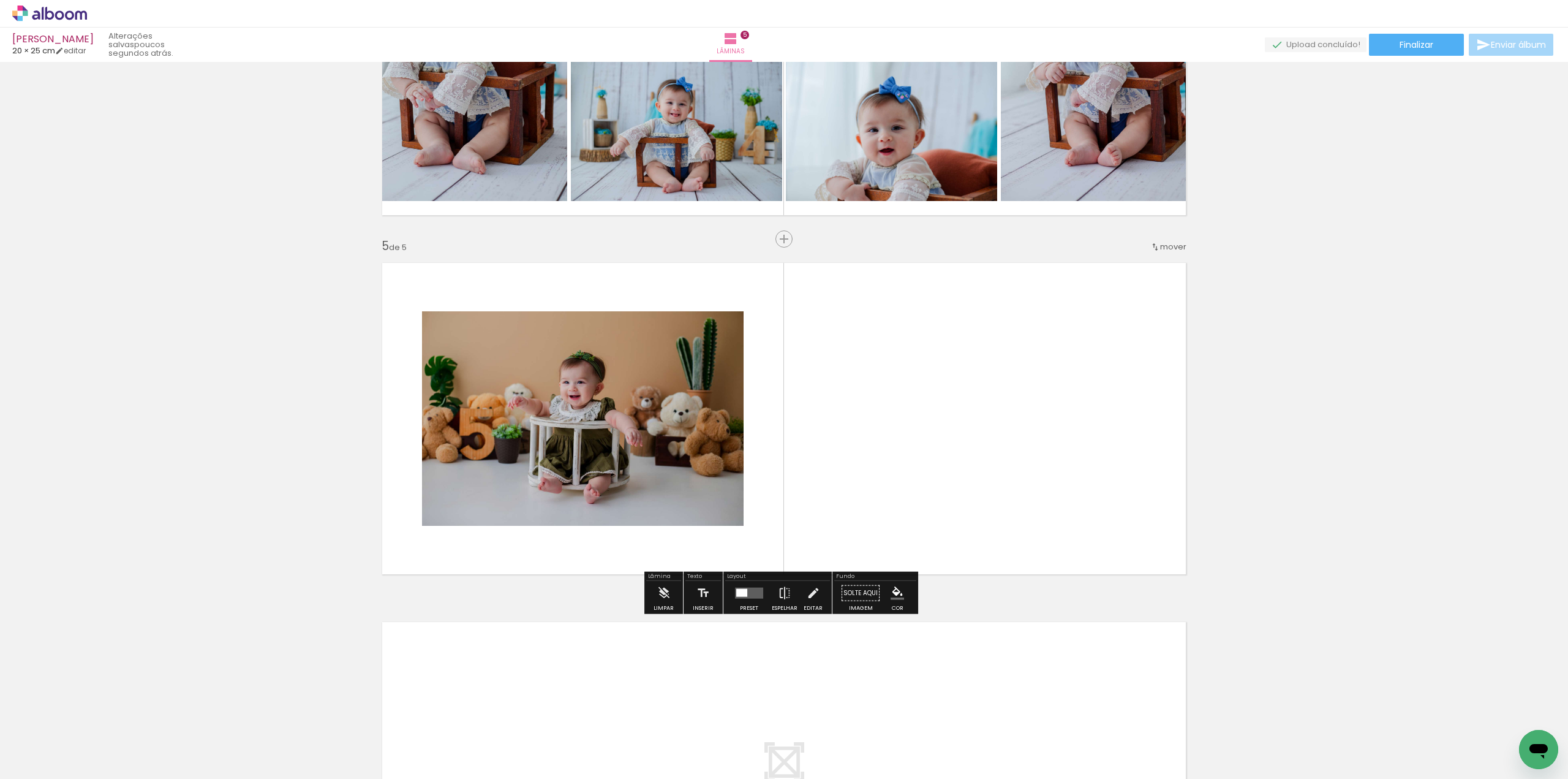
scroll to position [1315, 0]
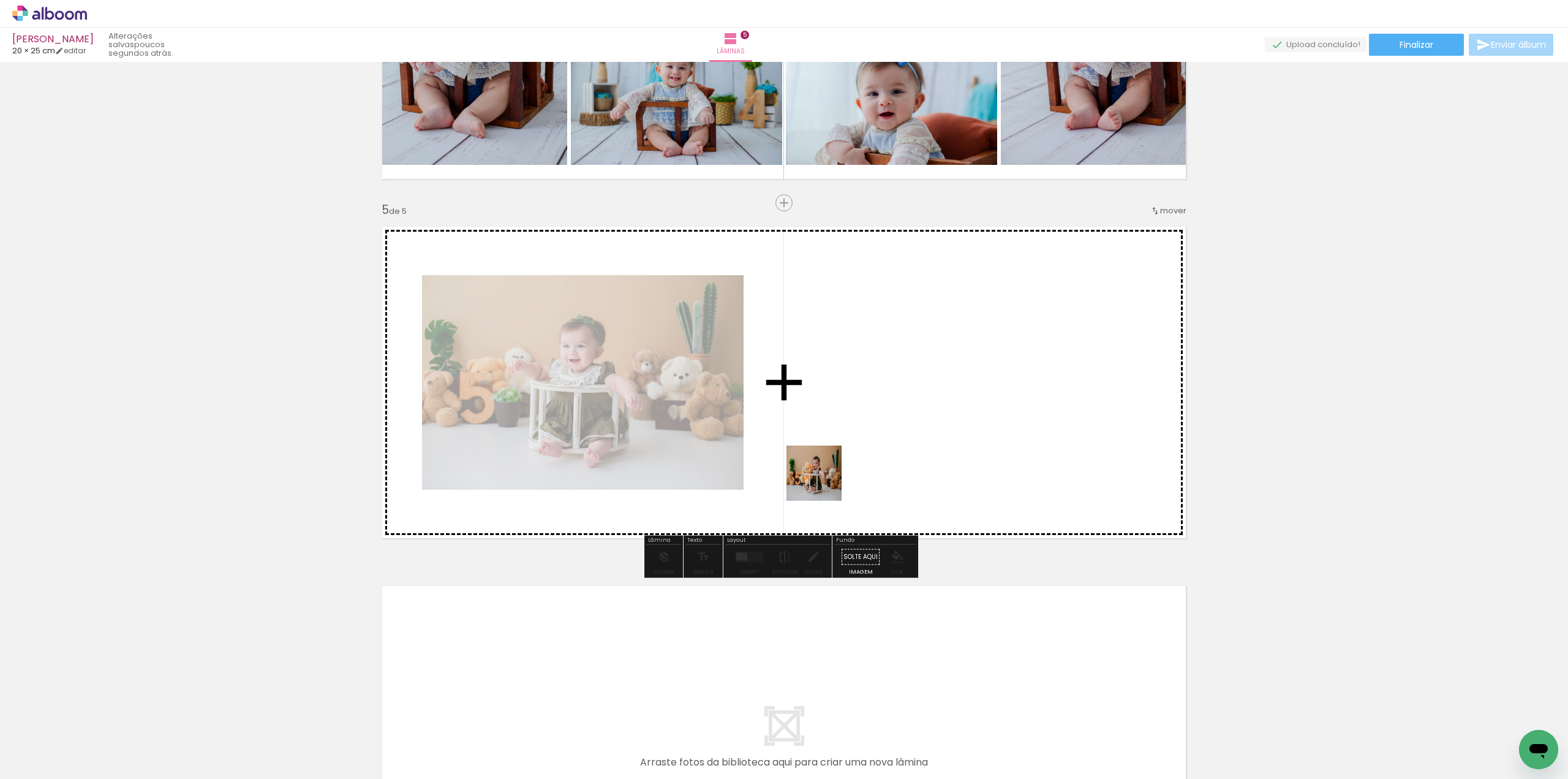
drag, startPoint x: 571, startPoint y: 745, endPoint x: 885, endPoint y: 399, distance: 467.2
click at [885, 399] on quentale-workspace at bounding box center [784, 389] width 1568 height 779
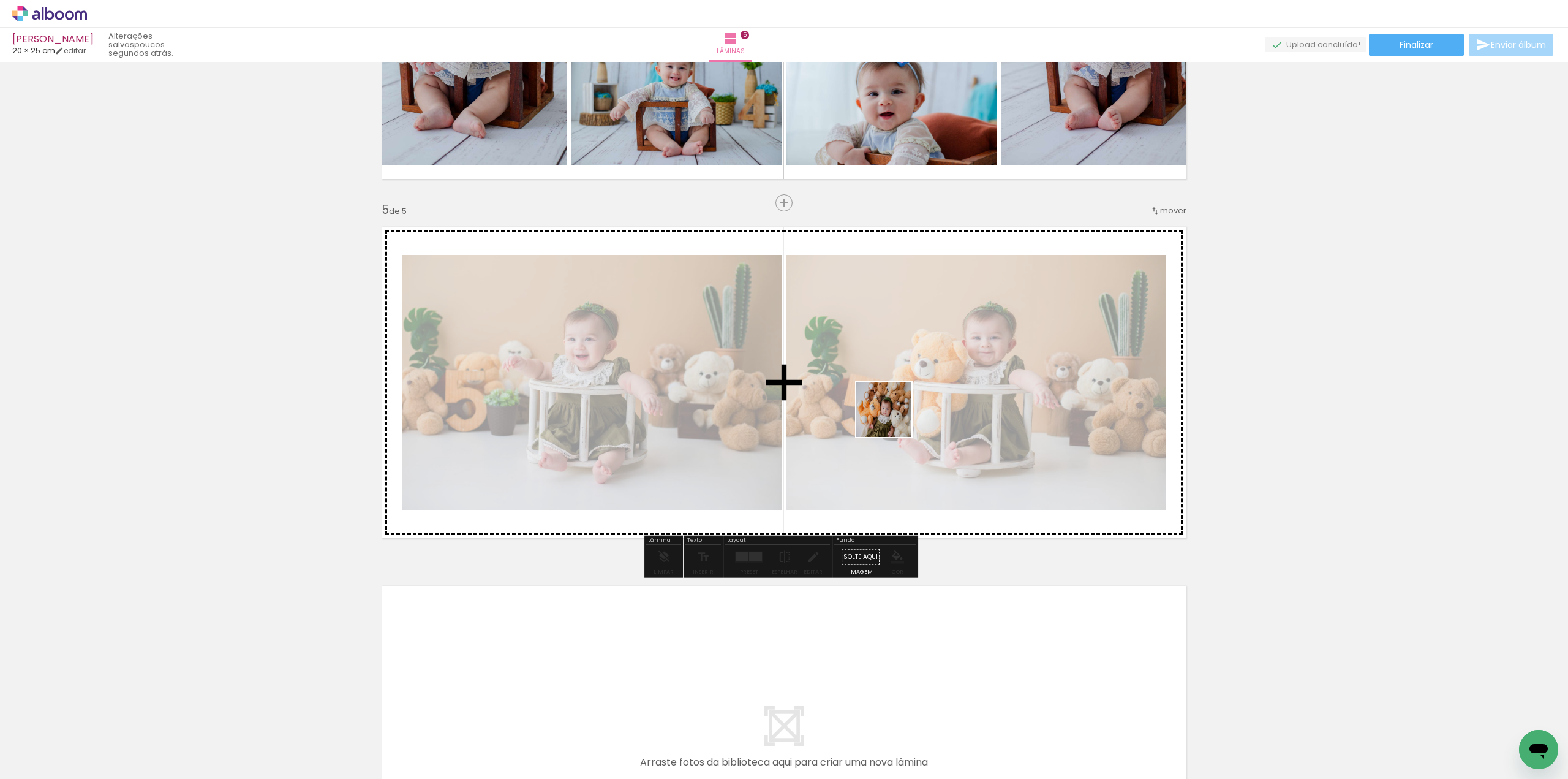
drag, startPoint x: 852, startPoint y: 740, endPoint x: 897, endPoint y: 456, distance: 287.5
click at [893, 416] on quentale-workspace at bounding box center [784, 389] width 1568 height 779
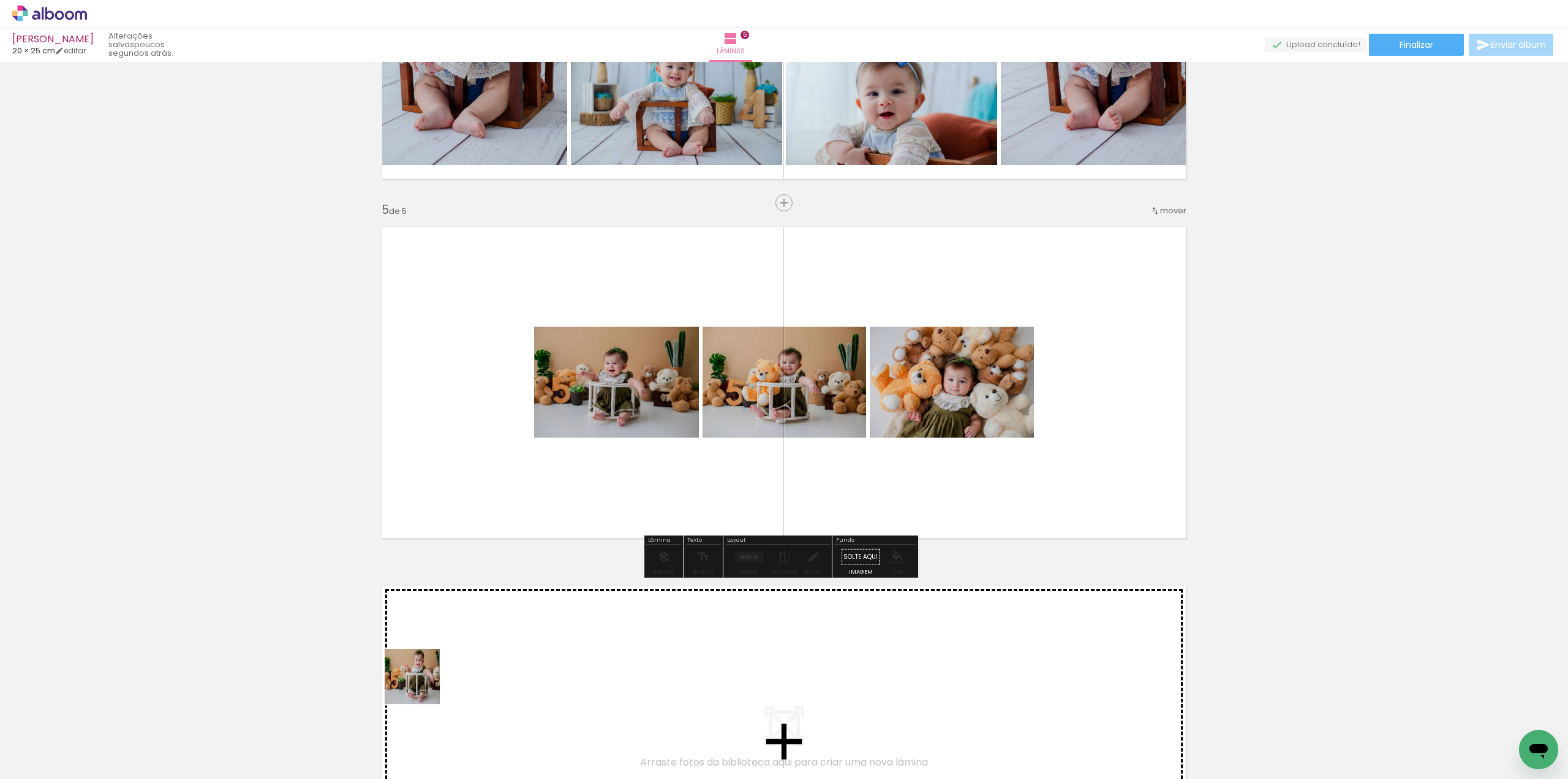
drag, startPoint x: 374, startPoint y: 743, endPoint x: 583, endPoint y: 454, distance: 356.7
click at [580, 432] on quentale-workspace at bounding box center [784, 389] width 1568 height 779
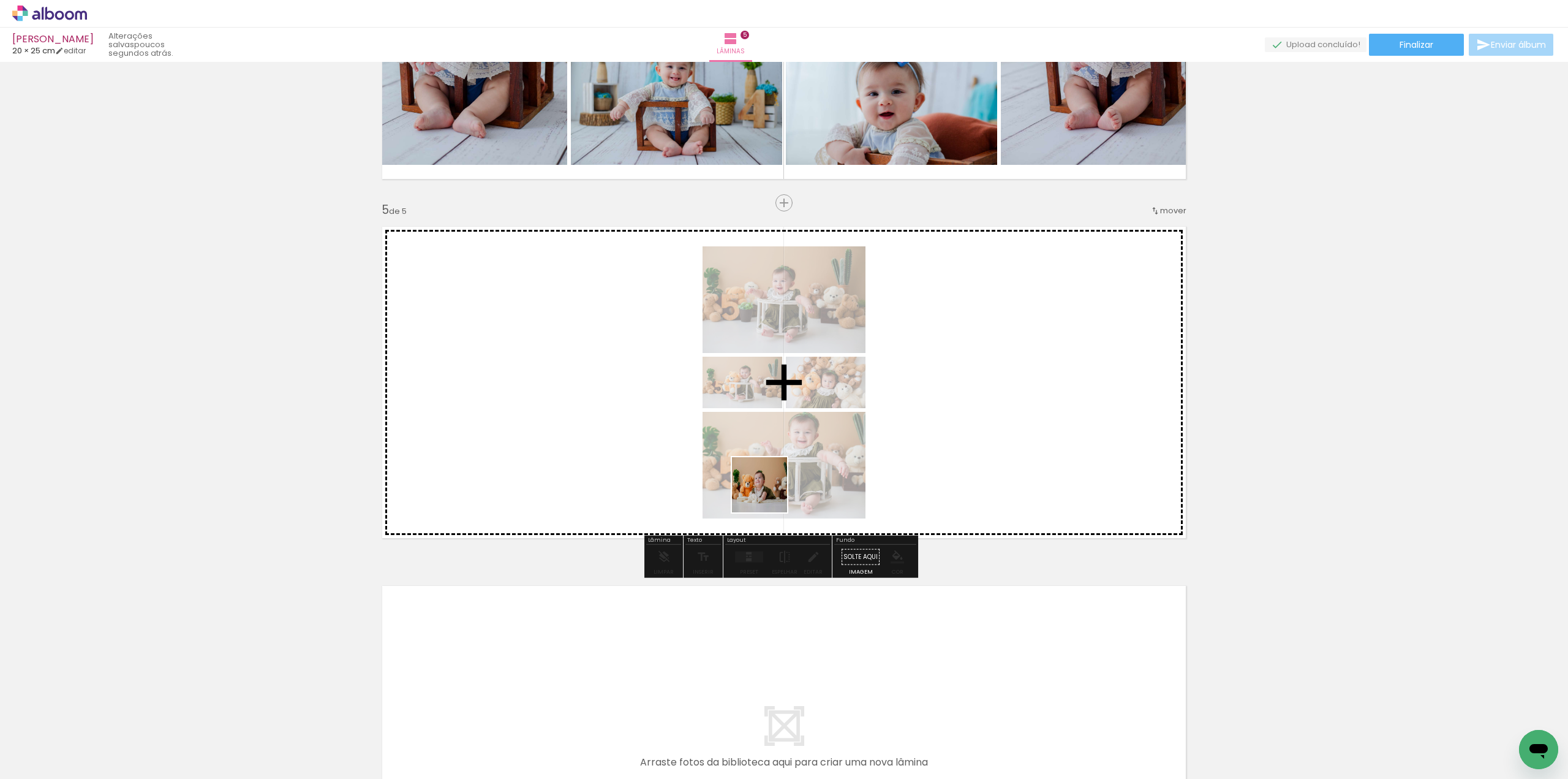
drag, startPoint x: 740, startPoint y: 750, endPoint x: 780, endPoint y: 489, distance: 264.0
click at [778, 455] on quentale-workspace at bounding box center [784, 389] width 1568 height 779
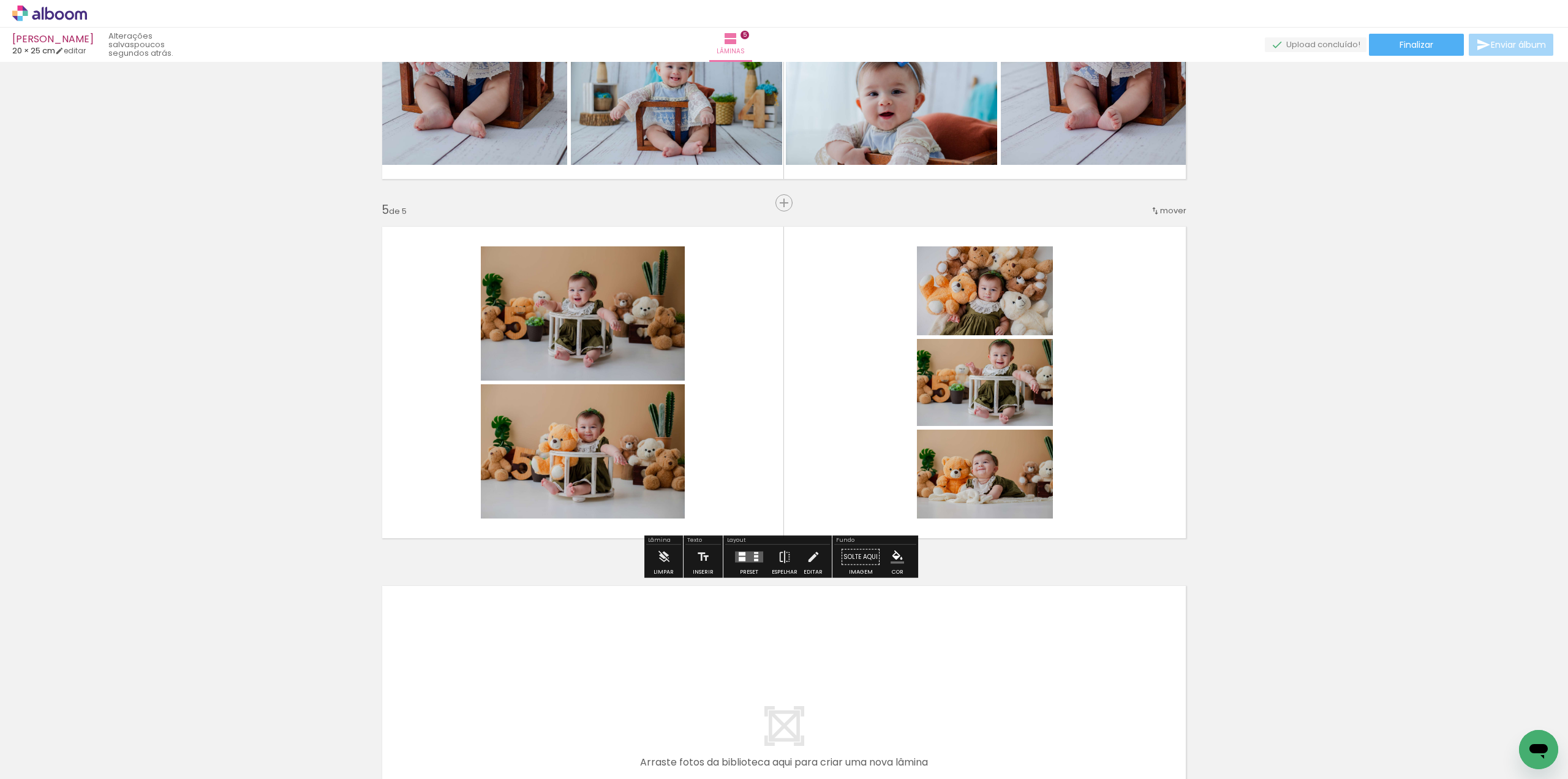
click at [740, 564] on div at bounding box center [749, 557] width 33 height 24
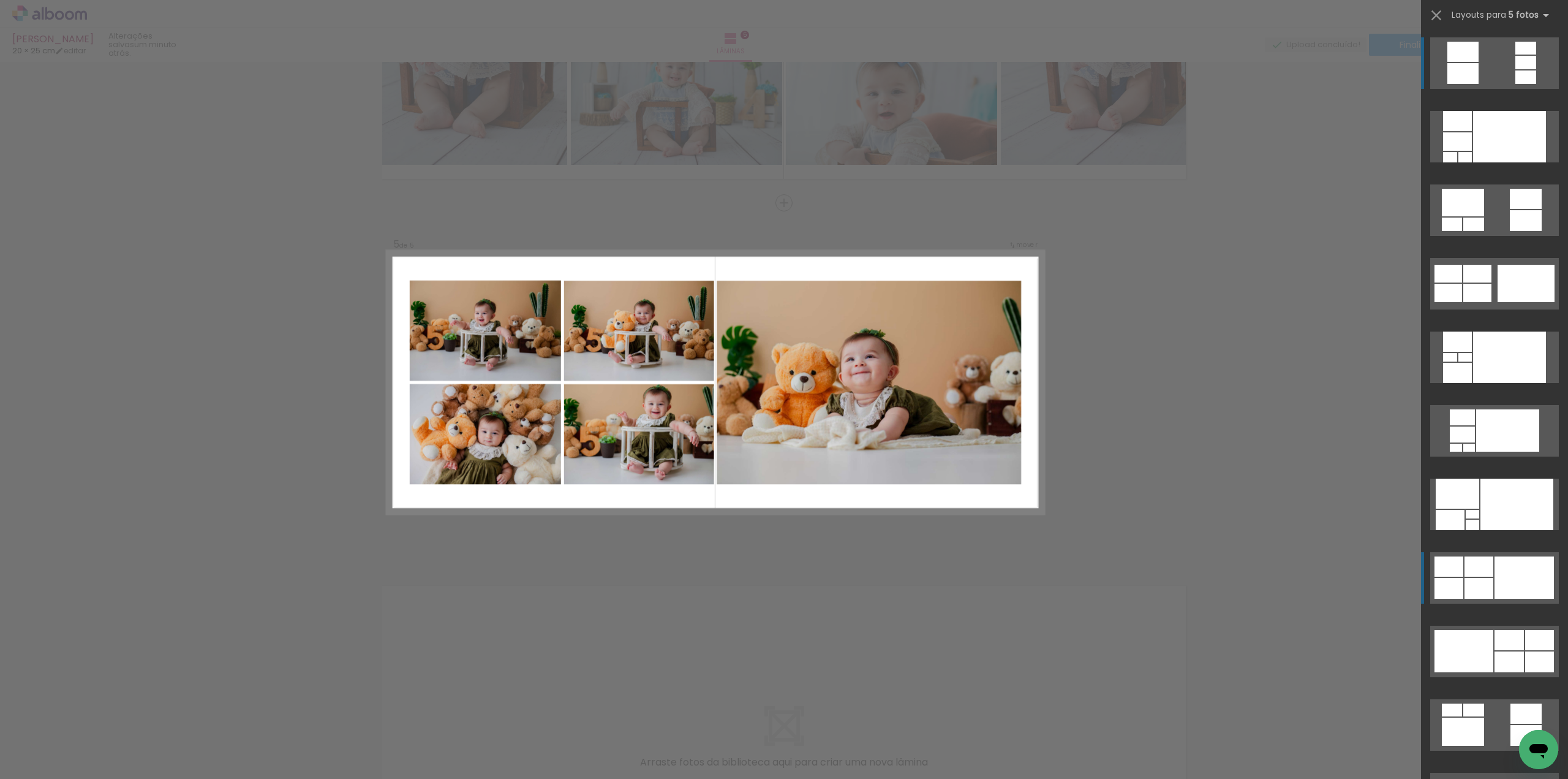
click at [1515, 84] on div at bounding box center [1525, 77] width 21 height 14
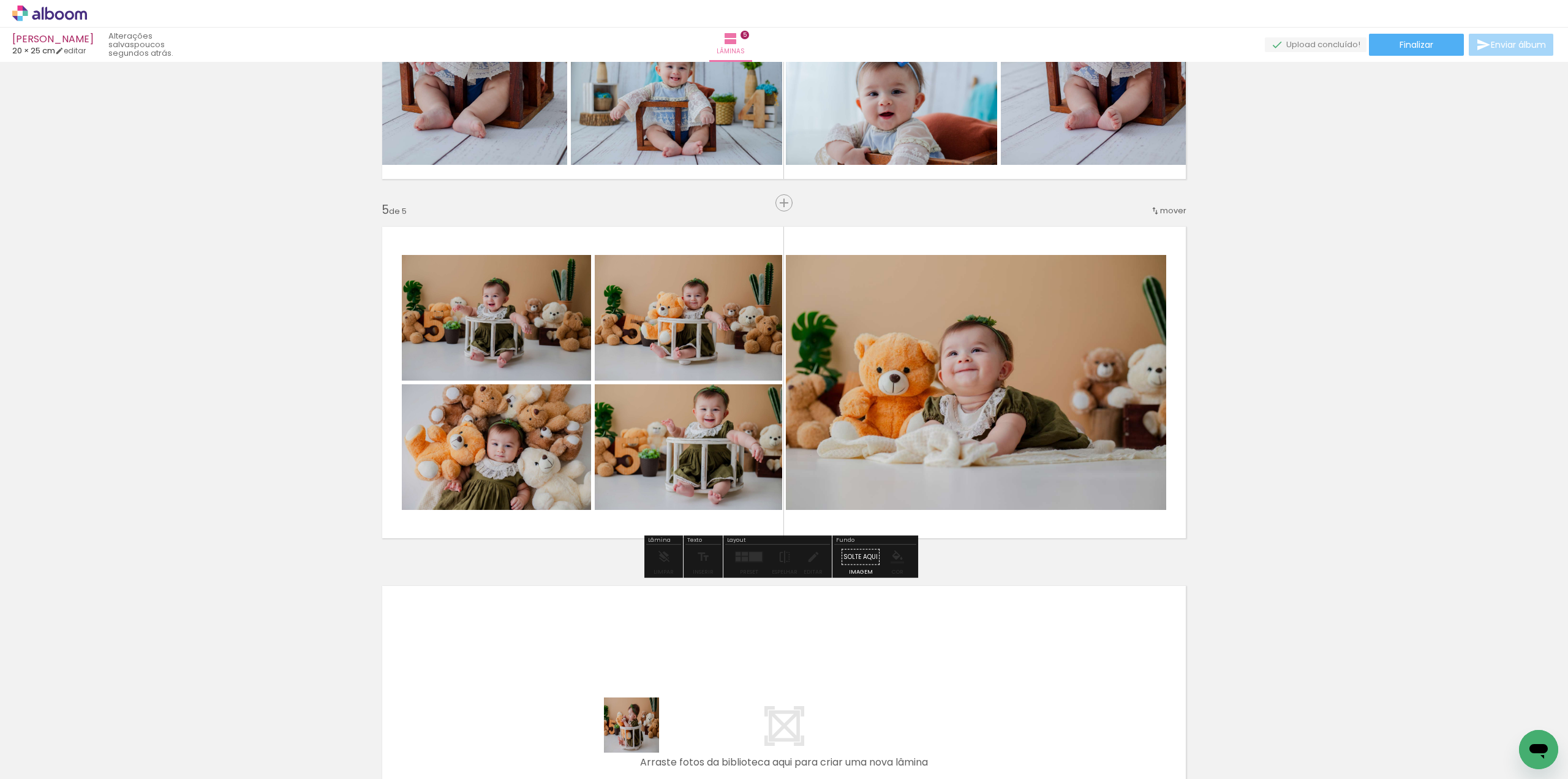
drag, startPoint x: 640, startPoint y: 740, endPoint x: 684, endPoint y: 412, distance: 330.9
click at [684, 412] on quentale-workspace at bounding box center [784, 389] width 1568 height 779
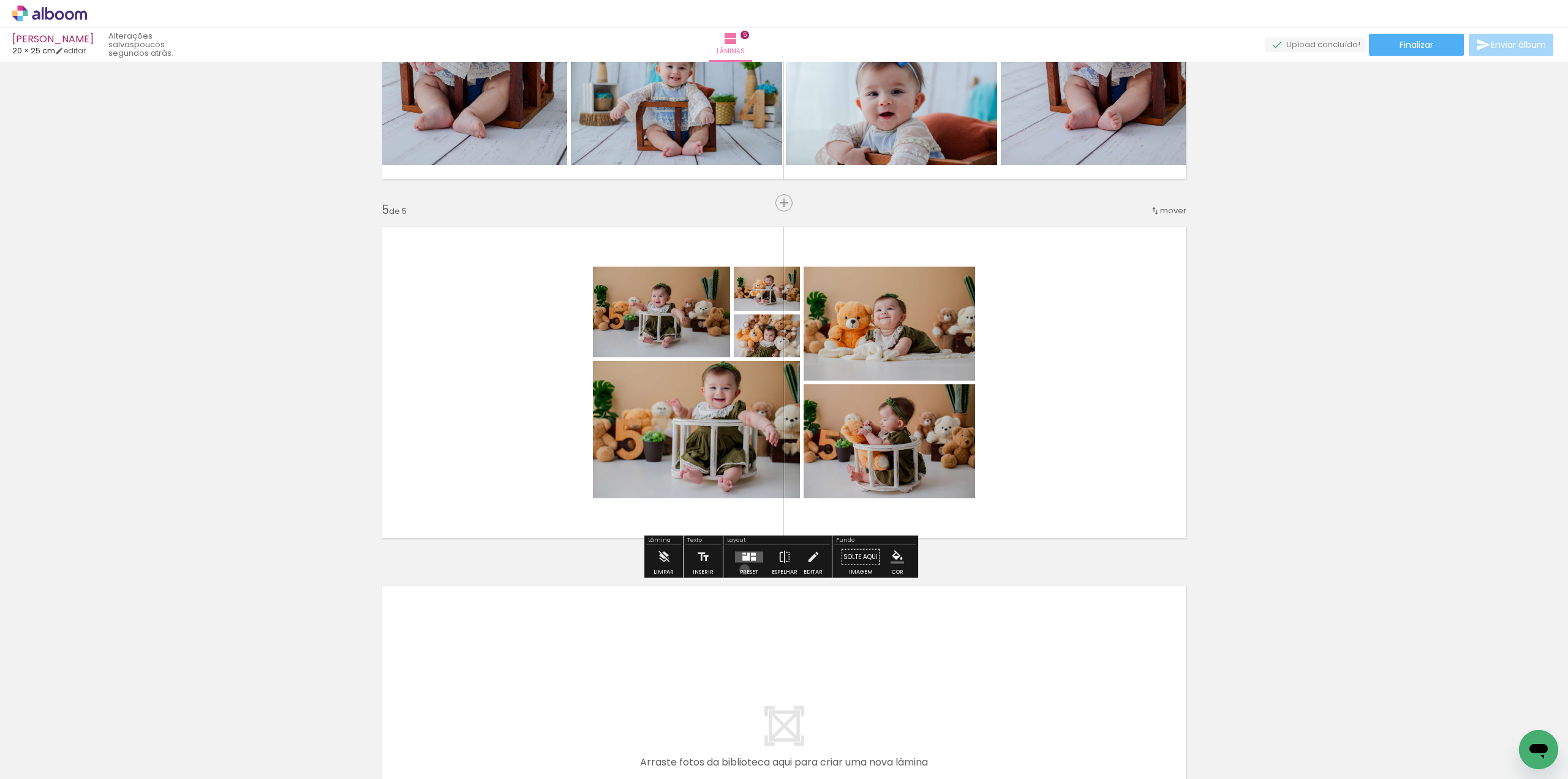
click at [741, 569] on div "Preset" at bounding box center [749, 572] width 19 height 6
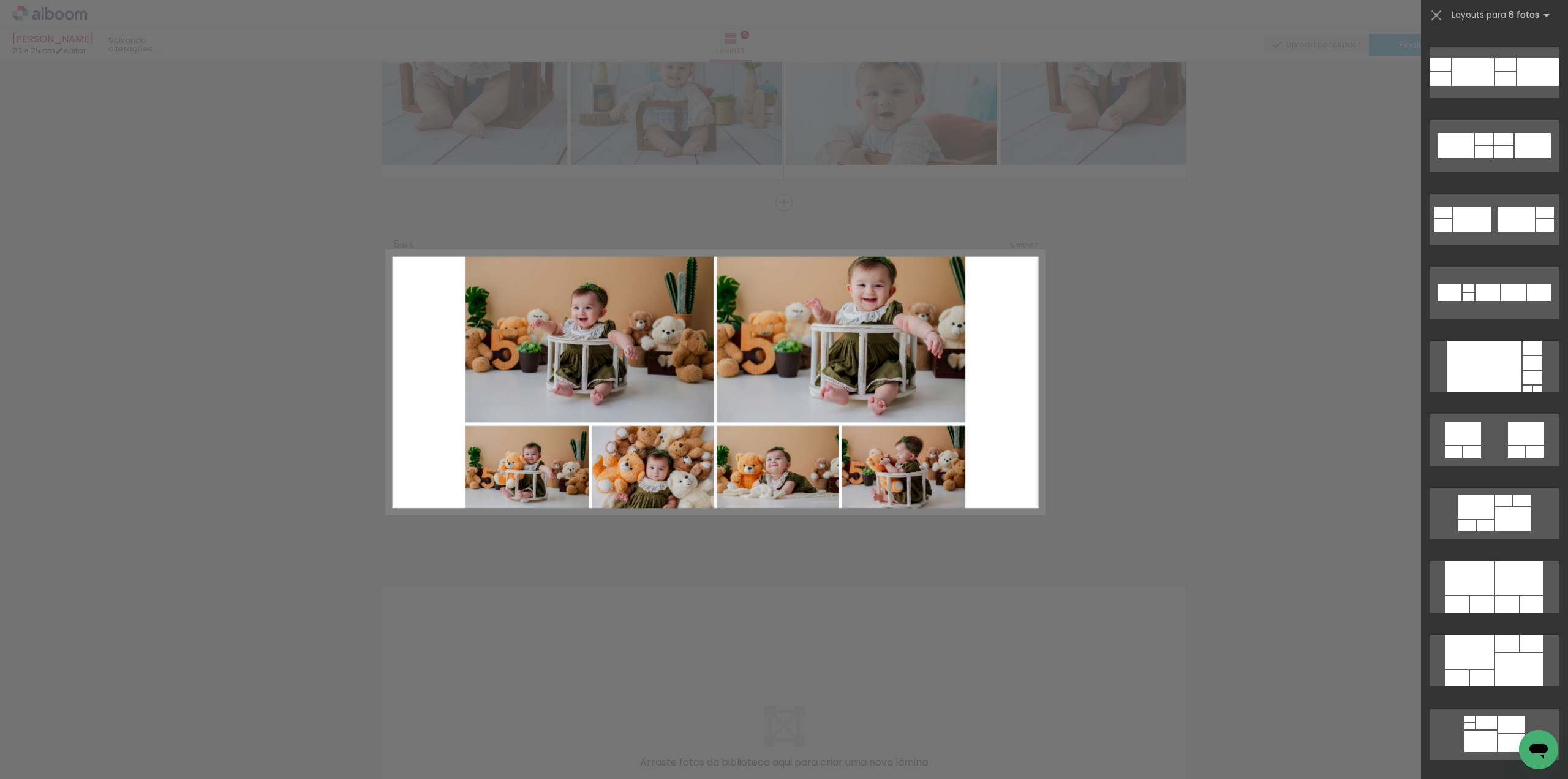
scroll to position [368, 0]
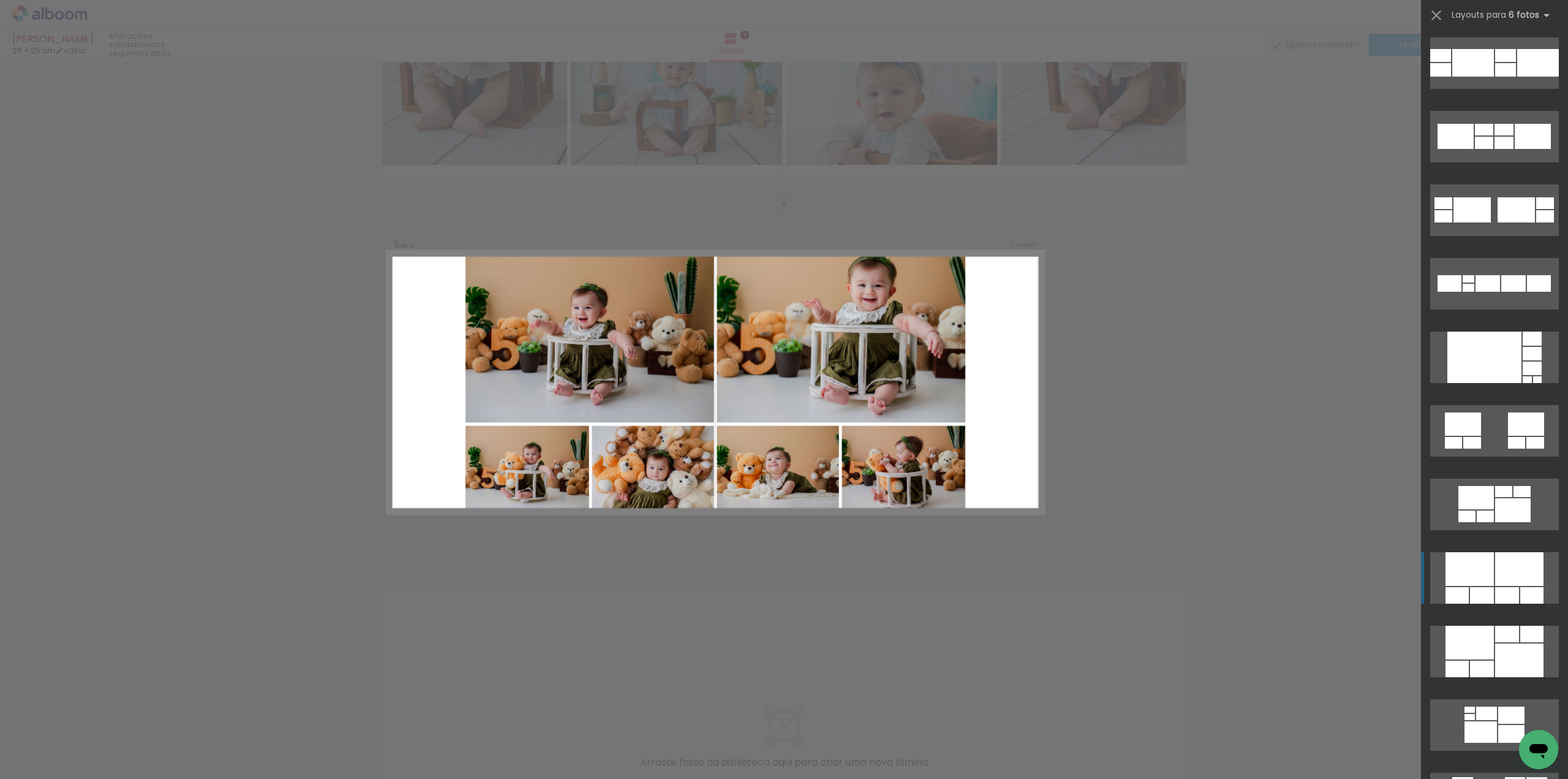
click at [1503, 575] on div at bounding box center [1519, 569] width 48 height 34
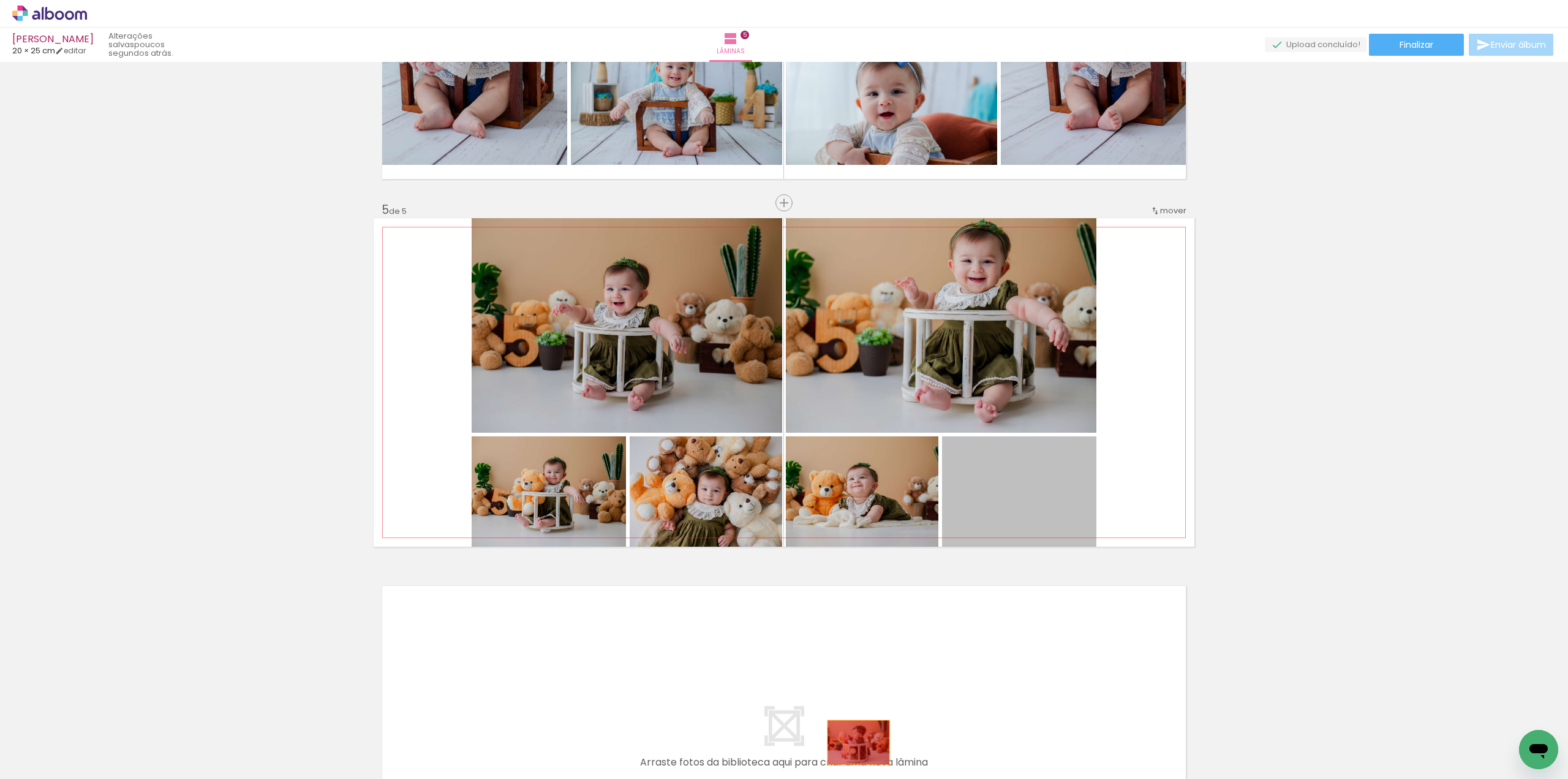
drag, startPoint x: 1006, startPoint y: 491, endPoint x: 881, endPoint y: 732, distance: 271.5
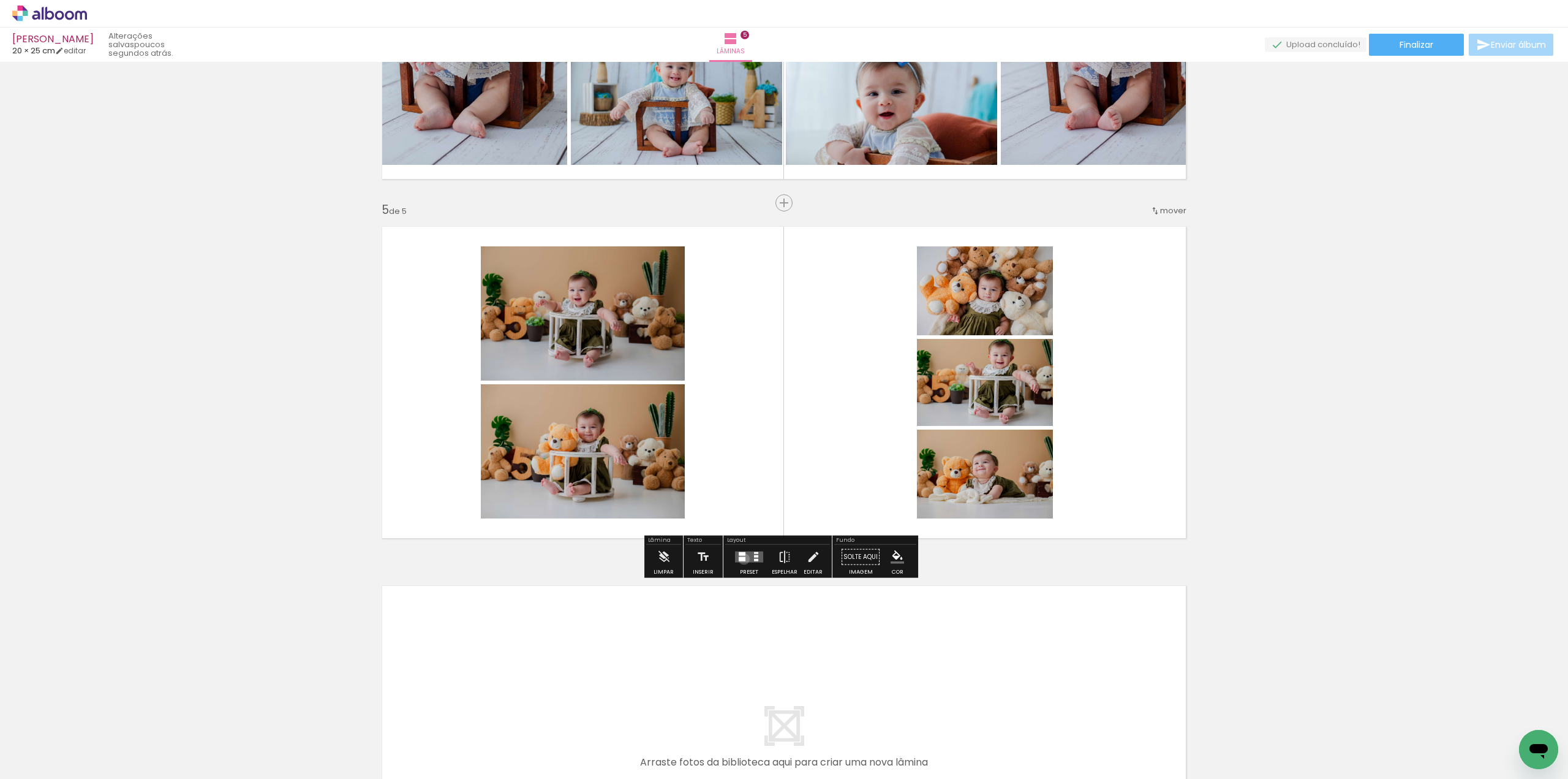
click at [741, 558] on div at bounding box center [742, 559] width 6 height 5
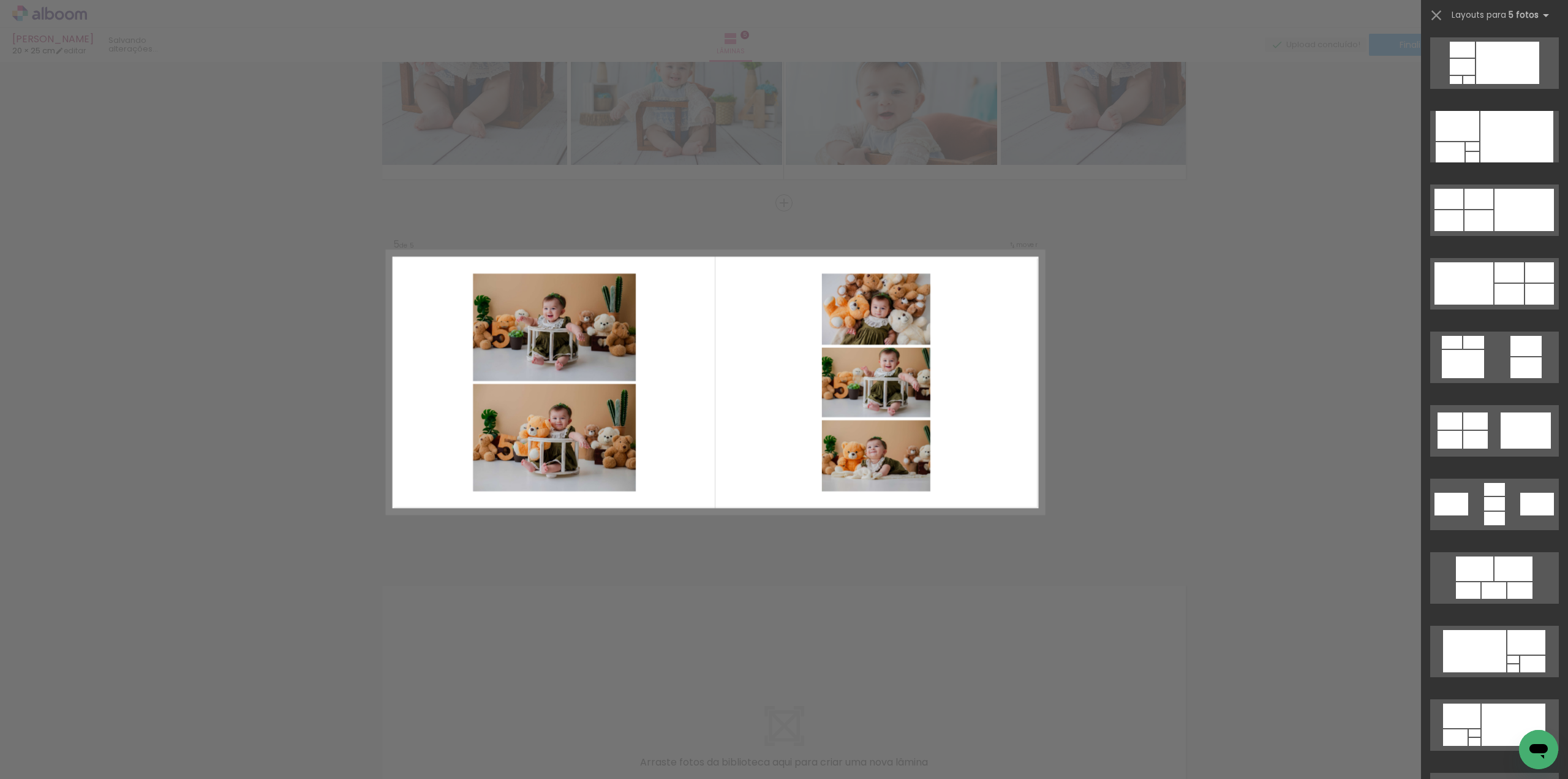
scroll to position [0, 0]
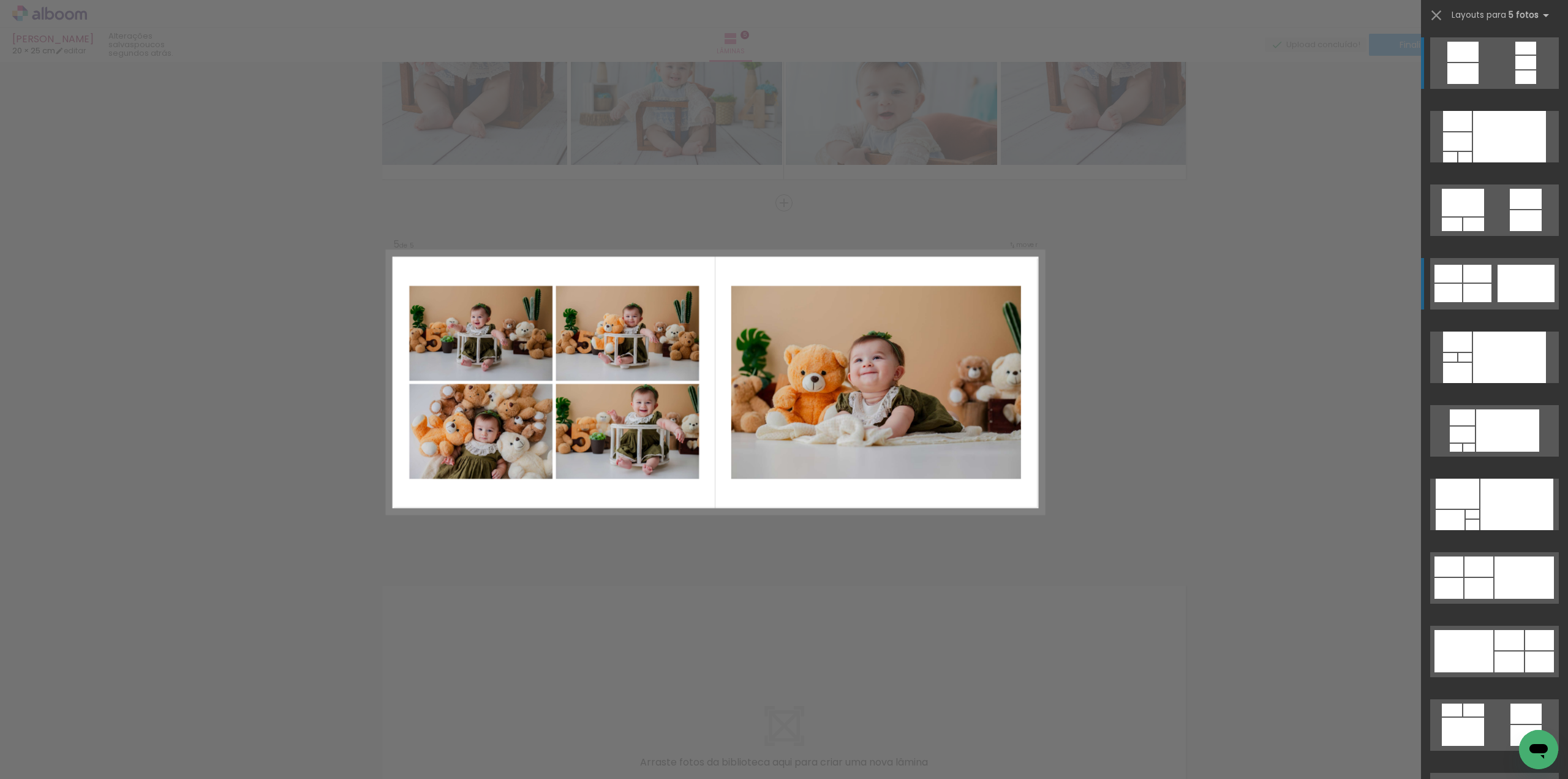
click at [1487, 89] on quentale-layouter at bounding box center [1495, 63] width 129 height 52
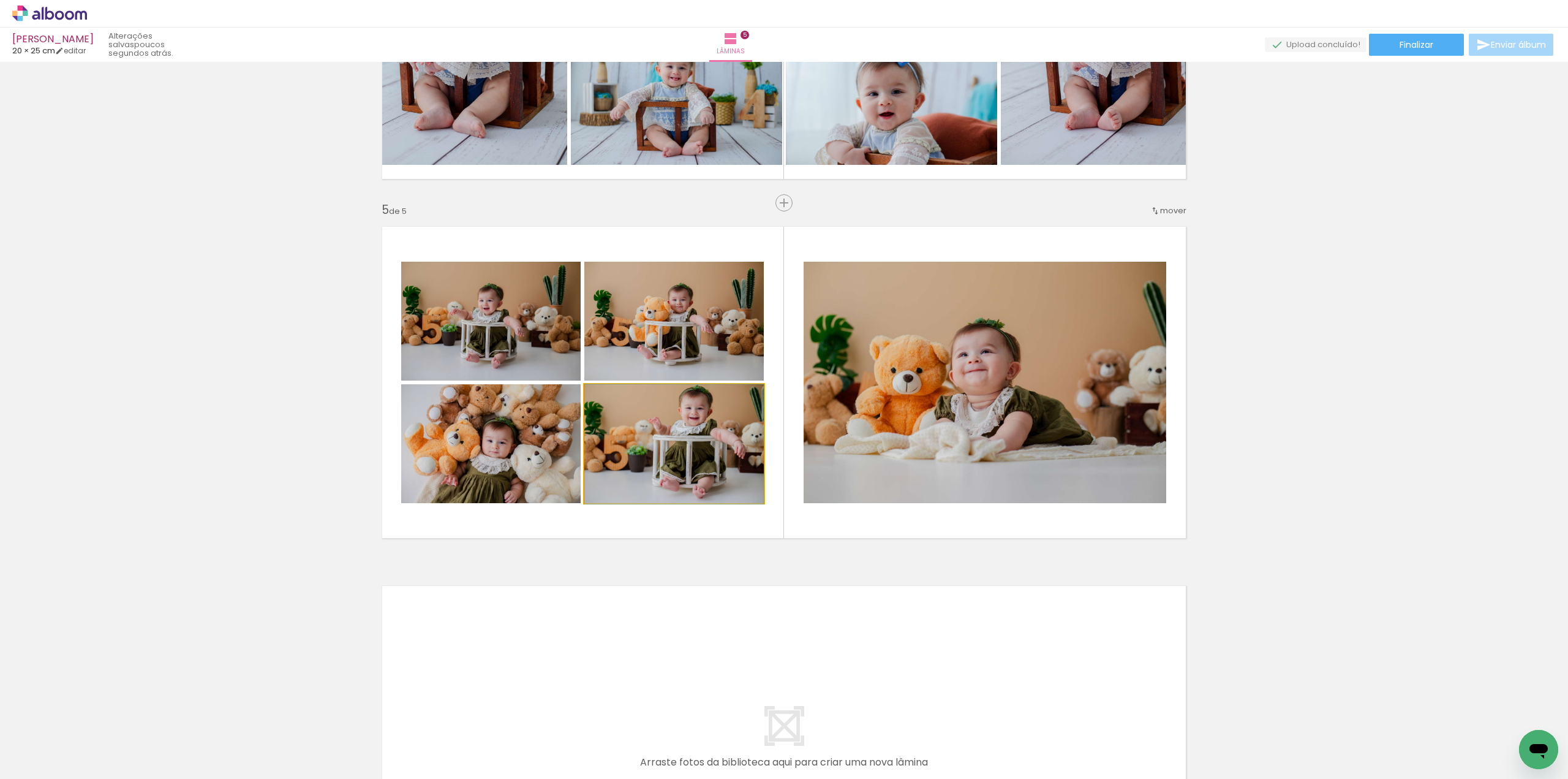
drag, startPoint x: 679, startPoint y: 449, endPoint x: 682, endPoint y: 459, distance: 10.4
click at [504, 463] on quentale-photo at bounding box center [491, 443] width 180 height 119
click at [547, 315] on quentale-photo at bounding box center [491, 321] width 180 height 119
click at [624, 307] on quentale-photo at bounding box center [674, 321] width 180 height 119
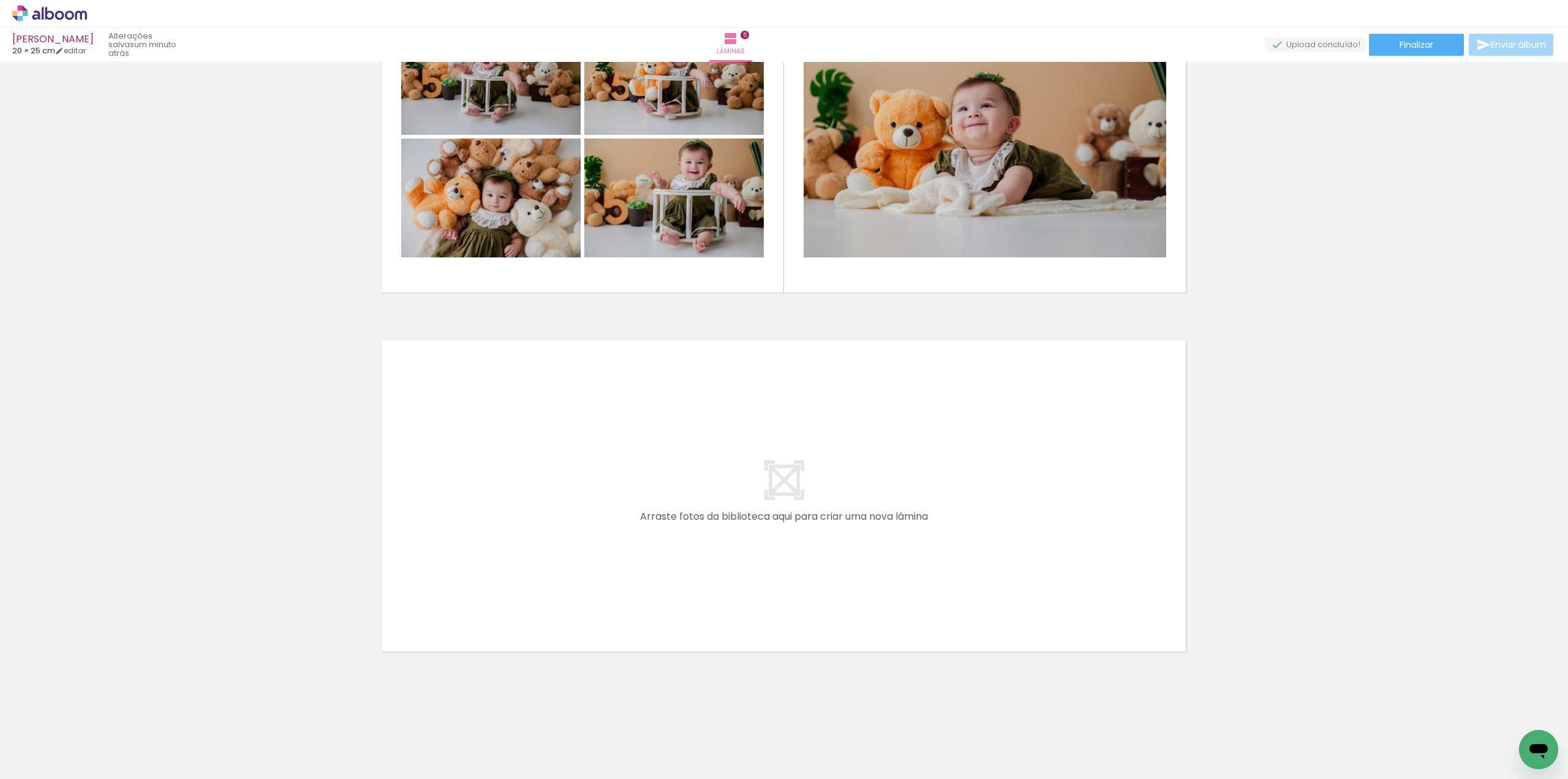
scroll to position [0, 3310]
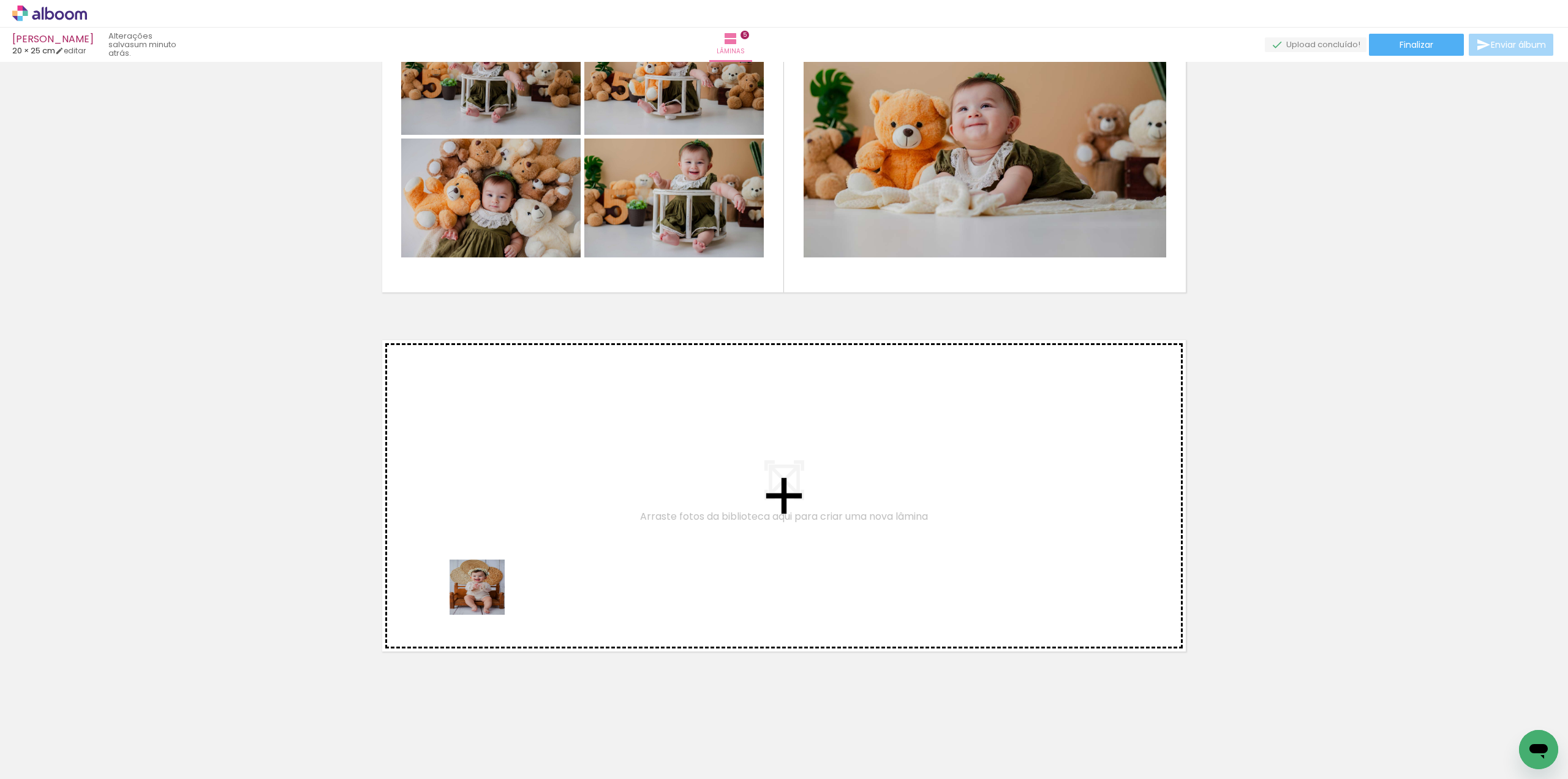
drag, startPoint x: 392, startPoint y: 749, endPoint x: 507, endPoint y: 555, distance: 225.5
click at [507, 555] on quentale-workspace at bounding box center [784, 389] width 1568 height 779
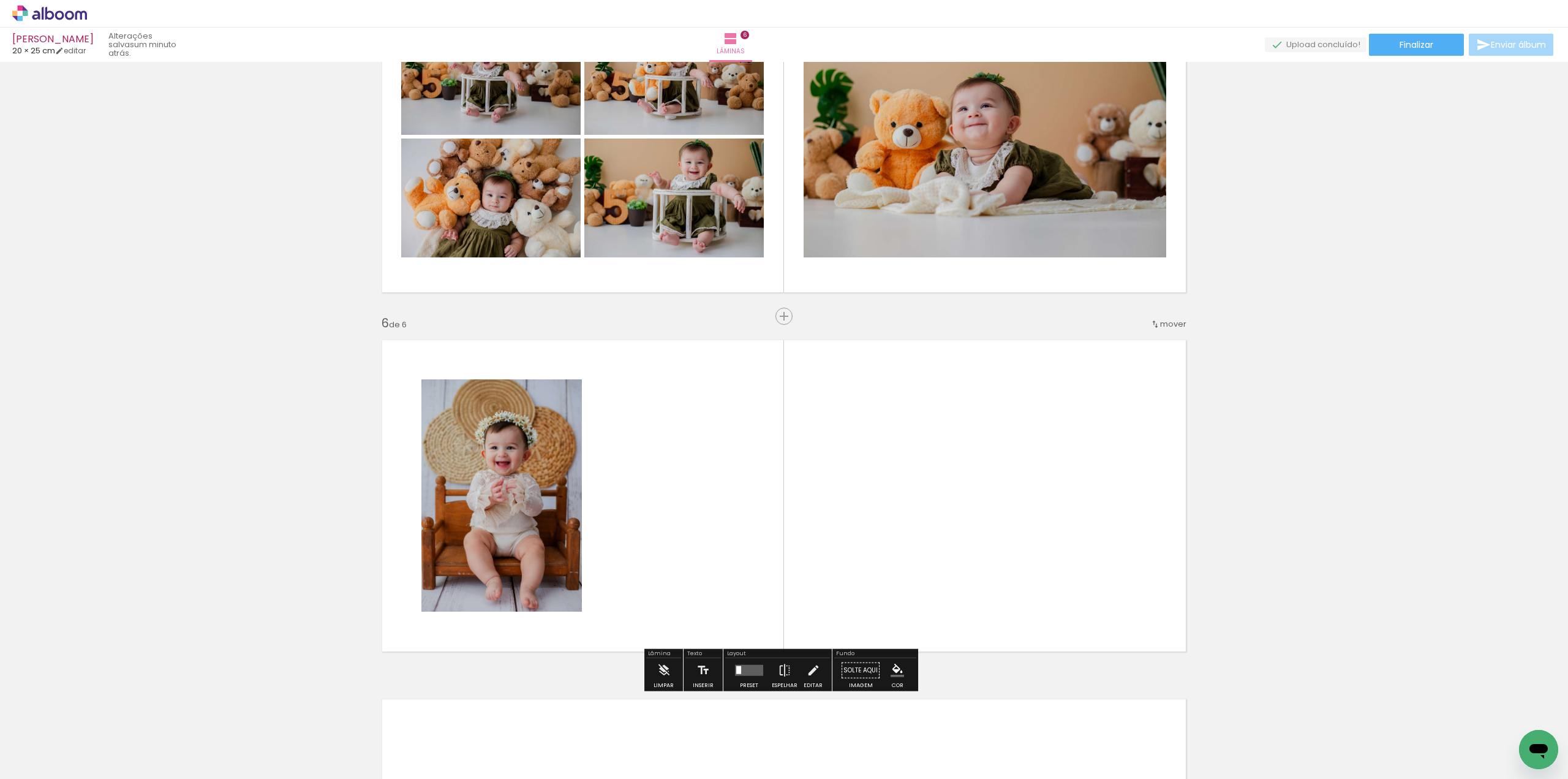
scroll to position [1675, 0]
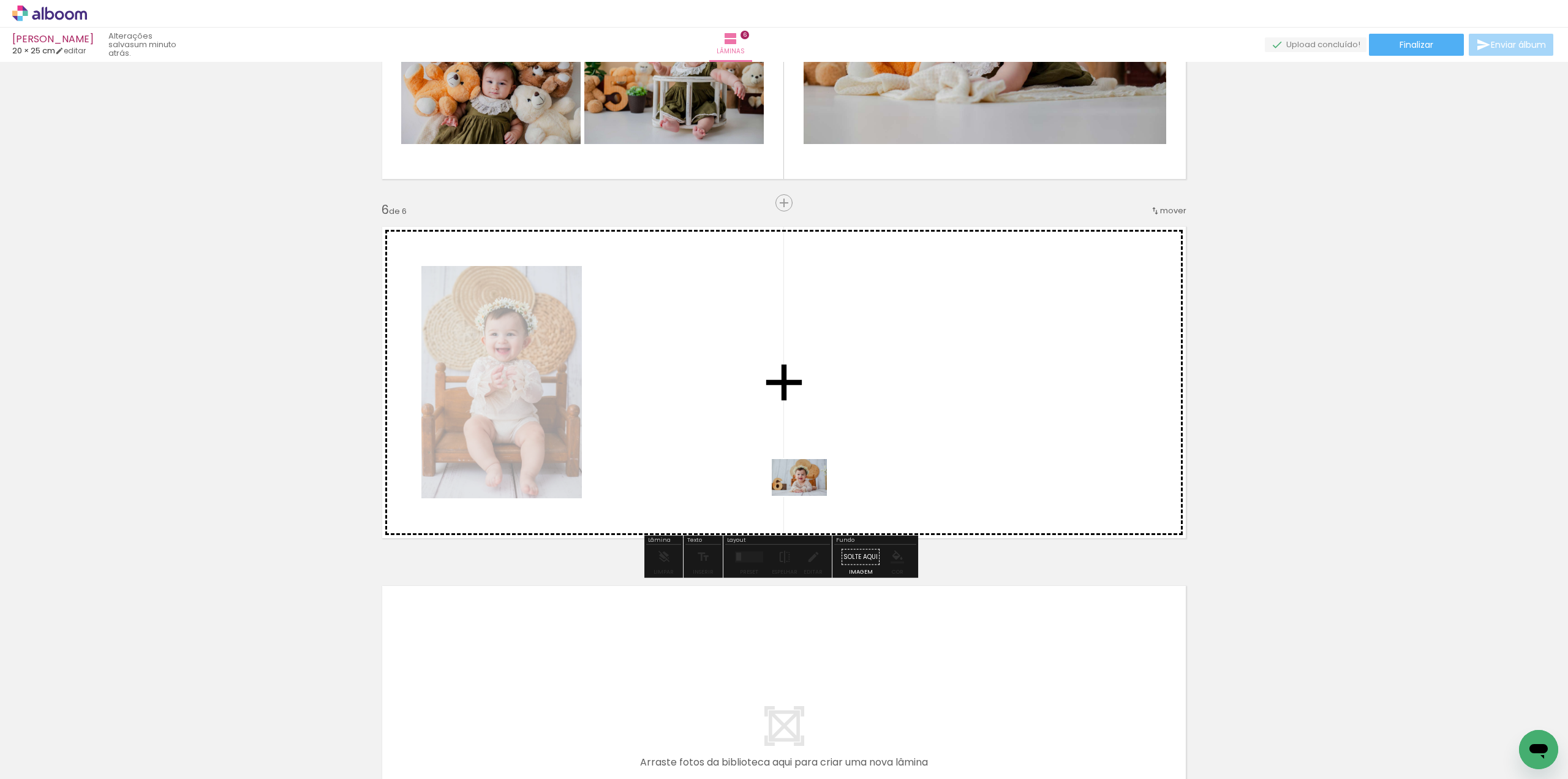
drag, startPoint x: 866, startPoint y: 752, endPoint x: 808, endPoint y: 494, distance: 264.4
click at [808, 494] on quentale-workspace at bounding box center [784, 389] width 1568 height 779
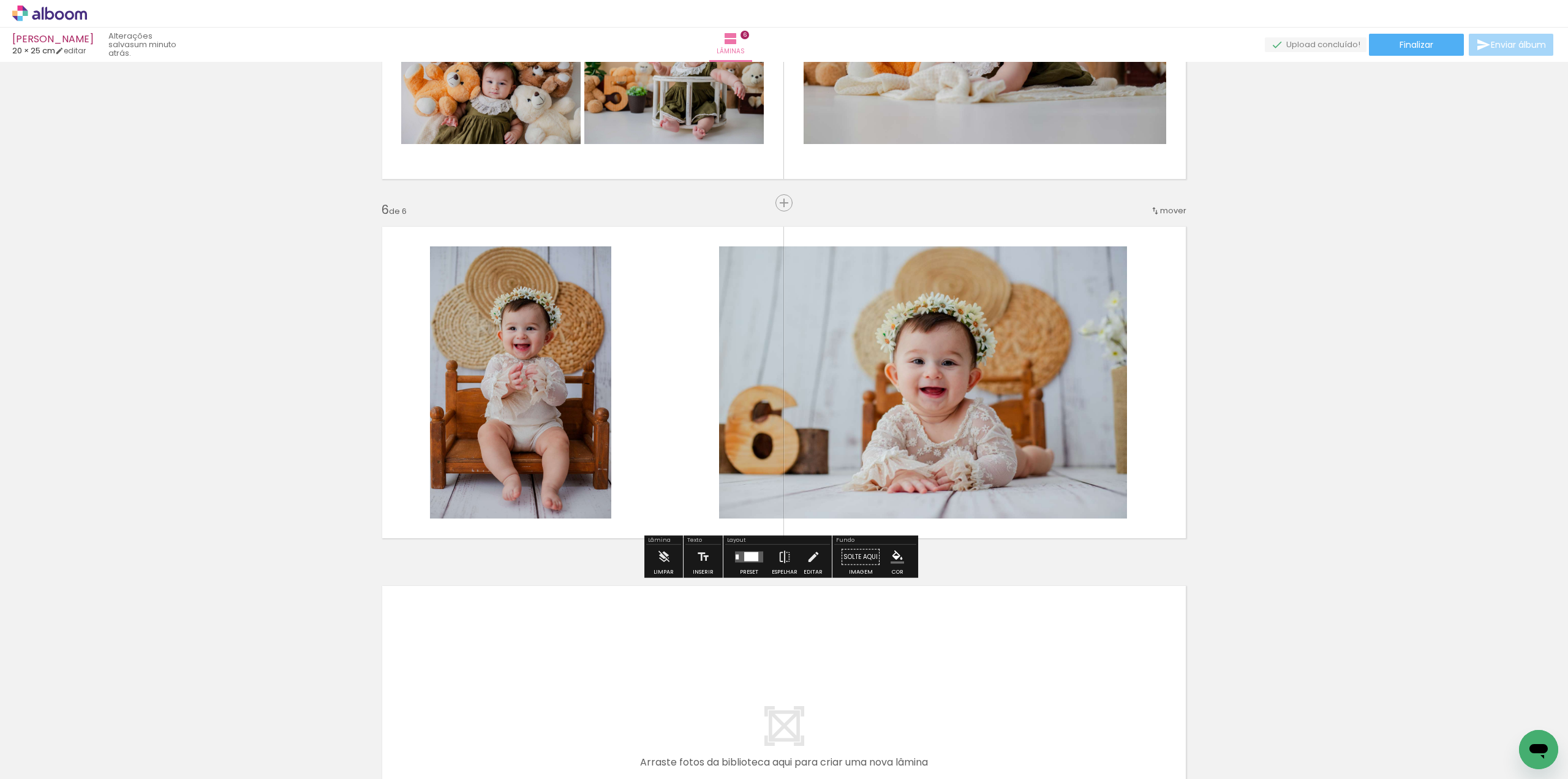
drag, startPoint x: 1075, startPoint y: 748, endPoint x: 1029, endPoint y: 559, distance: 194.5
click at [1015, 494] on quentale-workspace at bounding box center [784, 389] width 1568 height 779
